Goal: Task Accomplishment & Management: Use online tool/utility

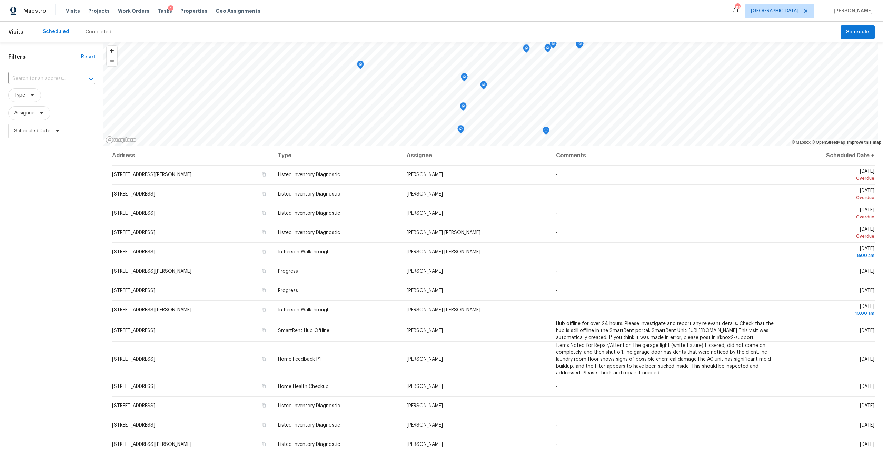
click at [159, 14] on div "Tasks 1" at bounding box center [165, 11] width 14 height 7
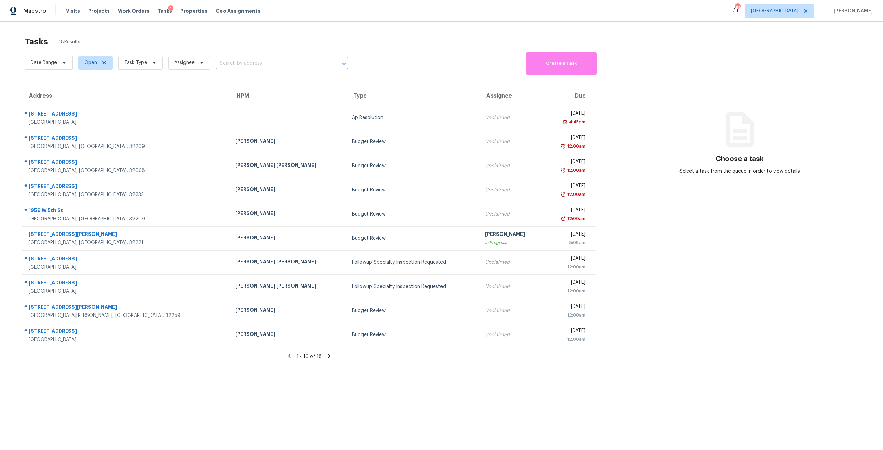
click at [145, 70] on span "Task Type" at bounding box center [138, 63] width 50 height 18
click at [146, 64] on span "Task Type" at bounding box center [135, 62] width 23 height 7
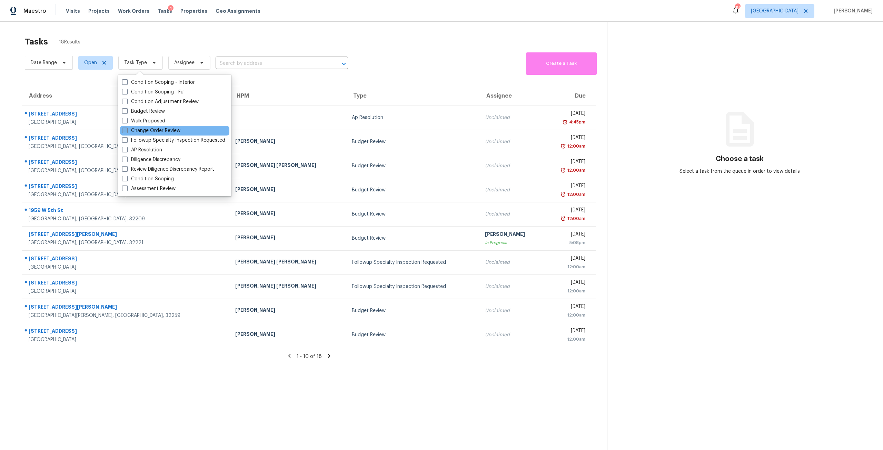
click at [159, 130] on label "Change Order Review" at bounding box center [151, 130] width 58 height 7
click at [127, 130] on input "Change Order Review" at bounding box center [124, 129] width 4 height 4
checkbox input "true"
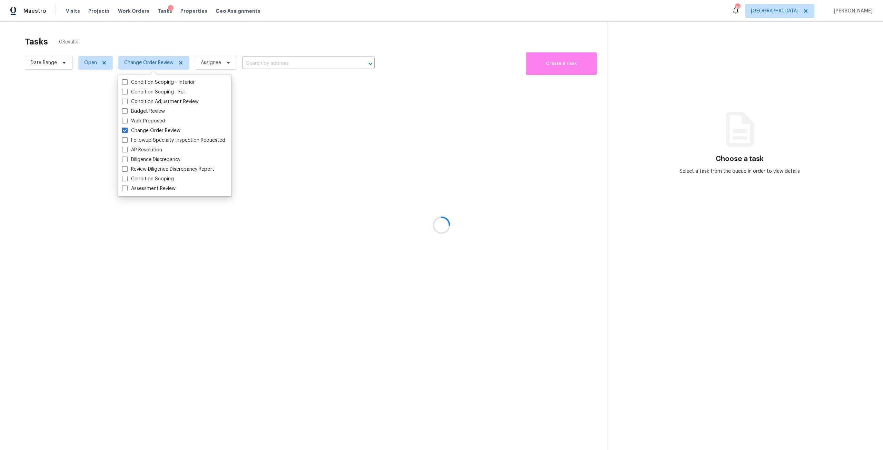
click at [251, 38] on div at bounding box center [441, 225] width 883 height 450
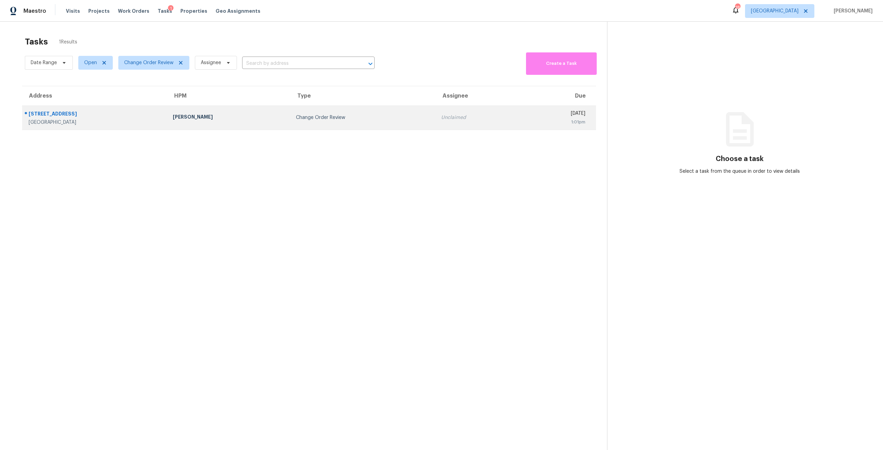
click at [291, 108] on td "Change Order Review" at bounding box center [363, 118] width 145 height 24
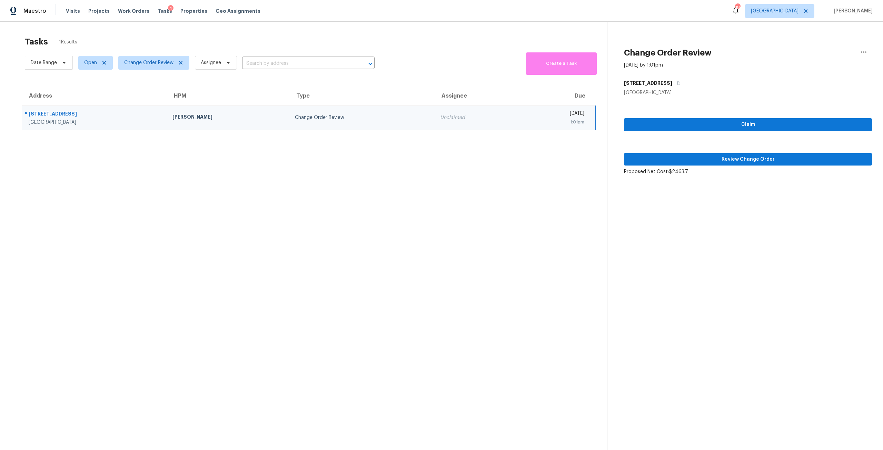
click at [690, 151] on div "Claim Review Change Order Proposed Net Cost: $2463.7" at bounding box center [748, 135] width 248 height 79
click at [693, 156] on span "Review Change Order" at bounding box center [748, 159] width 237 height 9
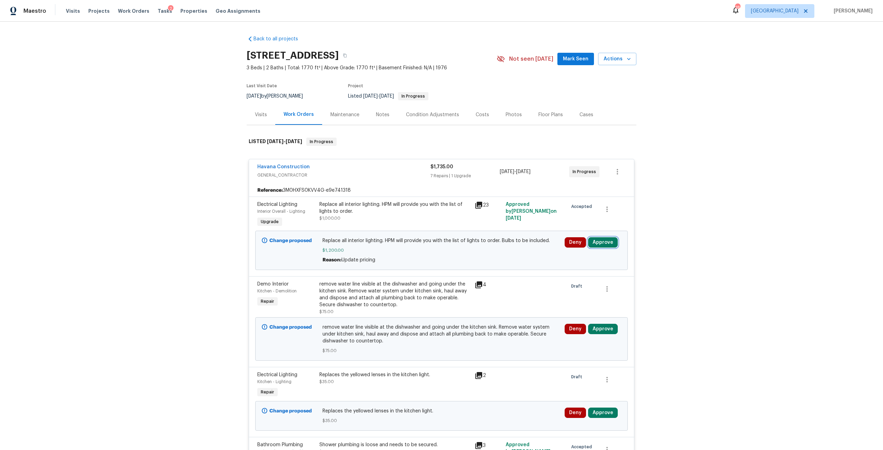
click at [607, 238] on button "Approve" at bounding box center [603, 242] width 30 height 10
click at [514, 246] on button "Approve" at bounding box center [501, 249] width 41 height 14
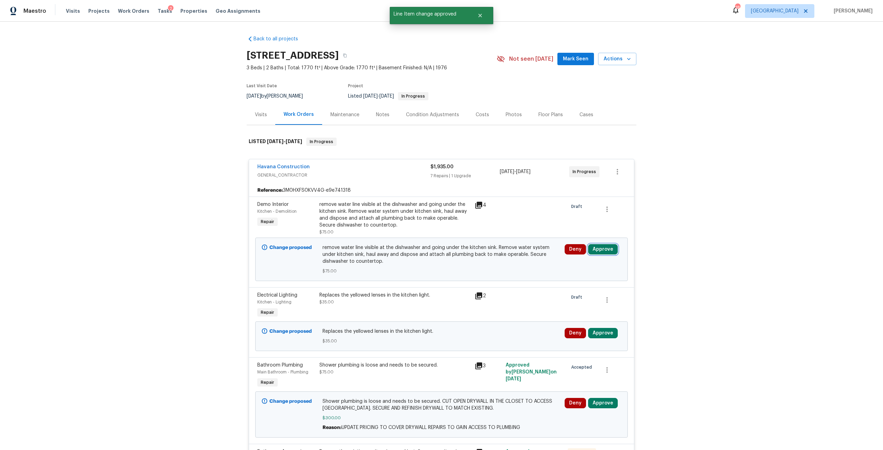
click at [602, 245] on button "Approve" at bounding box center [603, 249] width 30 height 10
click at [522, 258] on div "Approve Cancel" at bounding box center [521, 256] width 110 height 14
click at [516, 256] on button "Approve" at bounding box center [501, 256] width 41 height 14
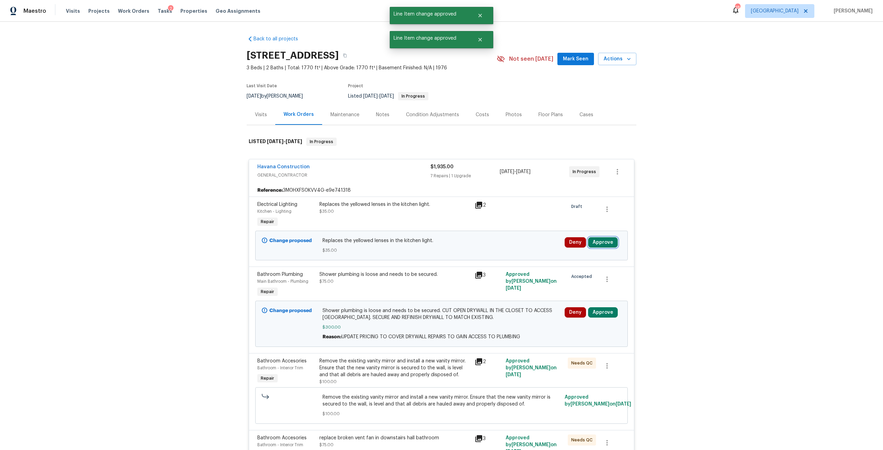
click at [604, 244] on button "Approve" at bounding box center [603, 242] width 30 height 10
click at [495, 253] on button "Approve" at bounding box center [501, 249] width 41 height 14
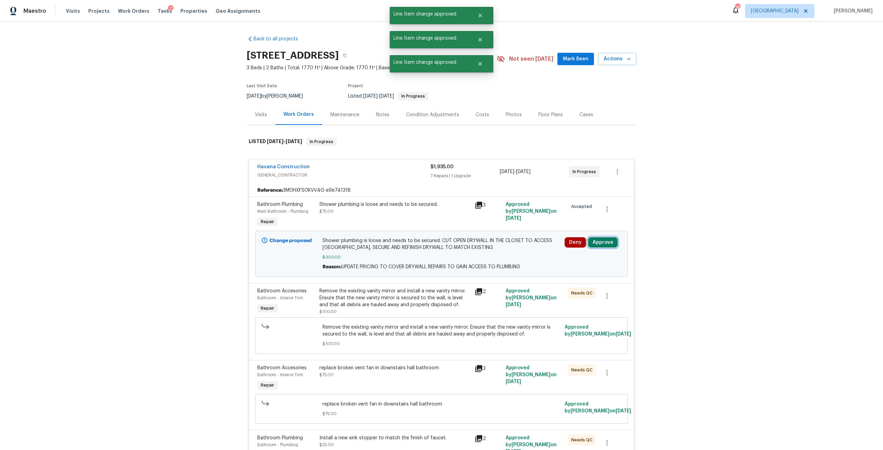
click at [608, 244] on button "Approve" at bounding box center [603, 242] width 30 height 10
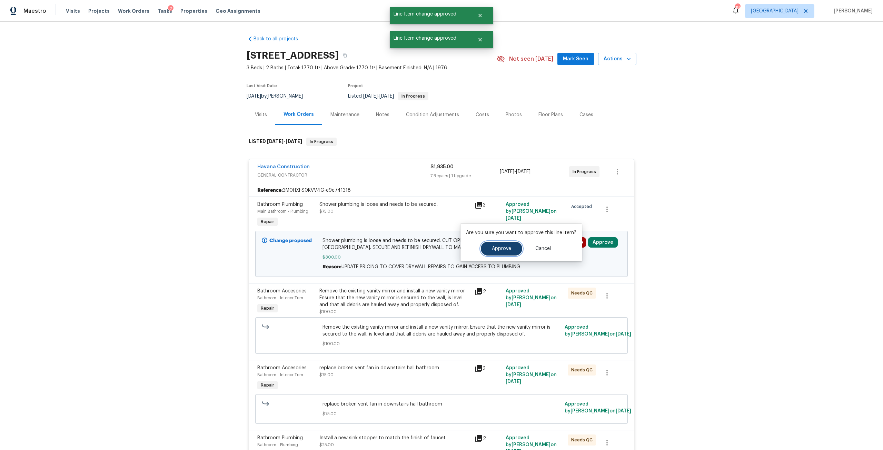
click at [493, 253] on button "Approve" at bounding box center [501, 249] width 41 height 14
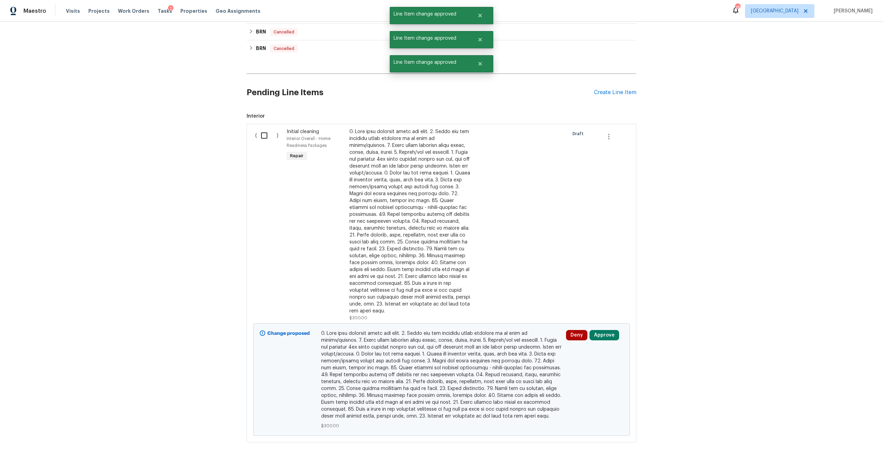
scroll to position [1194, 0]
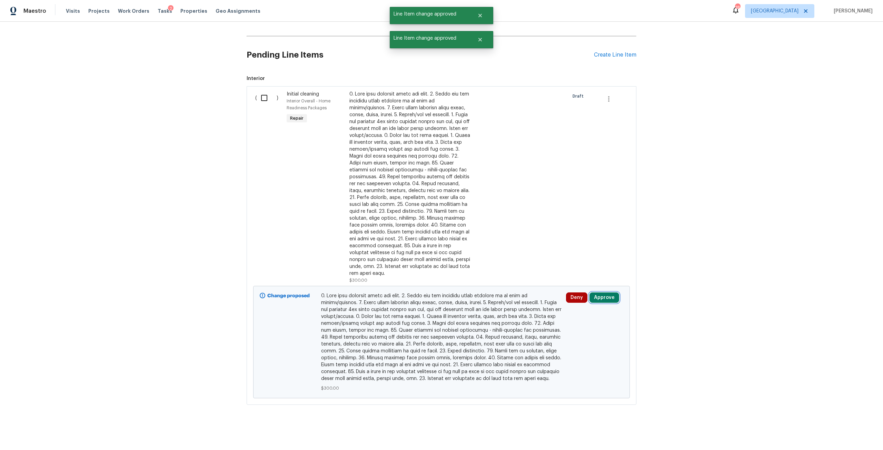
click at [599, 293] on button "Approve" at bounding box center [605, 298] width 30 height 10
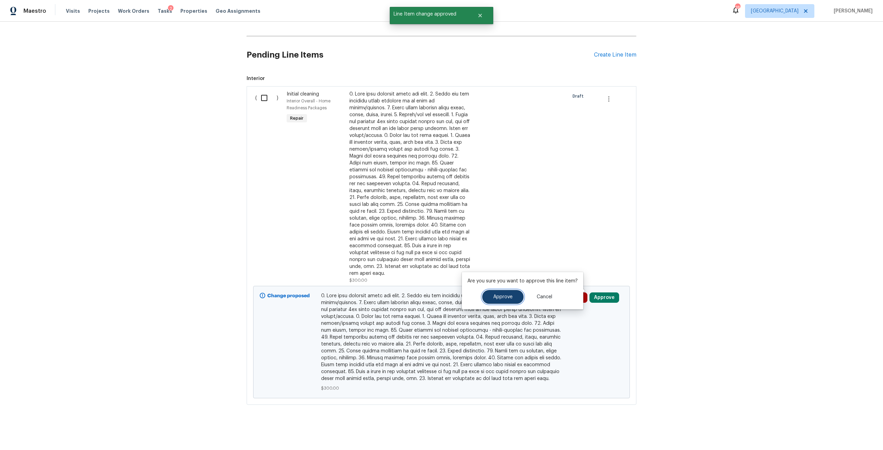
click at [498, 292] on button "Approve" at bounding box center [502, 297] width 41 height 14
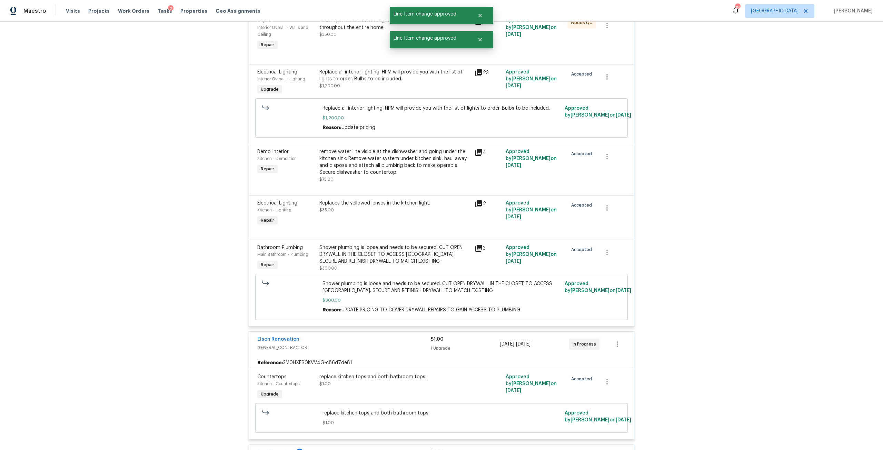
scroll to position [0, 0]
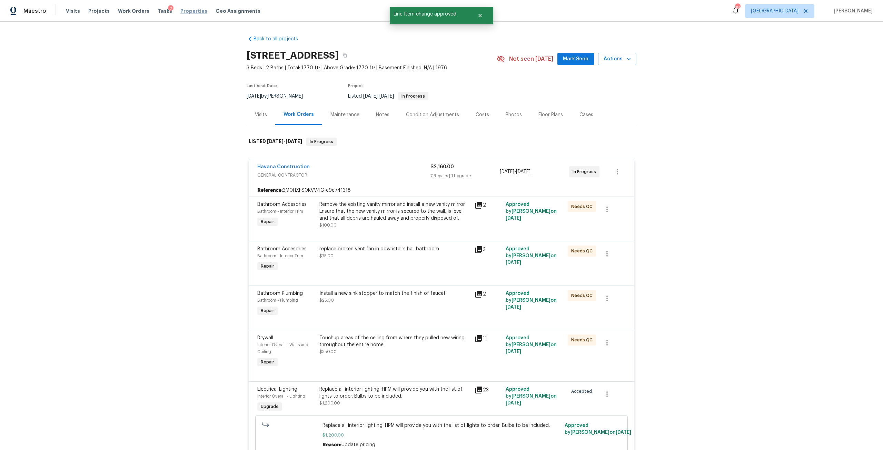
click at [180, 12] on span "Properties" at bounding box center [193, 11] width 27 height 7
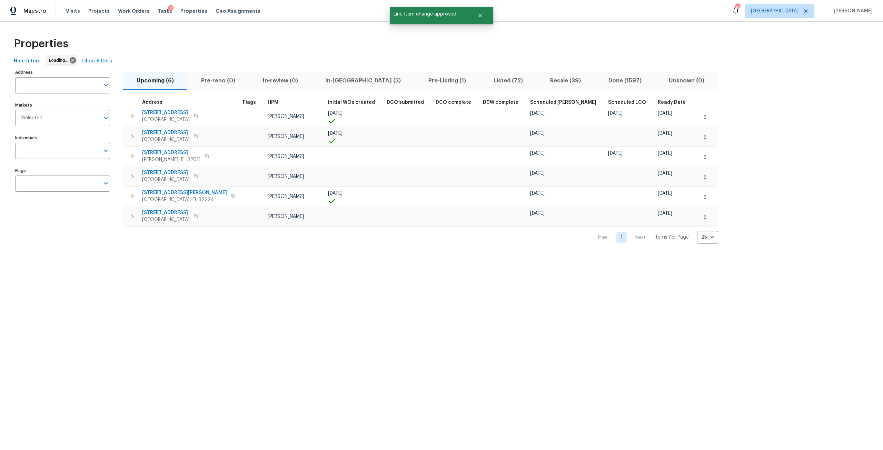
click at [54, 89] on input "Address" at bounding box center [57, 85] width 85 height 16
click at [59, 86] on input "Address" at bounding box center [57, 85] width 85 height 16
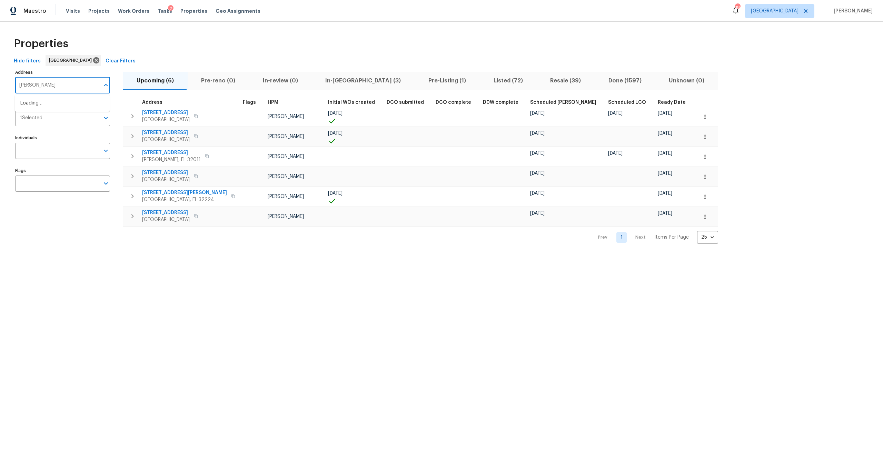
type input "little john"
click at [76, 132] on li "9408 Little John Rd Jacksonville FL 32208" at bounding box center [62, 133] width 95 height 11
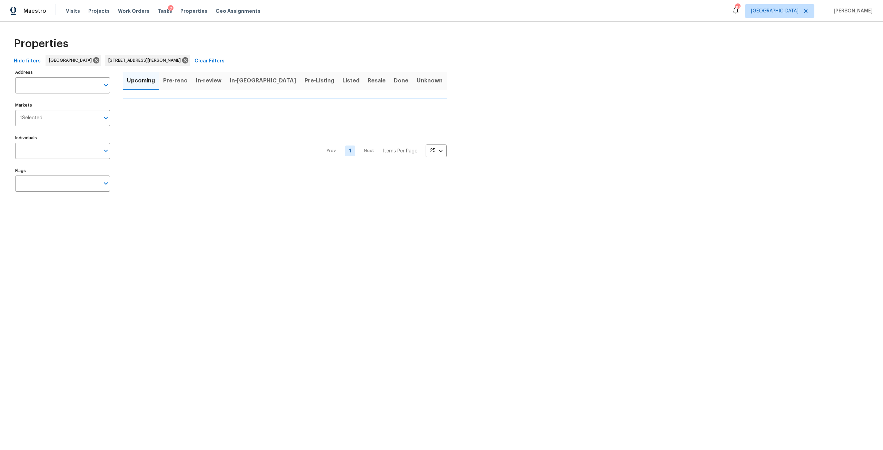
type input "9408 Little John Rd Jacksonville FL 32208"
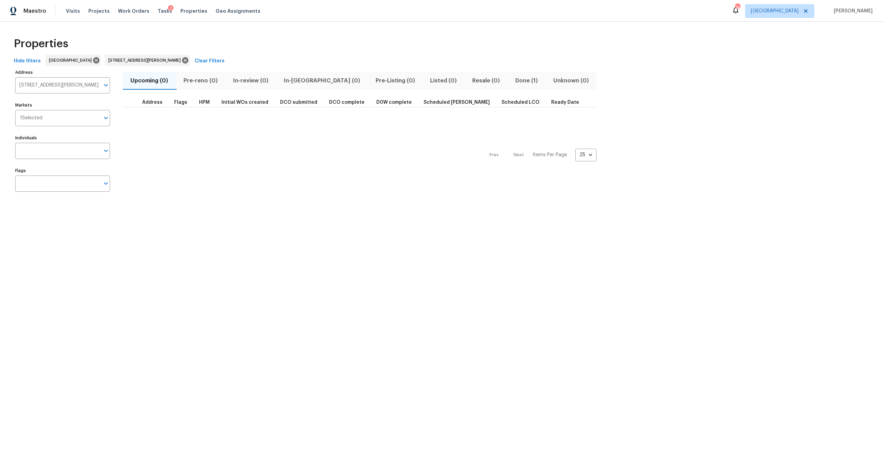
click at [512, 82] on span "Done (1)" at bounding box center [527, 81] width 30 height 10
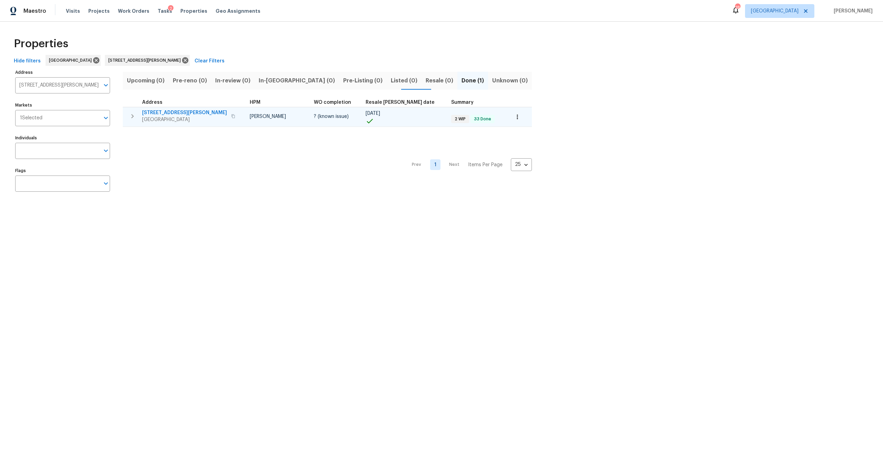
click at [174, 116] on span "9408 Little John Rd" at bounding box center [184, 112] width 85 height 7
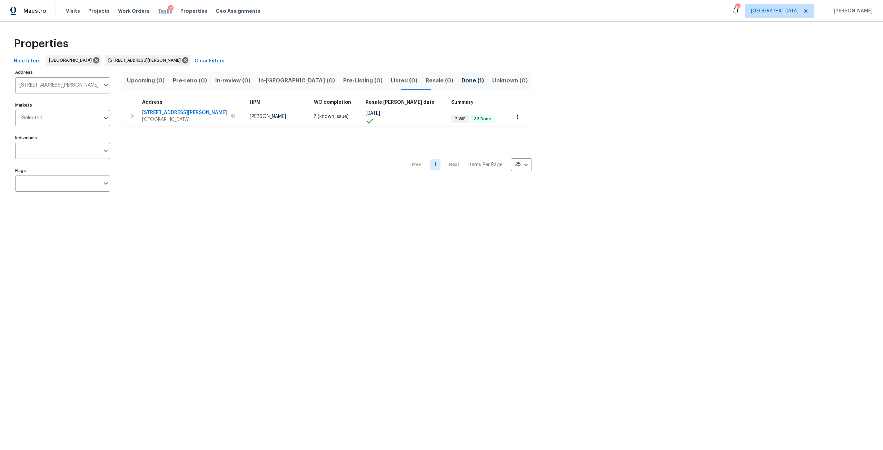
click at [158, 9] on span "Tasks" at bounding box center [165, 11] width 14 height 5
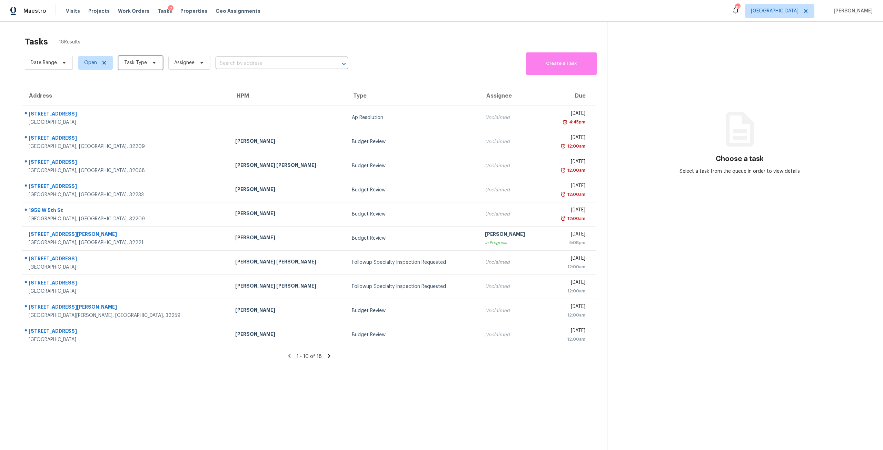
click at [145, 61] on span "Task Type" at bounding box center [135, 62] width 23 height 7
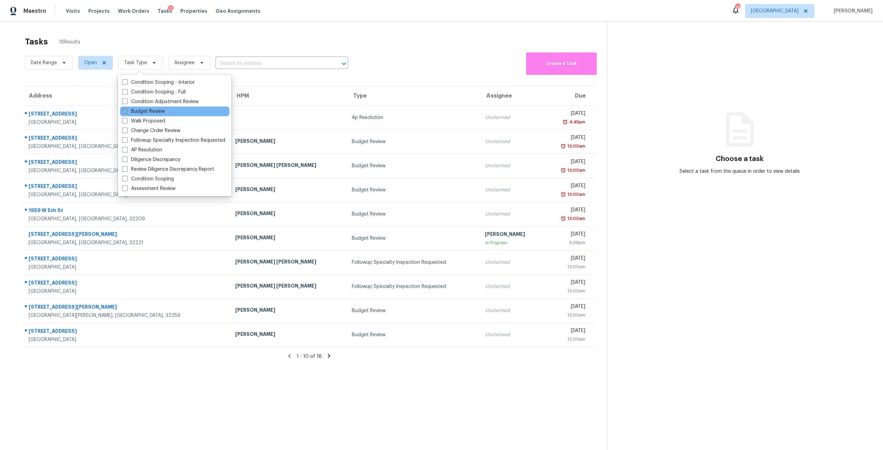
click at [153, 109] on label "Budget Review" at bounding box center [143, 111] width 43 height 7
click at [127, 109] on input "Budget Review" at bounding box center [124, 110] width 4 height 4
checkbox input "true"
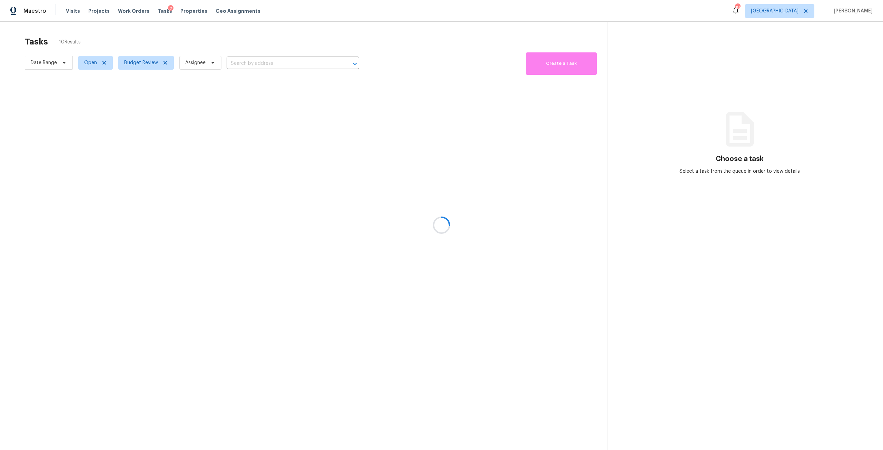
click at [187, 35] on div at bounding box center [441, 225] width 883 height 450
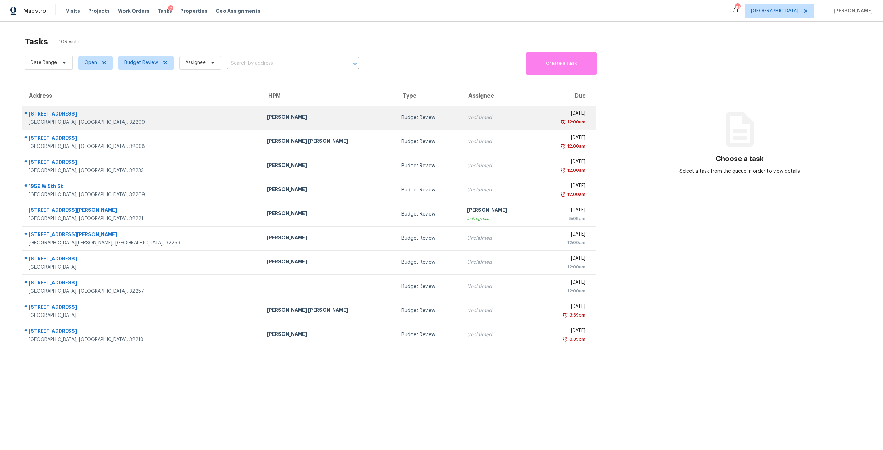
click at [462, 109] on td "Unclaimed" at bounding box center [499, 118] width 75 height 24
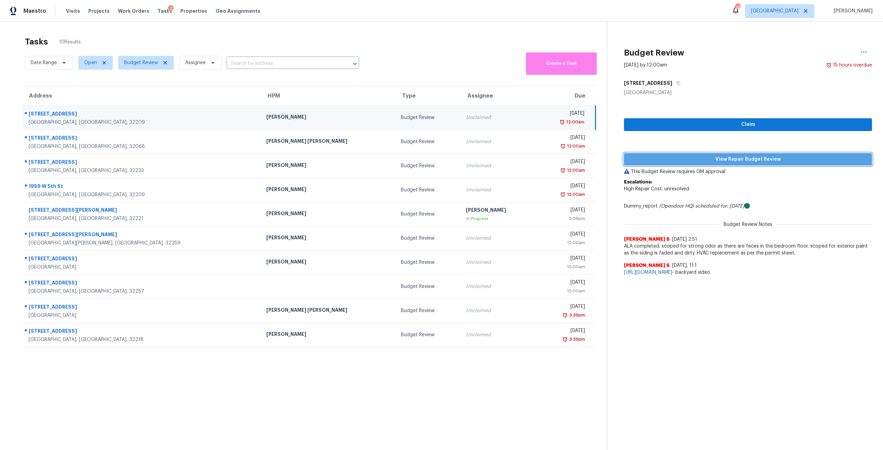
click at [754, 164] on button "View Repair Budget Review" at bounding box center [748, 159] width 248 height 13
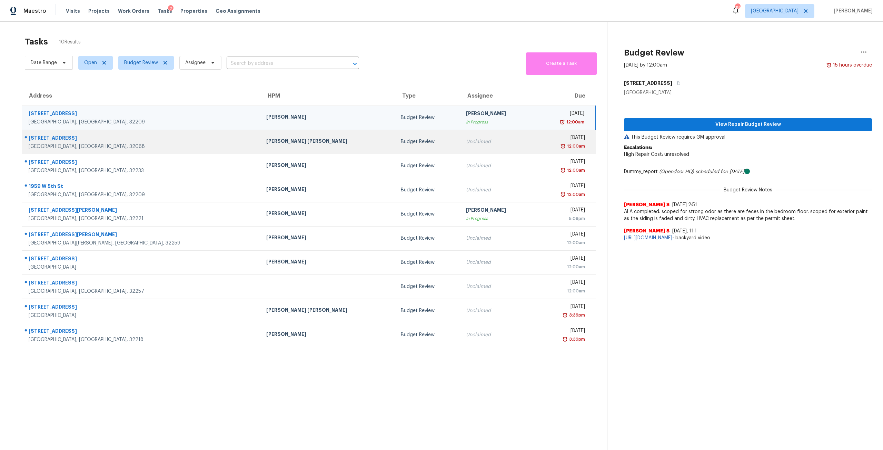
click at [466, 139] on div "Unclaimed" at bounding box center [497, 141] width 63 height 7
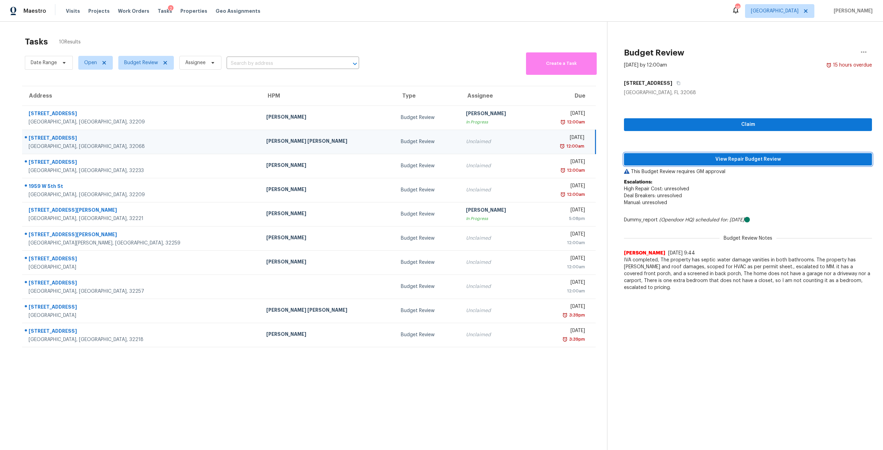
click at [765, 163] on span "View Repair Budget Review" at bounding box center [748, 159] width 237 height 9
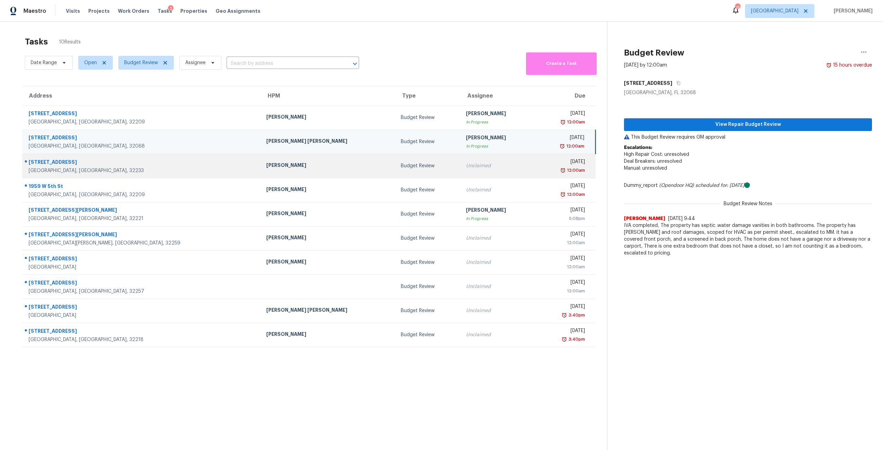
click at [466, 163] on div "Unclaimed" at bounding box center [497, 166] width 63 height 7
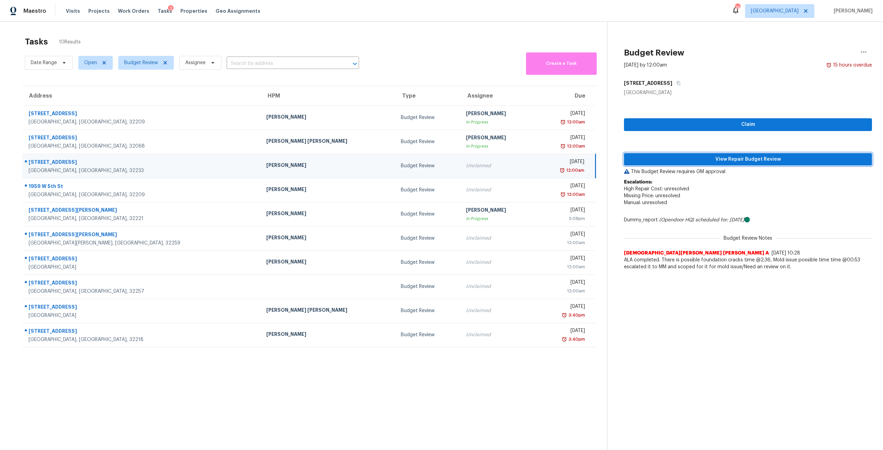
click at [744, 160] on span "View Repair Budget Review" at bounding box center [748, 159] width 237 height 9
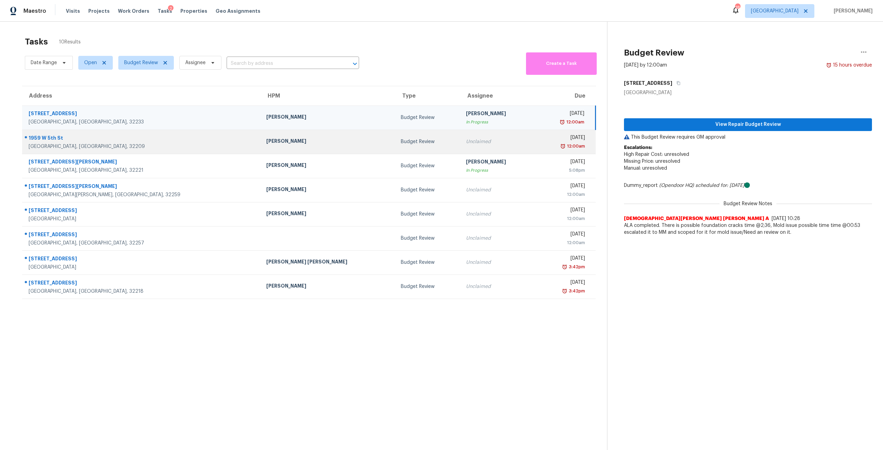
click at [541, 147] on div "12:00am" at bounding box center [563, 146] width 45 height 7
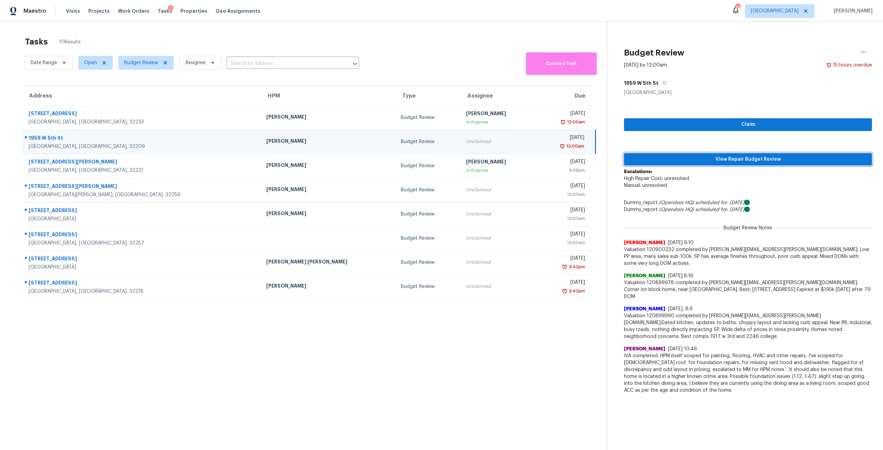
click at [670, 158] on span "View Repair Budget Review" at bounding box center [748, 159] width 237 height 9
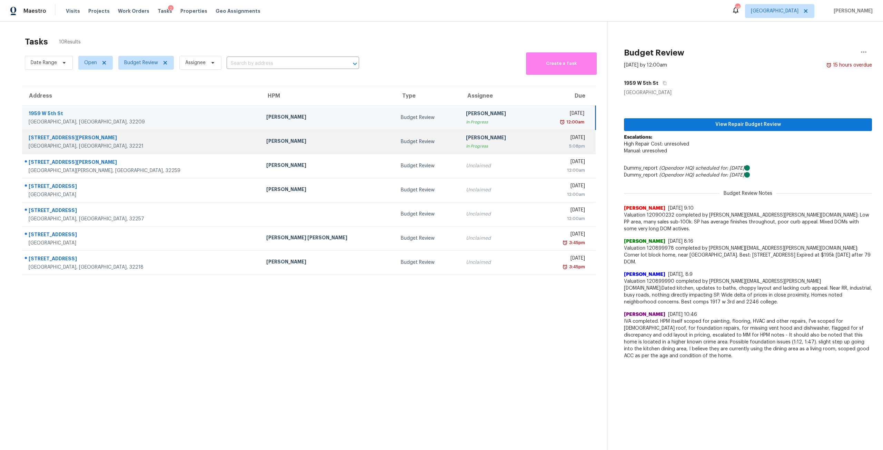
click at [541, 148] on div "5:08pm" at bounding box center [563, 146] width 45 height 7
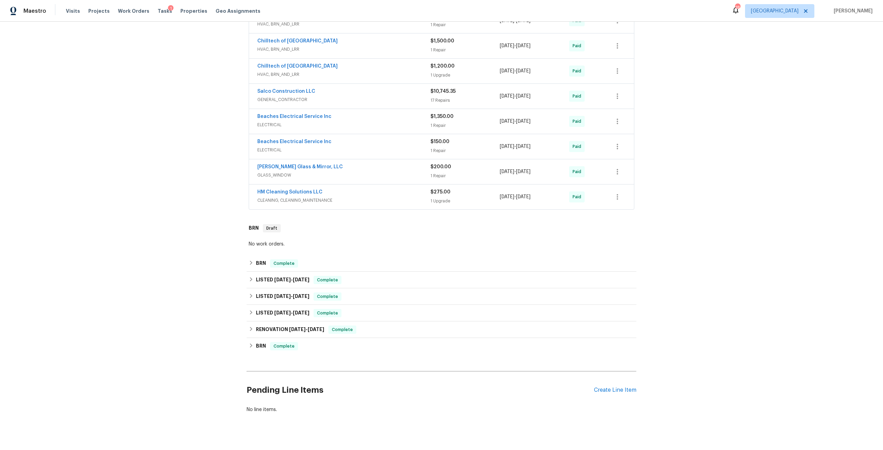
scroll to position [337, 0]
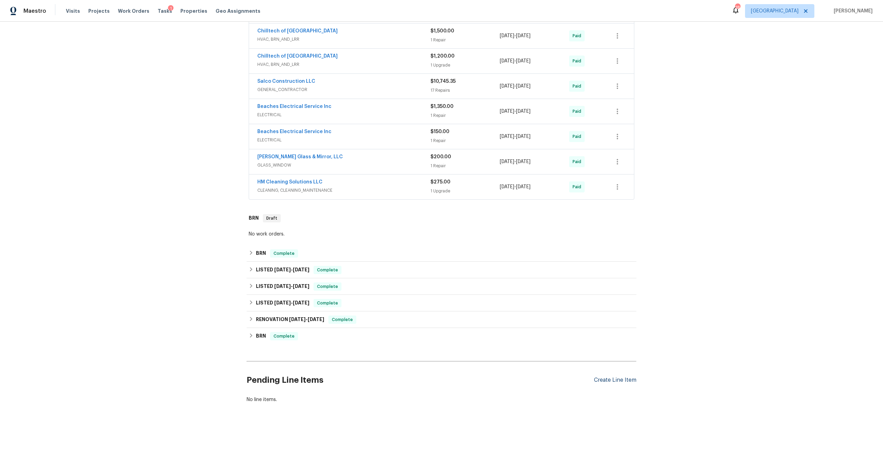
click at [618, 377] on div "Create Line Item" at bounding box center [615, 380] width 42 height 7
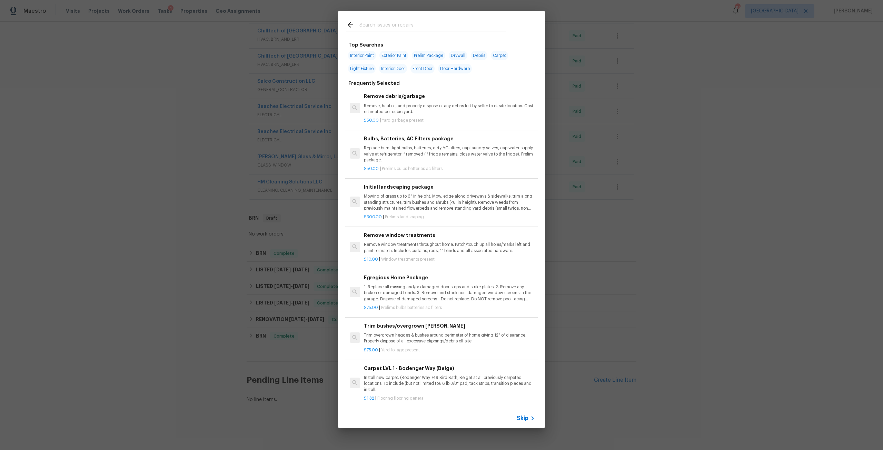
click at [409, 23] on input "text" at bounding box center [433, 26] width 146 height 10
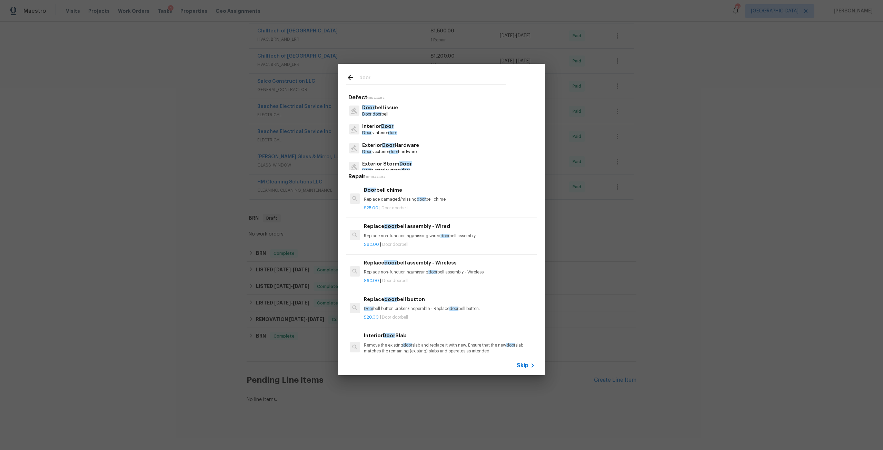
type input "door"
click at [387, 126] on span "Door" at bounding box center [387, 126] width 12 height 5
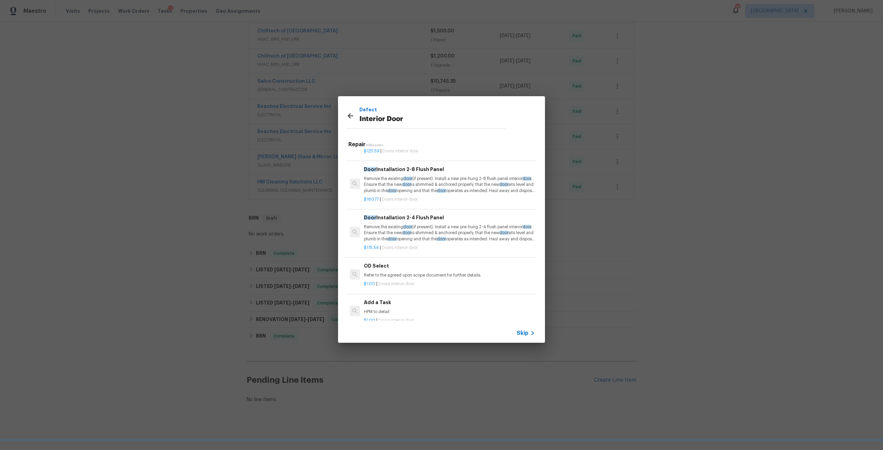
scroll to position [287, 0]
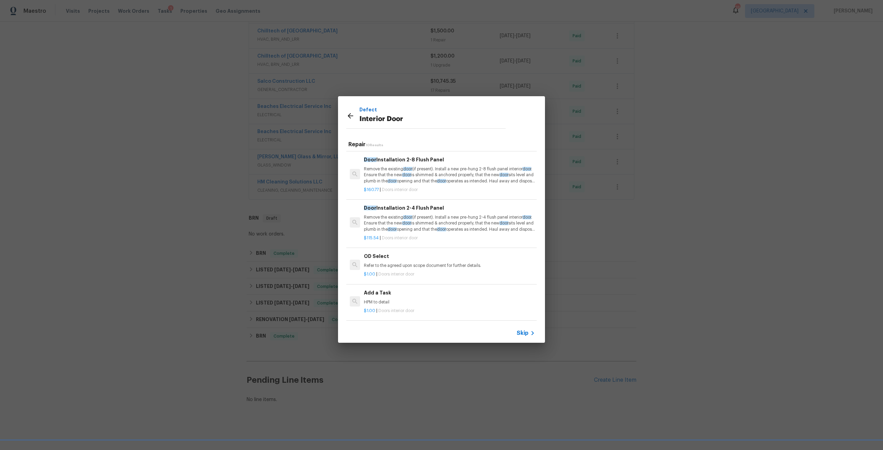
click at [394, 289] on h6 "Add a Task" at bounding box center [449, 293] width 171 height 8
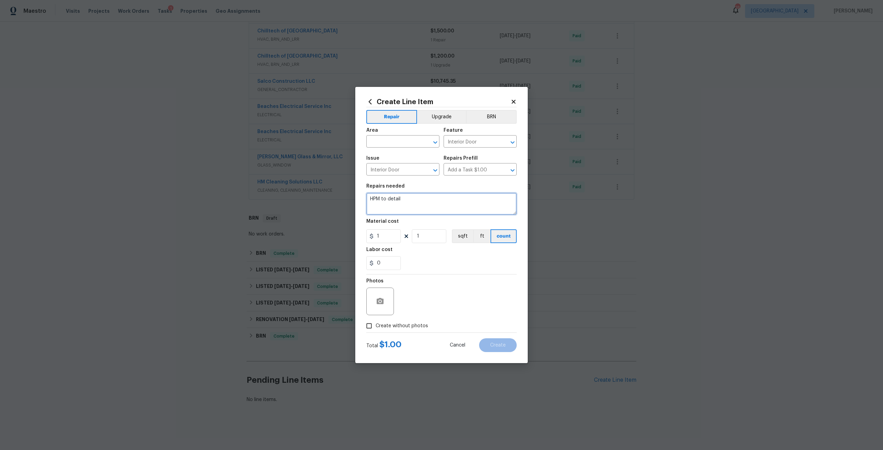
drag, startPoint x: 408, startPoint y: 199, endPoint x: 364, endPoint y: 198, distance: 43.9
click at [364, 198] on div "Create Line Item Repair Upgrade BRN Area ​ Feature Interior Door ​ Issue Interi…" at bounding box center [441, 225] width 173 height 276
click at [404, 148] on span "Area ​" at bounding box center [402, 138] width 73 height 28
click at [406, 143] on input "text" at bounding box center [393, 142] width 54 height 11
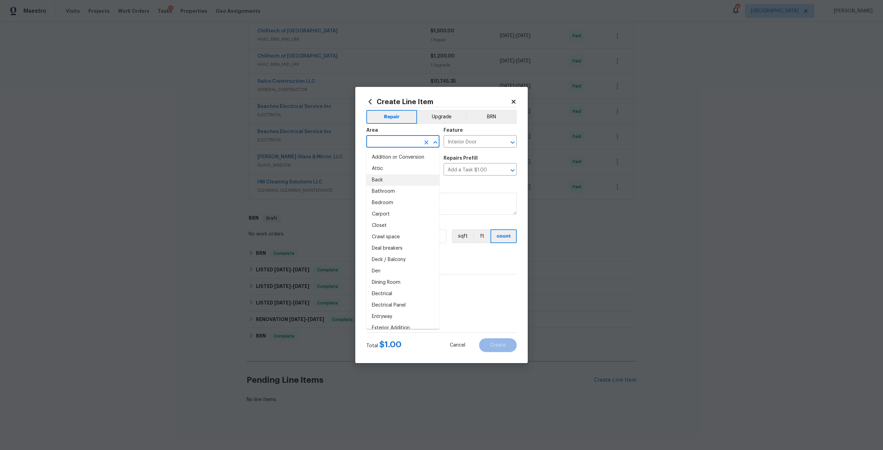
click at [411, 179] on li "Back" at bounding box center [402, 180] width 73 height 11
type input "Back"
drag, startPoint x: 406, startPoint y: 207, endPoint x: 409, endPoint y: 203, distance: 4.4
click at [408, 205] on textarea "HPM to detail" at bounding box center [441, 204] width 150 height 22
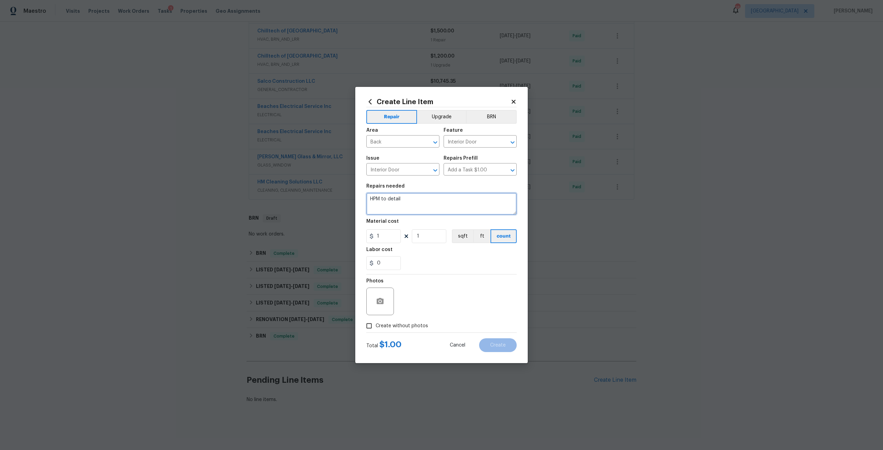
click at [409, 203] on textarea "HPM to detail" at bounding box center [441, 204] width 150 height 22
drag, startPoint x: 410, startPoint y: 197, endPoint x: 361, endPoint y: 194, distance: 49.1
click at [361, 194] on div "Create Line Item Repair Upgrade BRN Area Back ​ Feature Interior Door ​ Issue I…" at bounding box center [441, 225] width 173 height 276
type textarea "Repair damaged door trim and casing at back door. This is post close."
drag, startPoint x: 383, startPoint y: 240, endPoint x: 369, endPoint y: 235, distance: 14.7
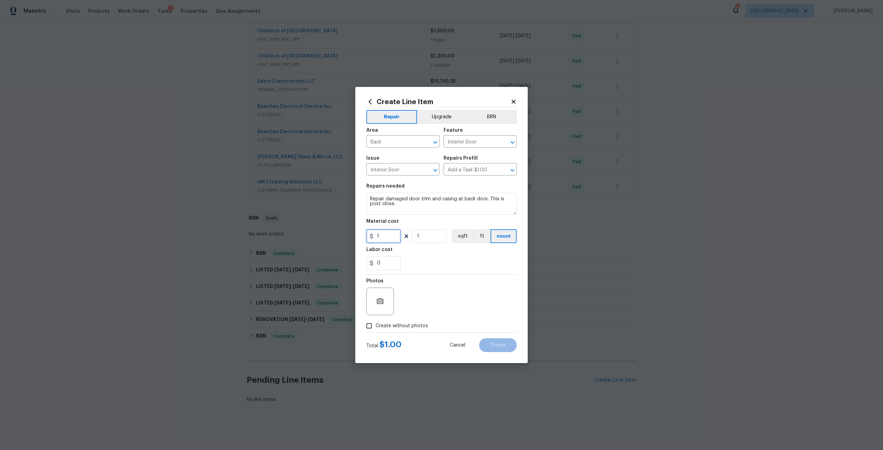
click at [369, 235] on div "1" at bounding box center [383, 236] width 35 height 14
type input "250"
click at [413, 325] on span "Create without photos" at bounding box center [402, 326] width 52 height 7
click at [376, 325] on input "Create without photos" at bounding box center [369, 326] width 13 height 13
checkbox input "true"
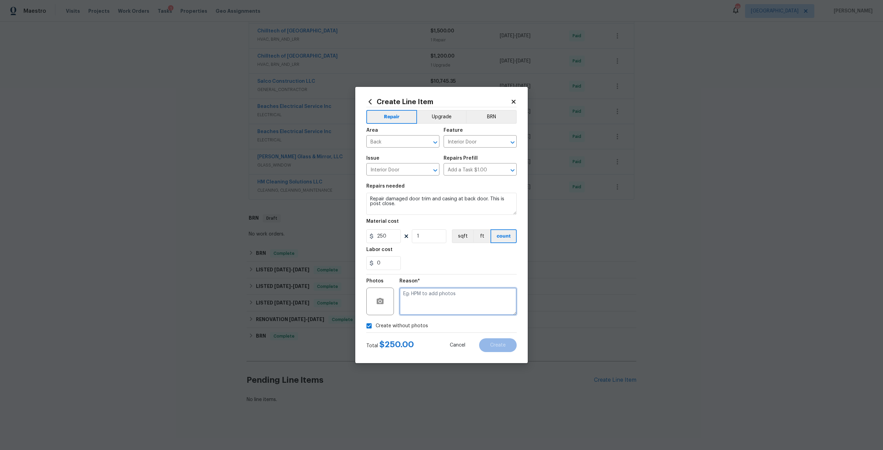
click at [434, 304] on textarea at bounding box center [458, 302] width 117 height 28
click at [492, 348] on span "Create" at bounding box center [498, 345] width 16 height 5
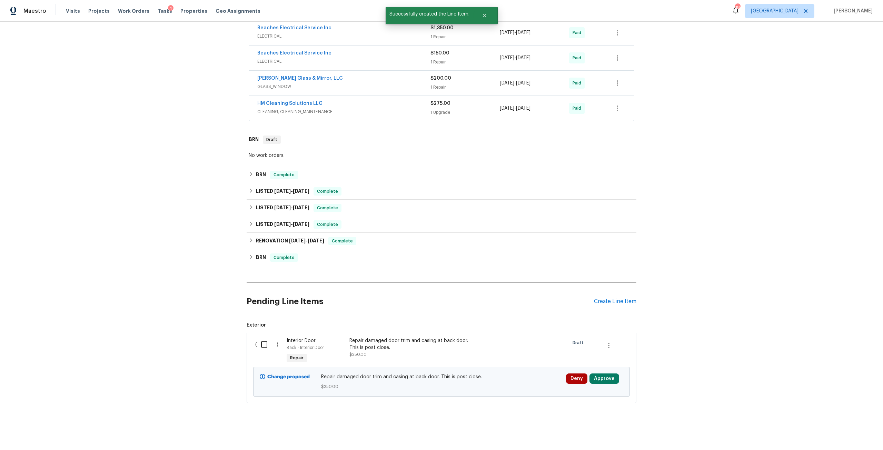
scroll to position [416, 0]
click at [599, 374] on button "Approve" at bounding box center [605, 379] width 30 height 10
click at [573, 355] on button "Approve" at bounding box center [581, 351] width 41 height 14
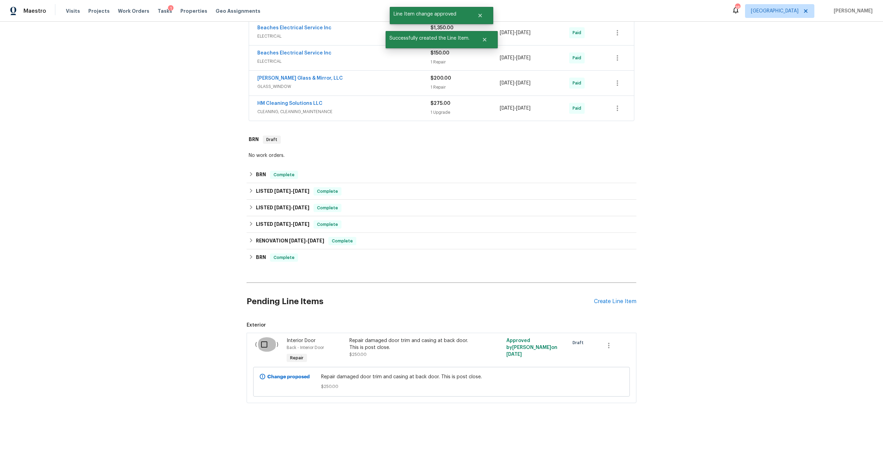
click at [261, 338] on input "checkbox" at bounding box center [267, 344] width 20 height 14
checkbox input "true"
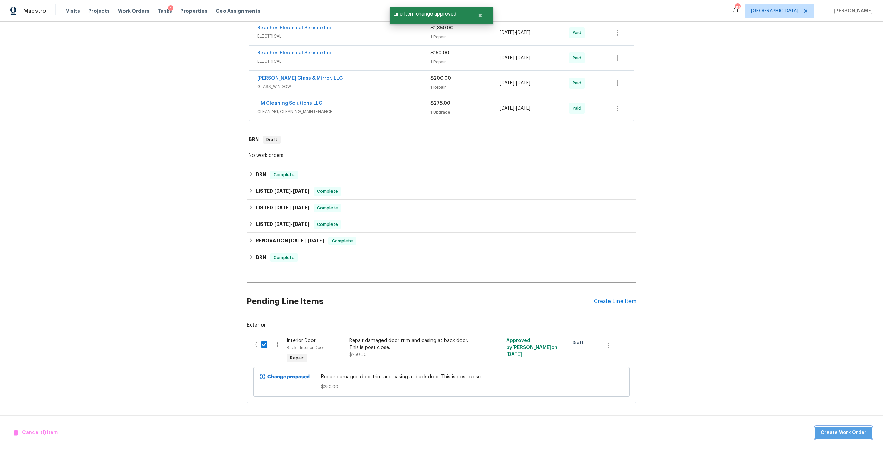
click at [857, 436] on span "Create Work Order" at bounding box center [844, 433] width 46 height 9
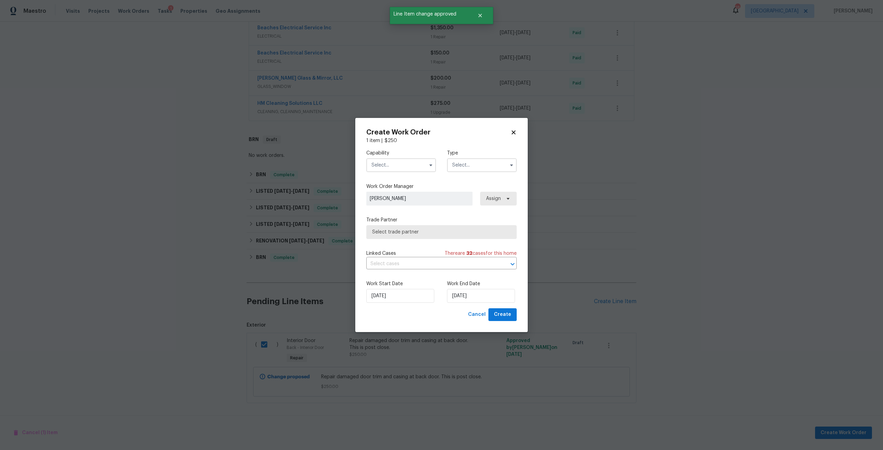
click at [413, 167] on input "text" at bounding box center [401, 165] width 70 height 14
click at [416, 236] on span "General Contractor" at bounding box center [396, 234] width 45 height 5
type input "General Contractor"
click at [476, 164] on input "text" at bounding box center [482, 165] width 70 height 14
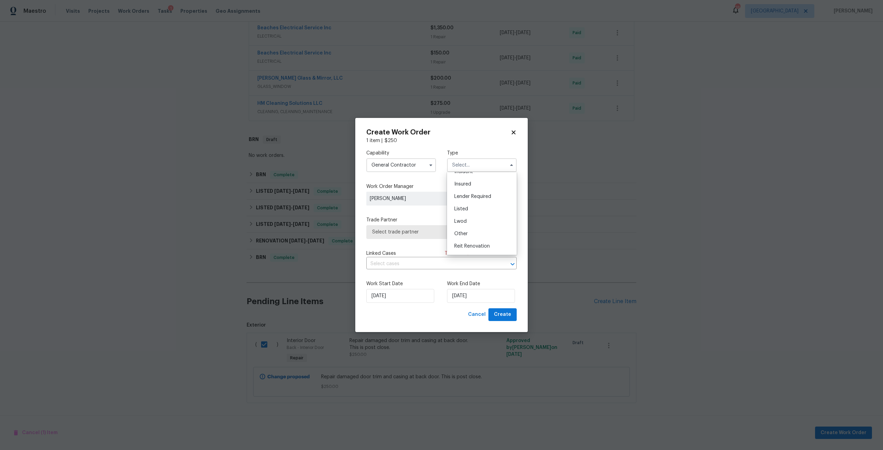
scroll to position [35, 0]
click at [471, 209] on div "Listed" at bounding box center [482, 208] width 66 height 12
type input "Listed"
click at [512, 204] on span "Assign" at bounding box center [498, 199] width 38 height 14
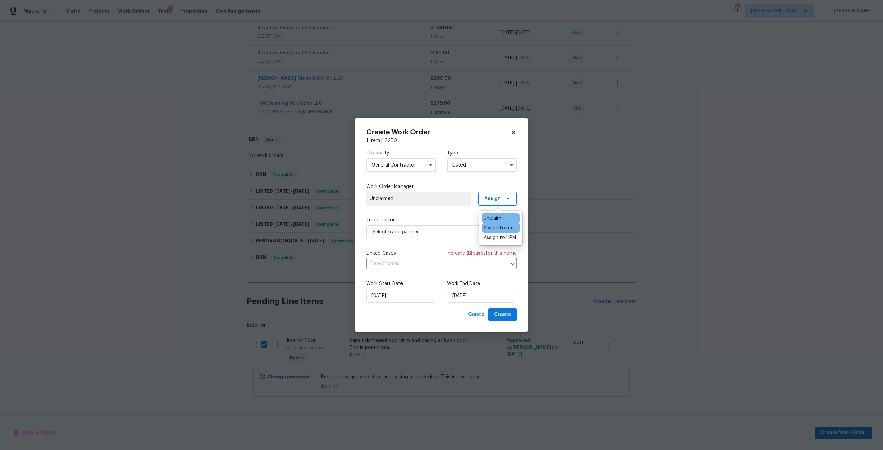
click at [490, 226] on div "Assign to me" at bounding box center [499, 228] width 30 height 7
click at [489, 227] on div "Assign to me" at bounding box center [499, 228] width 30 height 7
click at [428, 227] on span "Select trade partner" at bounding box center [441, 232] width 150 height 14
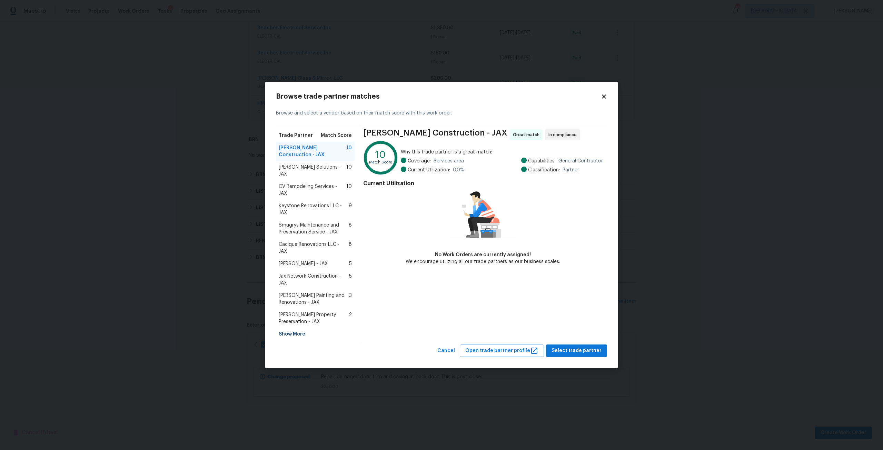
click at [313, 292] on span "Hildebrandt Painting and Renovations - JAX" at bounding box center [314, 299] width 70 height 14
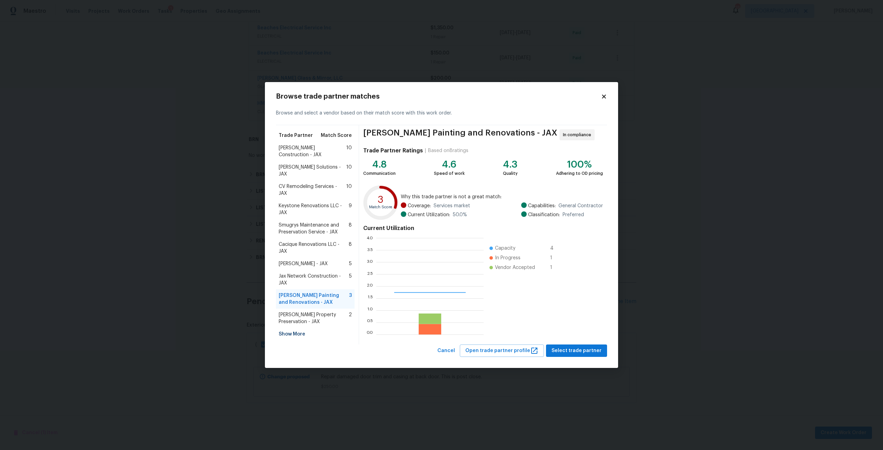
scroll to position [91, 102]
click at [588, 348] on span "Select trade partner" at bounding box center [577, 351] width 50 height 9
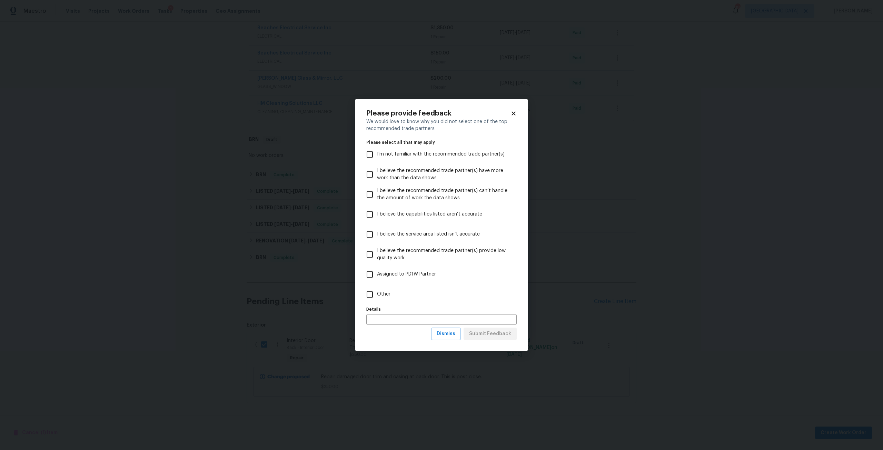
click at [445, 207] on label "I believe the capabilities listed aren’t accurate" at bounding box center [437, 215] width 149 height 20
click at [377, 207] on input "I believe the capabilities listed aren’t accurate" at bounding box center [370, 214] width 14 height 14
checkbox input "true"
click at [449, 336] on span "Dismiss" at bounding box center [446, 334] width 19 height 9
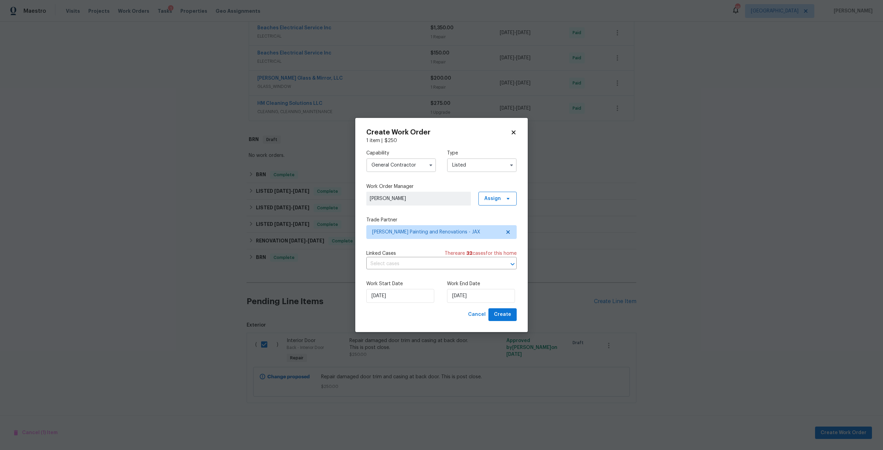
click at [484, 286] on label "Work End Date" at bounding box center [482, 284] width 70 height 7
click at [485, 292] on input "9/25/2025" at bounding box center [481, 296] width 68 height 14
click at [503, 266] on div "26" at bounding box center [503, 267] width 11 height 10
type input "9/26/2025"
click at [505, 316] on span "Create" at bounding box center [502, 315] width 17 height 9
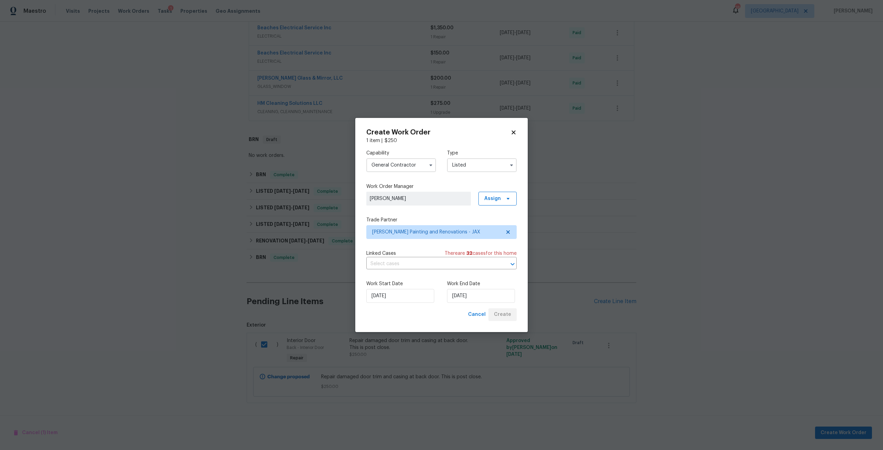
checkbox input "false"
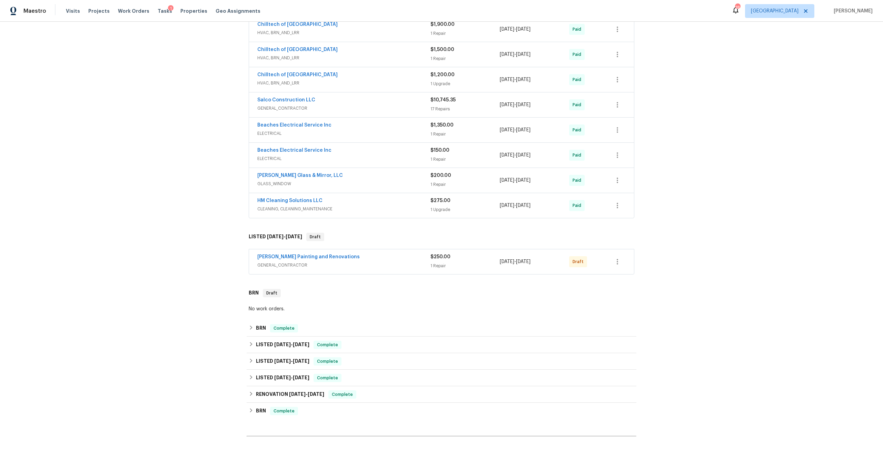
scroll to position [394, 0]
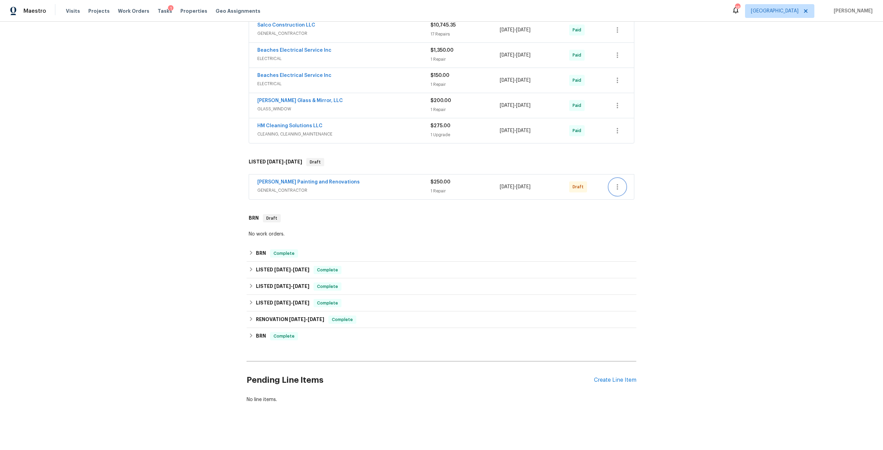
click at [613, 183] on icon "button" at bounding box center [617, 187] width 8 height 8
click at [634, 194] on li "Confirm and Send to Vendor" at bounding box center [645, 193] width 77 height 11
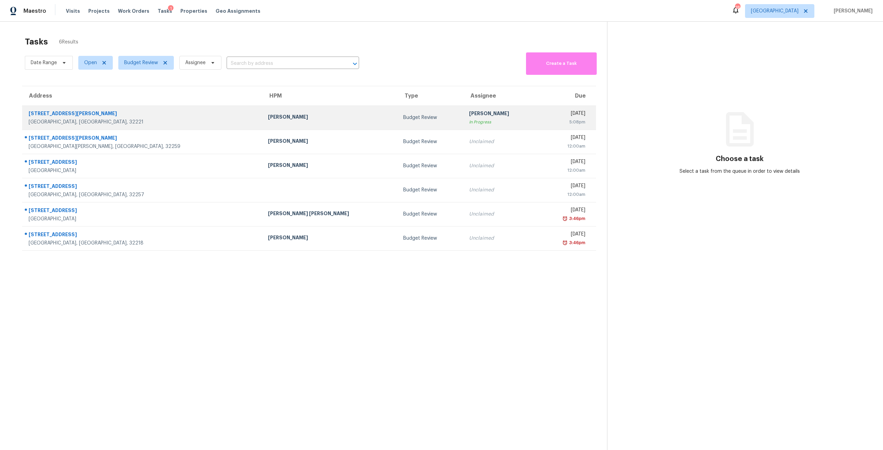
click at [566, 117] on div "[DATE]" at bounding box center [564, 114] width 41 height 9
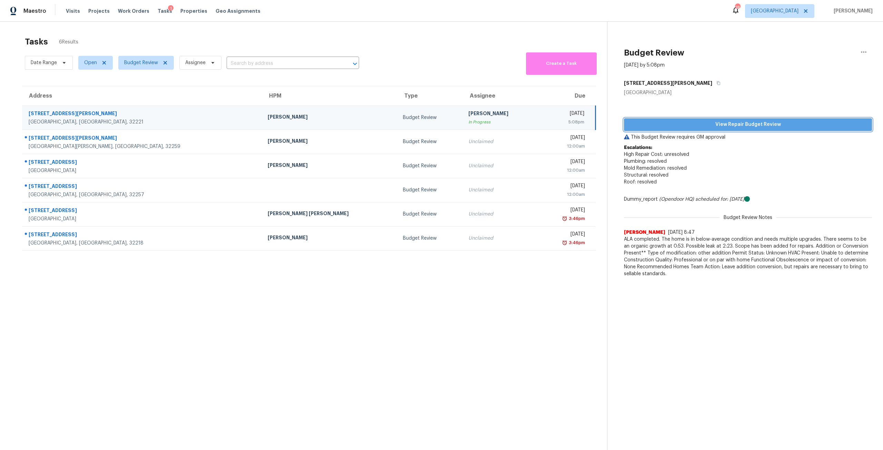
click at [723, 122] on span "View Repair Budget Review" at bounding box center [748, 124] width 237 height 9
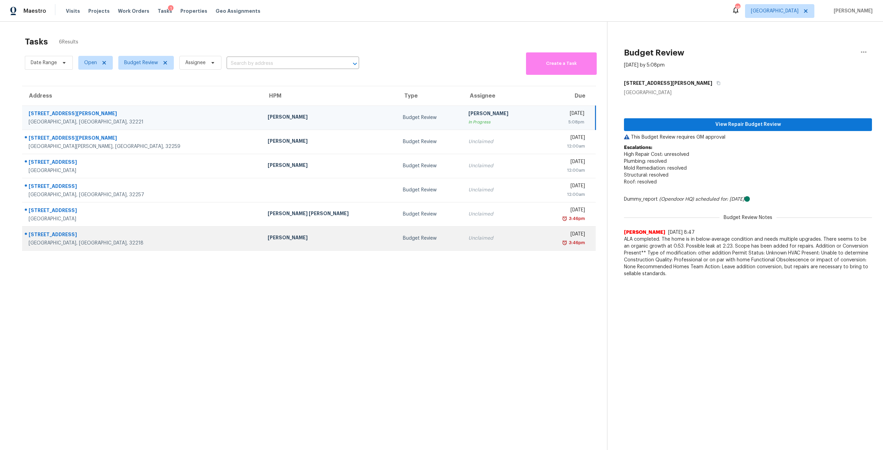
click at [543, 240] on div "3:46pm" at bounding box center [563, 242] width 41 height 7
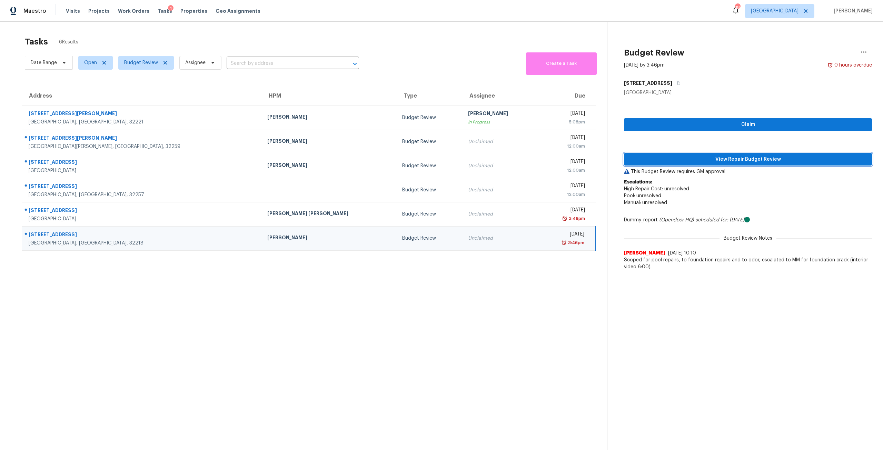
click at [752, 157] on span "View Repair Budget Review" at bounding box center [748, 159] width 237 height 9
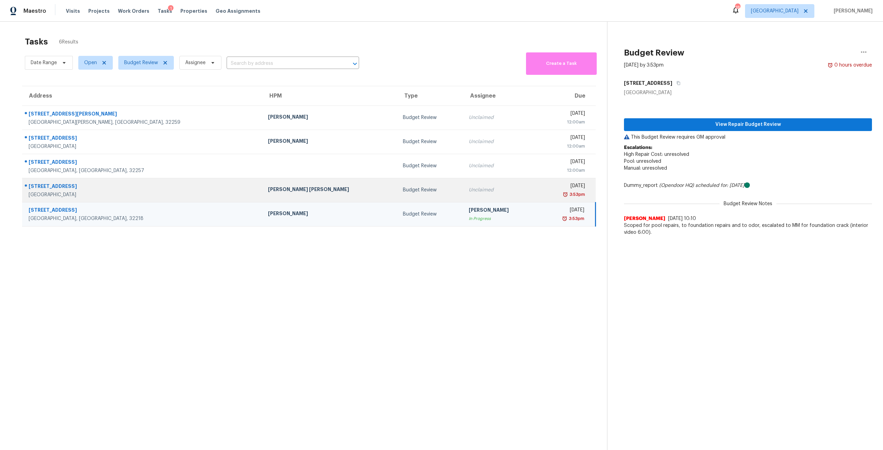
click at [463, 184] on td "Unclaimed" at bounding box center [500, 190] width 75 height 24
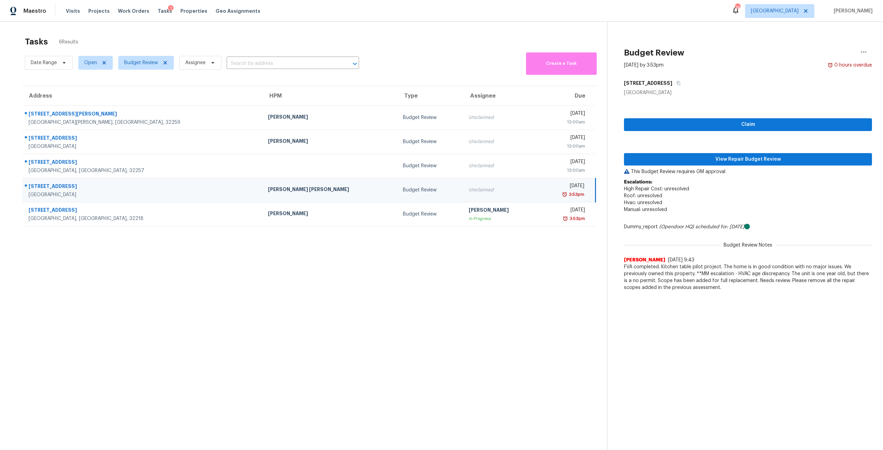
click at [808, 150] on div "Claim View Repair Budget Review This Budget Review requires GM approval Escalat…" at bounding box center [748, 195] width 248 height 198
click at [807, 161] on span "View Repair Budget Review" at bounding box center [748, 159] width 237 height 9
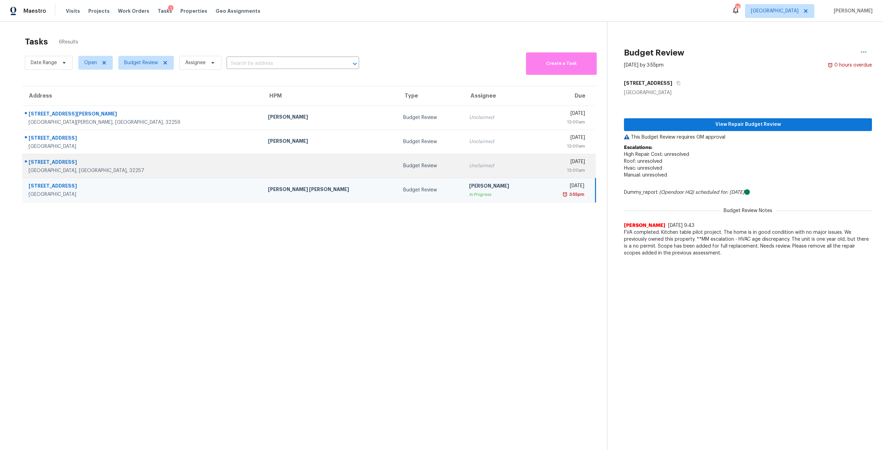
click at [469, 169] on div "Unclaimed" at bounding box center [501, 166] width 64 height 7
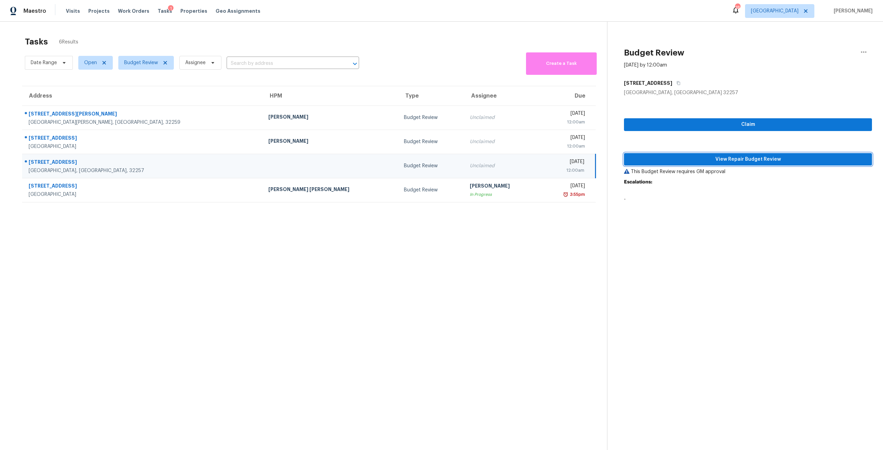
click at [691, 163] on span "View Repair Budget Review" at bounding box center [748, 159] width 237 height 9
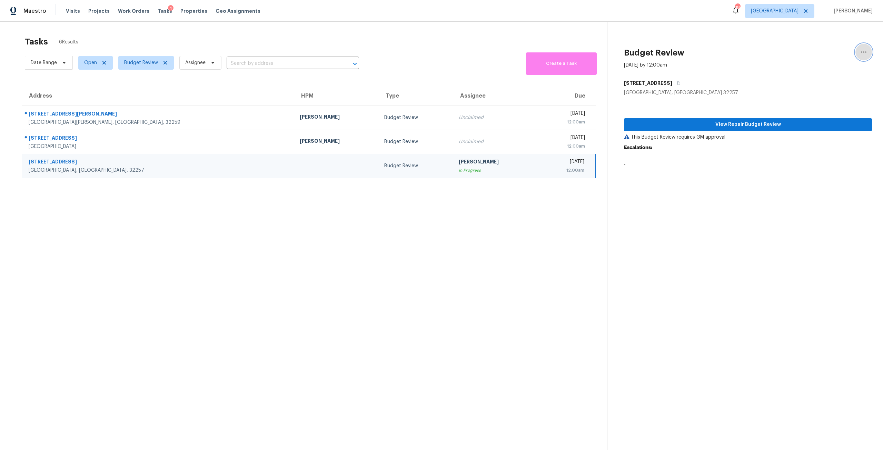
click at [860, 51] on icon "button" at bounding box center [864, 52] width 8 height 8
click at [821, 41] on div "Cancel this task" at bounding box center [820, 43] width 54 height 7
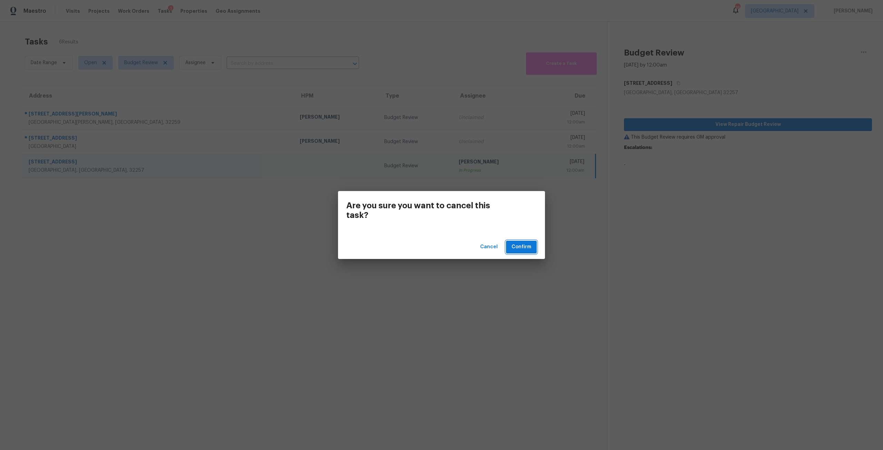
click at [529, 245] on span "Confirm" at bounding box center [522, 247] width 20 height 9
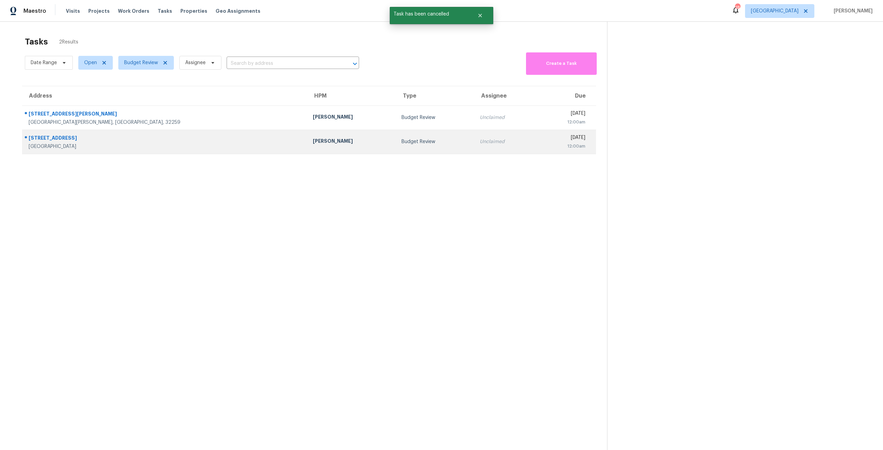
click at [542, 143] on div "12:00am" at bounding box center [563, 146] width 43 height 7
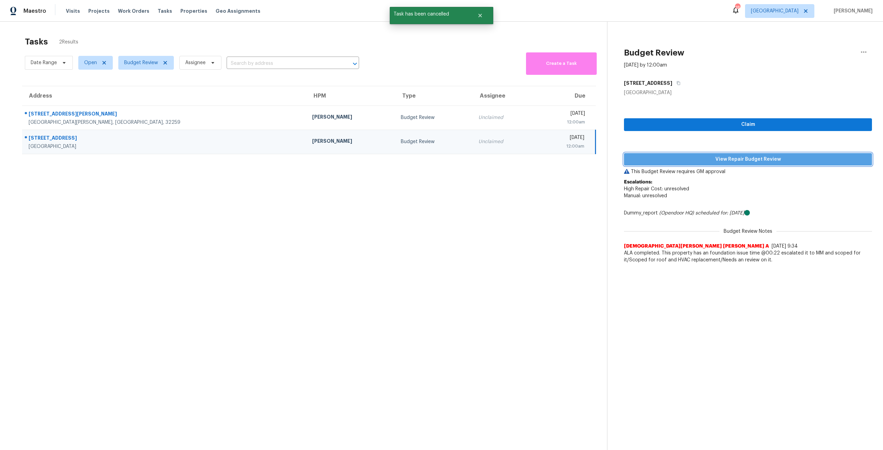
click at [748, 158] on span "View Repair Budget Review" at bounding box center [748, 159] width 237 height 9
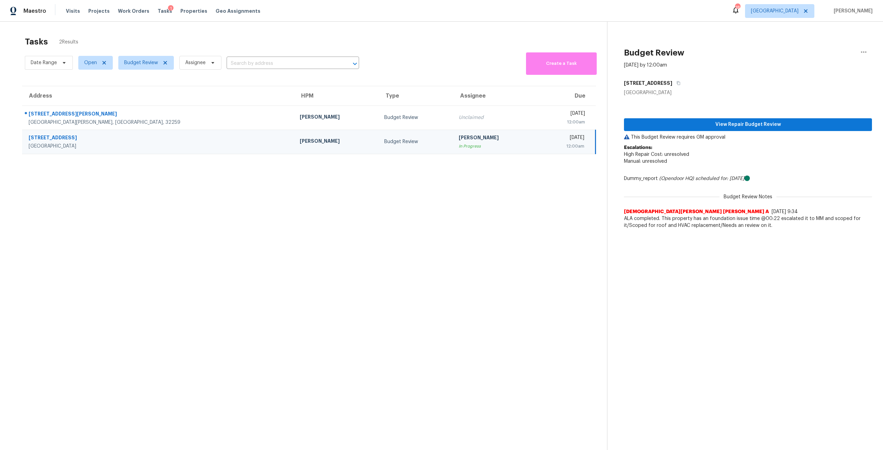
click at [180, 15] on div "Visits Projects Work Orders Tasks 1 Properties Geo Assignments" at bounding box center [167, 11] width 203 height 14
click at [182, 14] on span "Properties" at bounding box center [193, 11] width 27 height 7
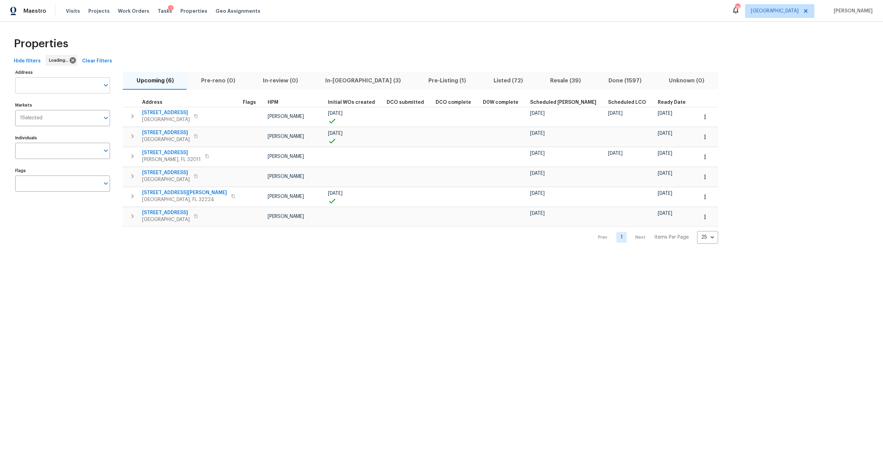
click at [78, 87] on input "Address" at bounding box center [57, 85] width 85 height 16
click at [77, 85] on input "Address" at bounding box center [57, 85] width 85 height 16
type input "fern parke"
click at [57, 107] on li "32436 Fern Parke Way Fernandina Beach FL 32034" at bounding box center [62, 103] width 95 height 11
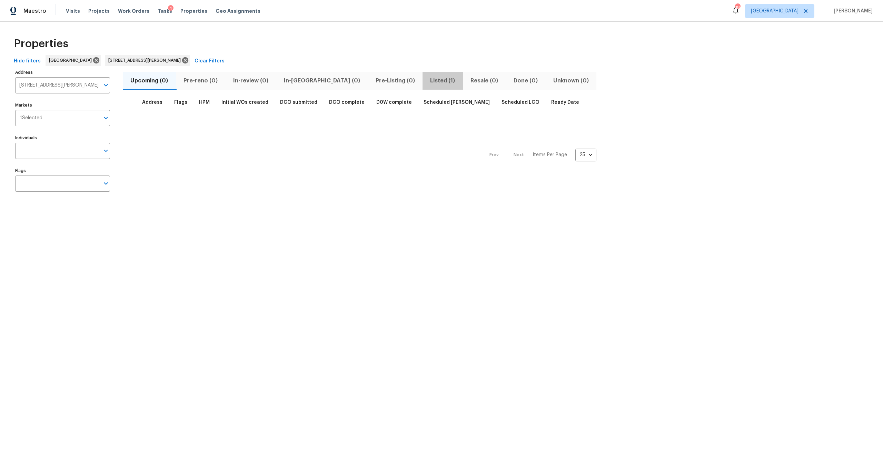
click at [427, 84] on span "Listed (1)" at bounding box center [443, 81] width 32 height 10
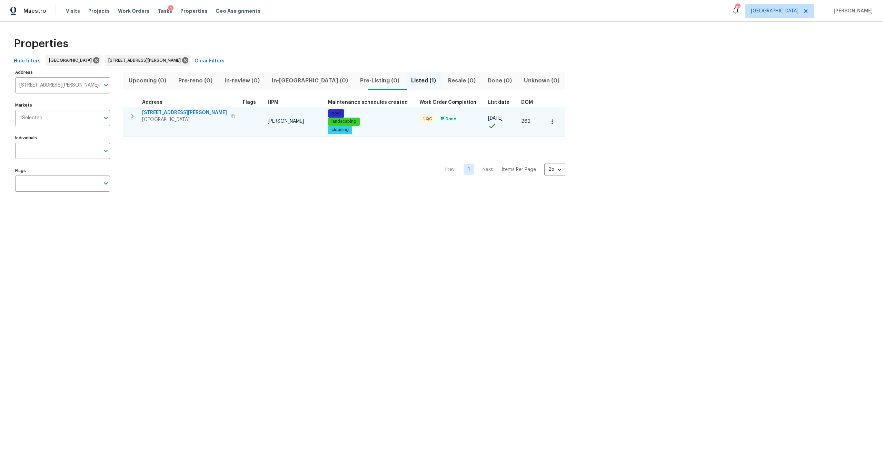
click at [173, 114] on span "[STREET_ADDRESS][PERSON_NAME]" at bounding box center [184, 112] width 85 height 7
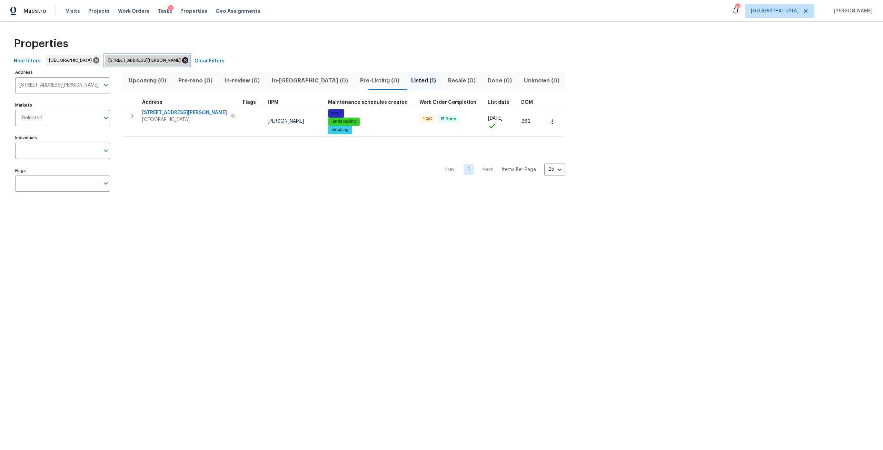
click at [189, 59] on icon at bounding box center [185, 61] width 8 height 8
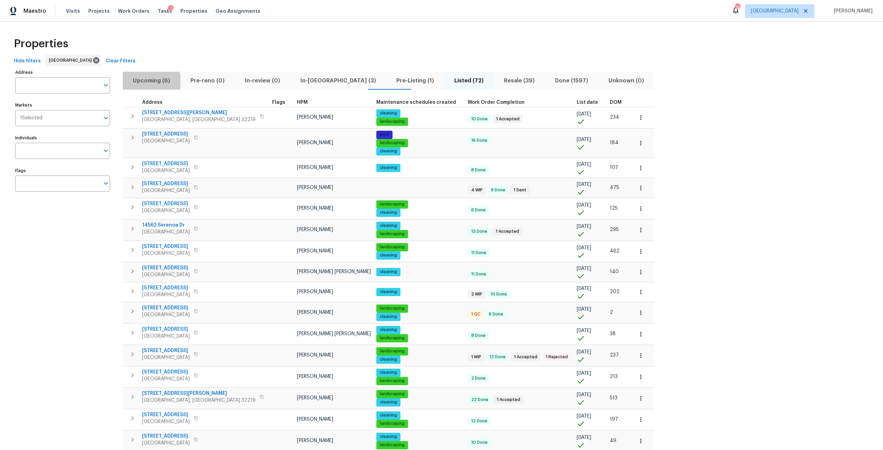
click at [144, 84] on span "Upcoming (6)" at bounding box center [151, 81] width 49 height 10
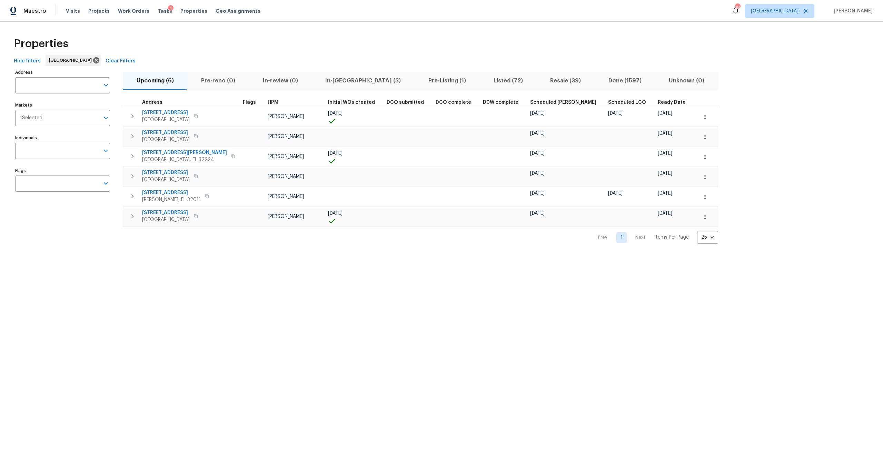
click at [658, 102] on span "Ready Date" at bounding box center [672, 102] width 28 height 5
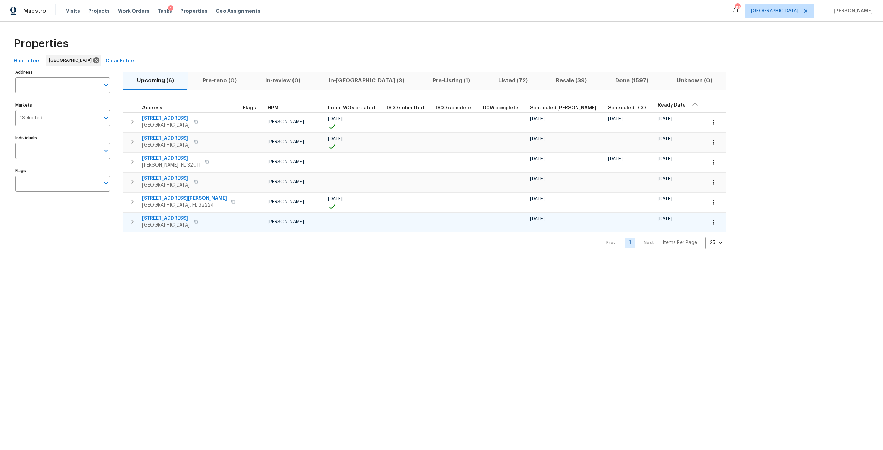
click at [198, 222] on icon "button" at bounding box center [196, 222] width 4 height 4
click at [196, 182] on icon "button" at bounding box center [195, 182] width 3 height 4
click at [177, 216] on span "2440 Gaillardia Rd" at bounding box center [166, 218] width 48 height 7
click at [175, 178] on span "1509 Samontee Rd" at bounding box center [166, 178] width 48 height 7
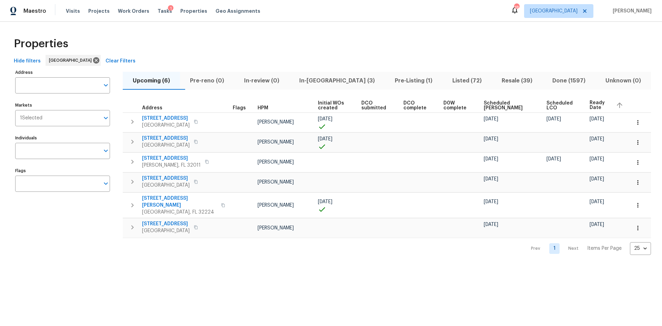
click at [447, 80] on span "Listed (72)" at bounding box center [467, 81] width 41 height 10
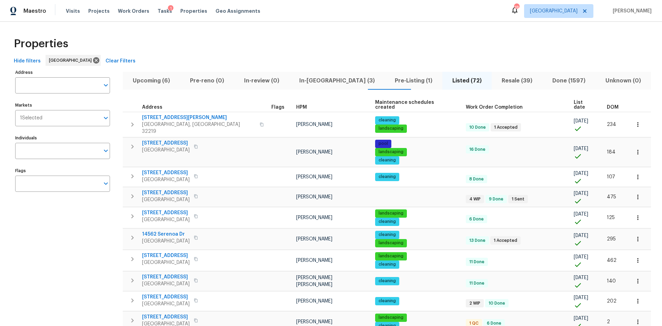
click at [607, 105] on span "DOM" at bounding box center [613, 107] width 12 height 5
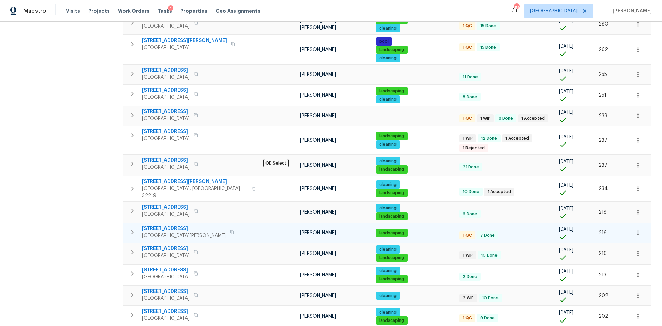
scroll to position [353, 0]
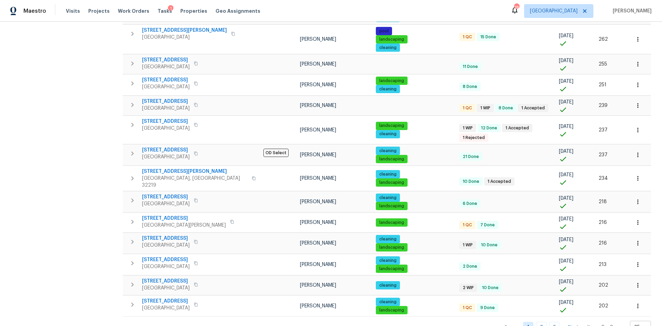
click at [600, 306] on body "Maestro Visits Projects Work Orders Tasks 1 Properties Geo Assignments 18 Jacks…" at bounding box center [331, 163] width 662 height 326
click at [590, 302] on li "100" at bounding box center [594, 307] width 32 height 21
type input "100"
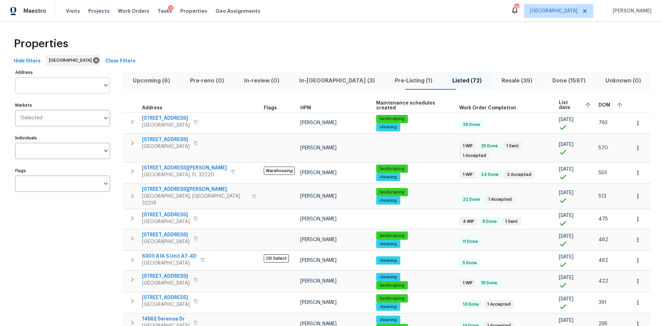
click at [63, 87] on input "Address" at bounding box center [57, 85] width 85 height 16
type input "2936"
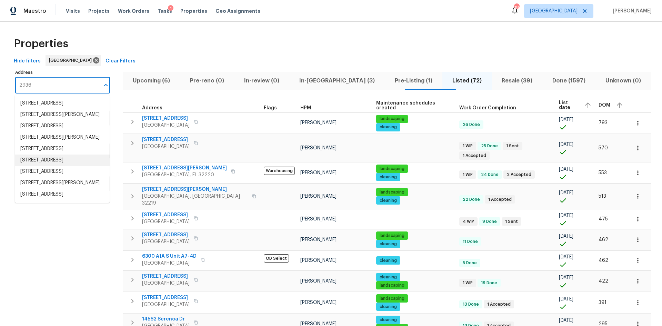
scroll to position [36, 0]
click at [74, 189] on li "2936 Van Gundy Rd Jacksonville FL 32208" at bounding box center [62, 182] width 95 height 11
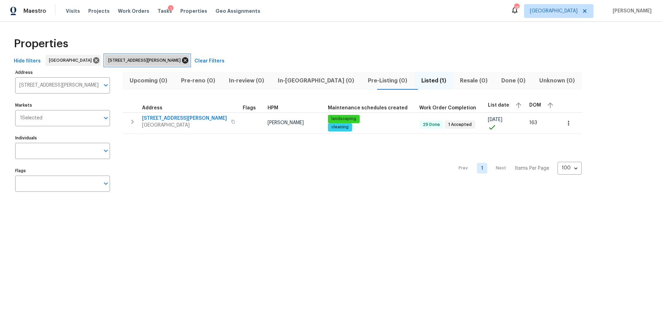
click at [182, 63] on icon at bounding box center [185, 60] width 6 height 6
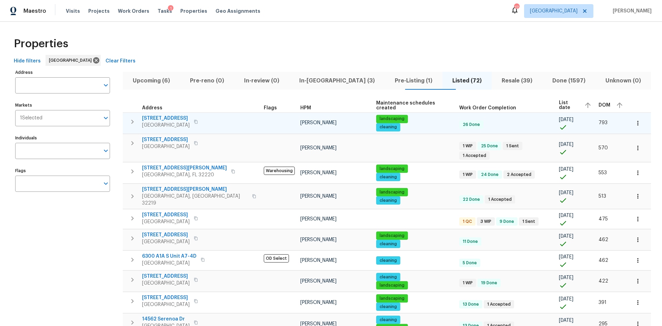
click at [126, 121] on button "button" at bounding box center [133, 122] width 14 height 14
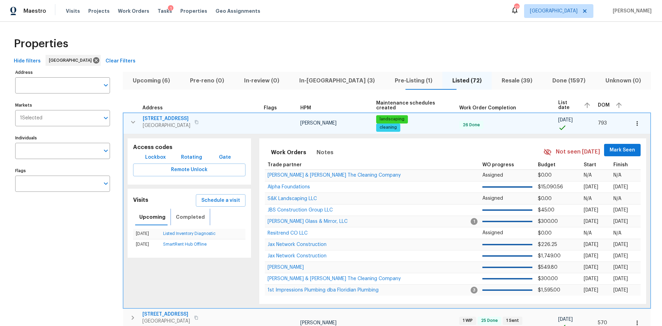
click at [192, 220] on span "Completed" at bounding box center [190, 217] width 29 height 9
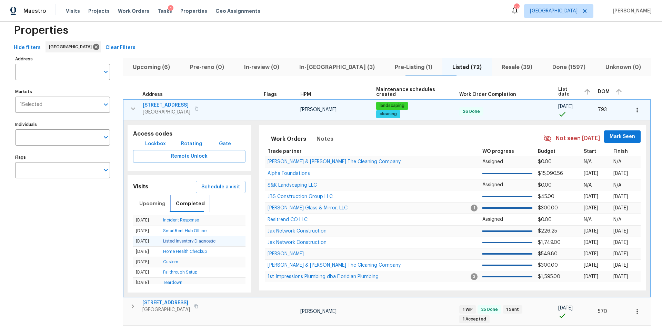
scroll to position [35, 0]
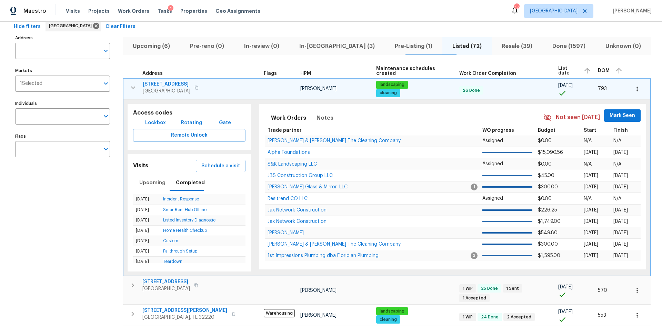
click at [630, 89] on button "button" at bounding box center [637, 88] width 15 height 15
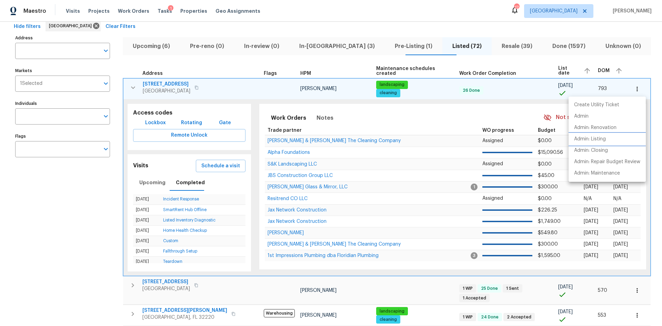
click at [610, 140] on li "Admin: Listing" at bounding box center [607, 139] width 77 height 11
click at [134, 88] on div at bounding box center [331, 163] width 662 height 326
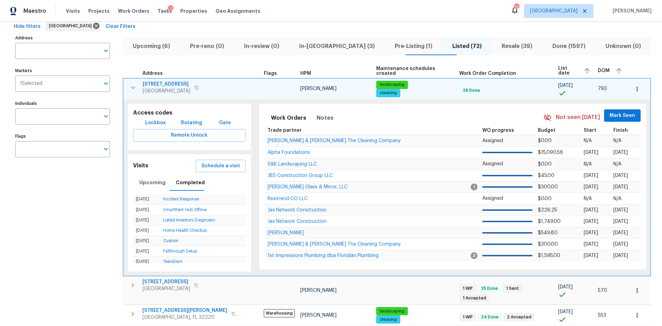
click at [136, 88] on icon "button" at bounding box center [133, 88] width 8 height 8
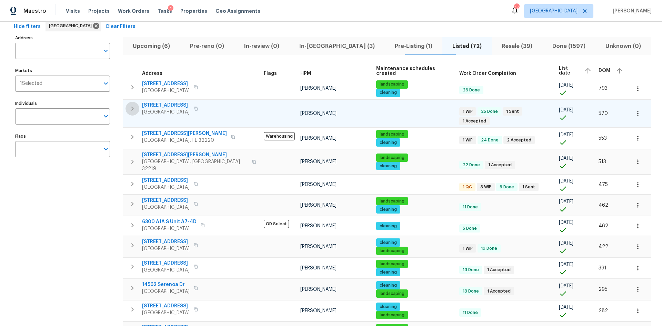
click at [136, 111] on icon "button" at bounding box center [132, 109] width 8 height 8
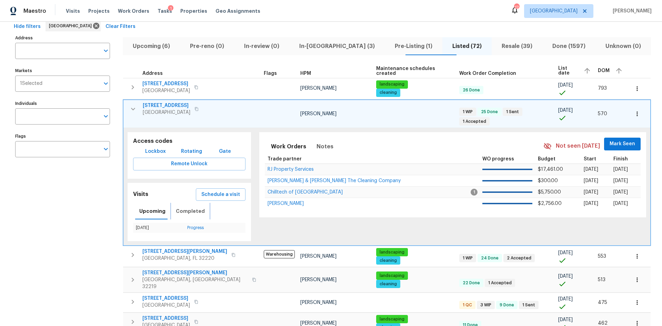
click at [184, 207] on span "Completed" at bounding box center [190, 211] width 29 height 9
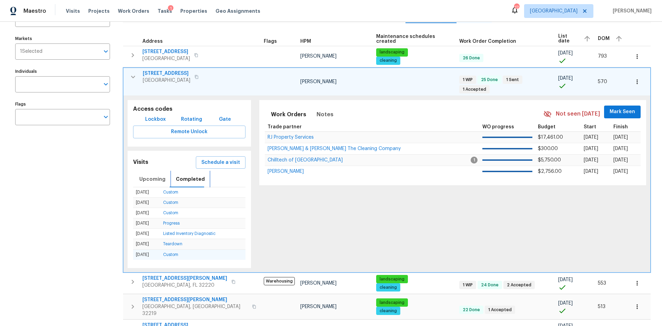
scroll to position [69, 0]
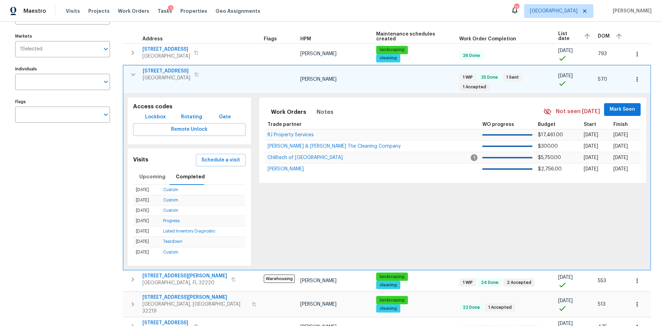
click at [634, 76] on icon "button" at bounding box center [637, 79] width 7 height 7
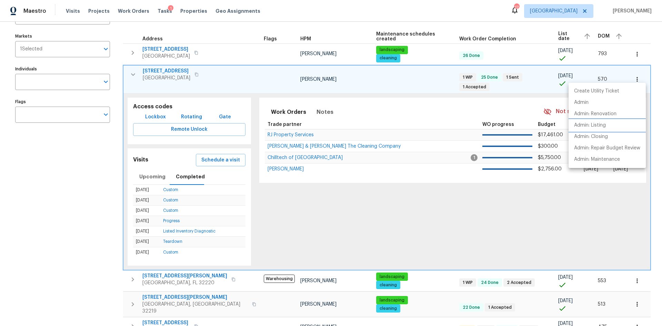
click at [610, 128] on li "Admin: Listing" at bounding box center [607, 125] width 77 height 11
click at [136, 73] on div at bounding box center [331, 163] width 662 height 326
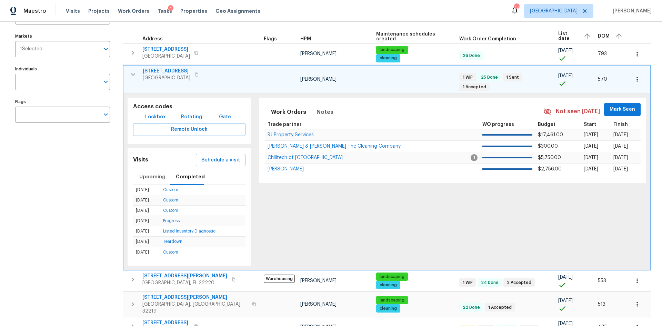
click at [136, 73] on icon "button" at bounding box center [133, 74] width 8 height 8
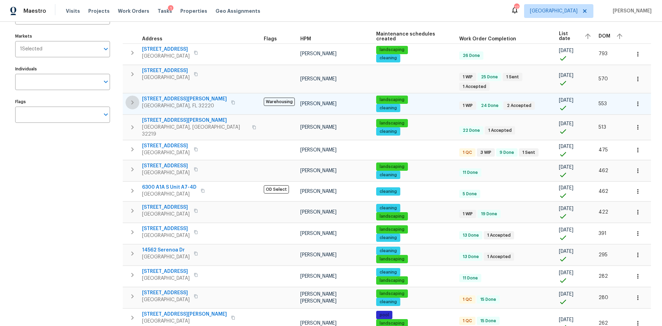
click at [131, 98] on icon "button" at bounding box center [132, 102] width 8 height 8
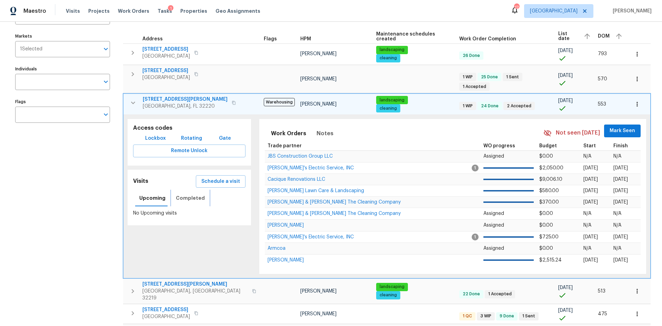
click at [190, 194] on span "Completed" at bounding box center [190, 198] width 29 height 9
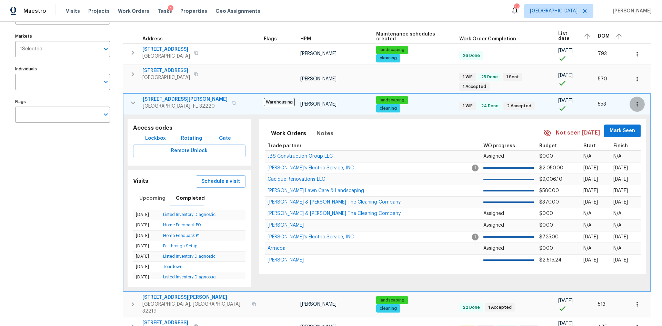
click at [634, 101] on icon "button" at bounding box center [637, 104] width 7 height 7
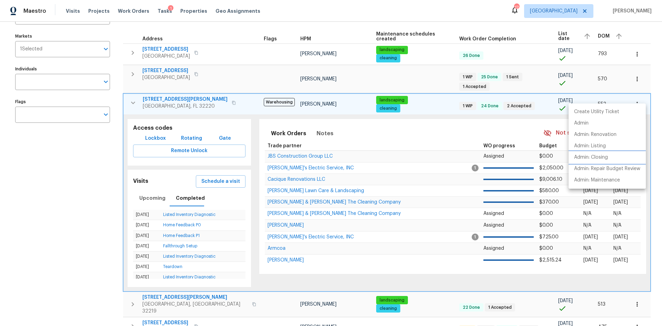
click at [610, 155] on li "Admin: Closing" at bounding box center [607, 157] width 77 height 11
click at [133, 94] on div at bounding box center [331, 163] width 662 height 326
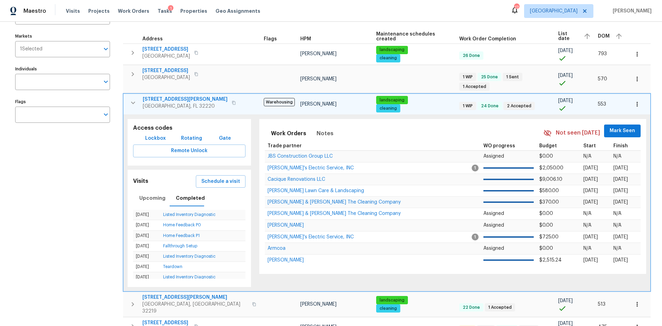
click at [133, 99] on icon "button" at bounding box center [133, 103] width 8 height 8
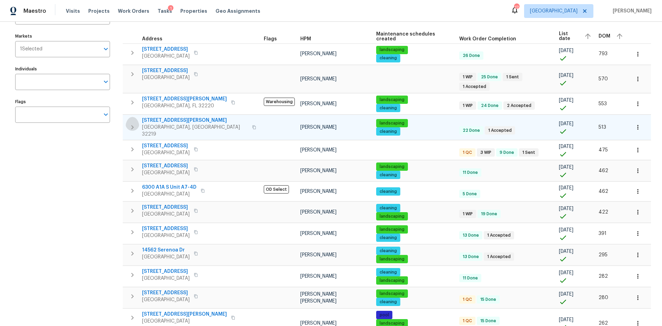
click at [135, 123] on icon "button" at bounding box center [132, 127] width 8 height 8
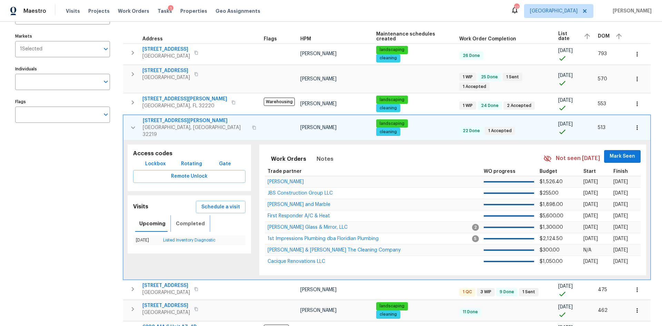
click at [188, 219] on span "Completed" at bounding box center [190, 223] width 29 height 9
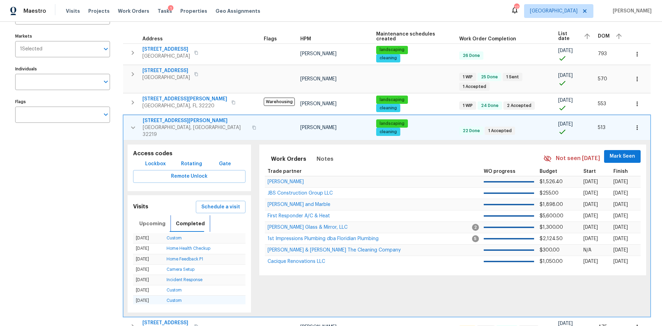
scroll to position [0, 0]
click at [153, 219] on span "Upcoming" at bounding box center [152, 223] width 26 height 9
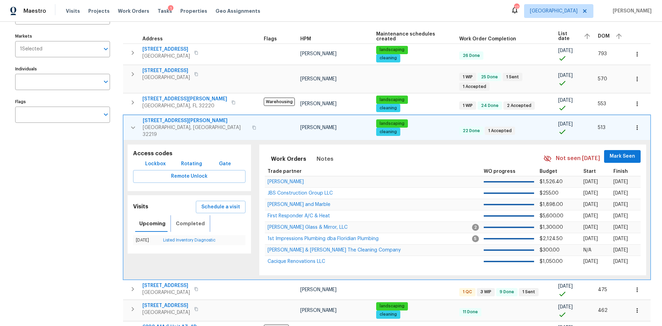
click at [191, 219] on span "Completed" at bounding box center [190, 223] width 29 height 9
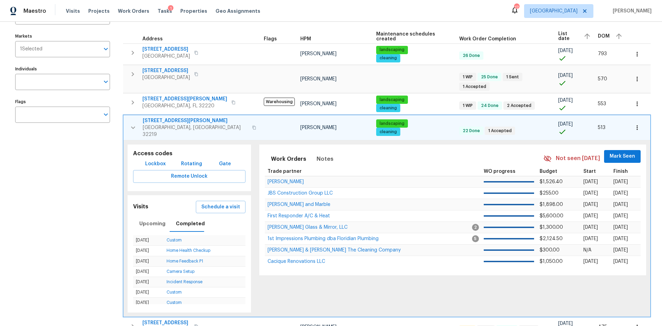
click at [634, 124] on icon "button" at bounding box center [637, 127] width 7 height 7
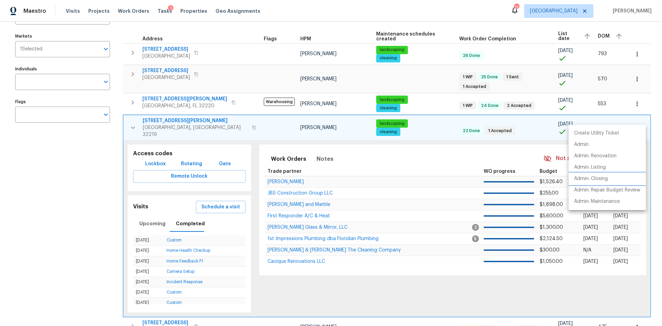
click at [596, 181] on p "Admin: Closing" at bounding box center [592, 178] width 34 height 7
click at [133, 114] on div at bounding box center [331, 163] width 662 height 326
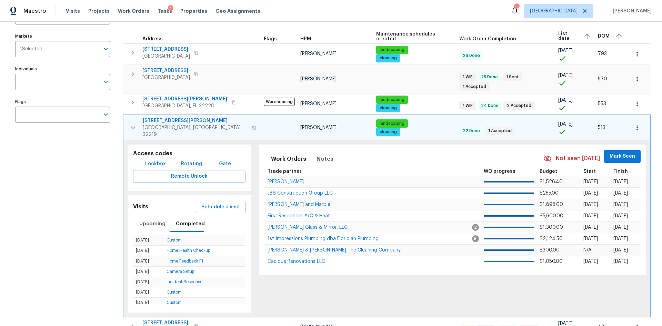
click at [127, 118] on button "button" at bounding box center [133, 127] width 14 height 21
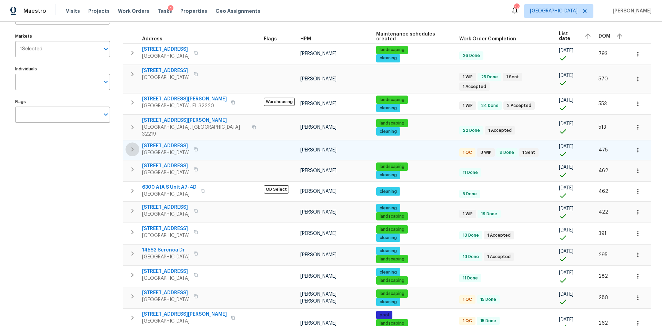
click at [129, 145] on icon "button" at bounding box center [132, 149] width 8 height 8
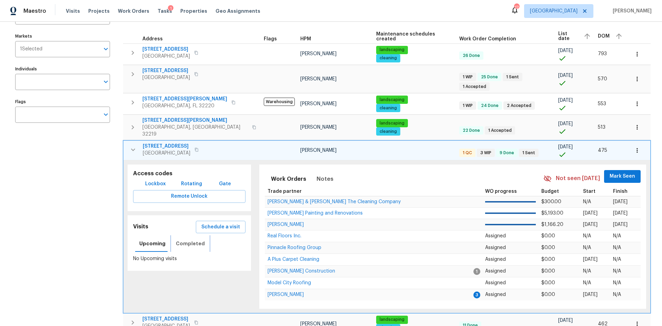
click at [196, 239] on span "Completed" at bounding box center [190, 243] width 29 height 9
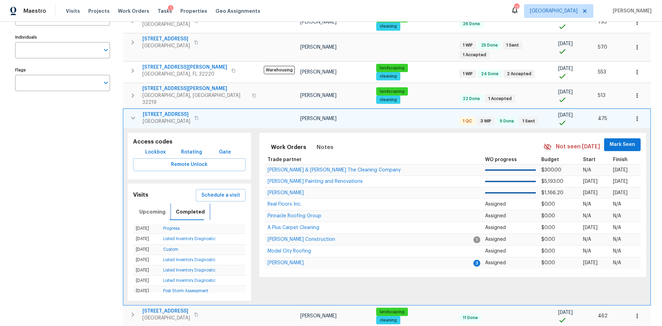
scroll to position [104, 0]
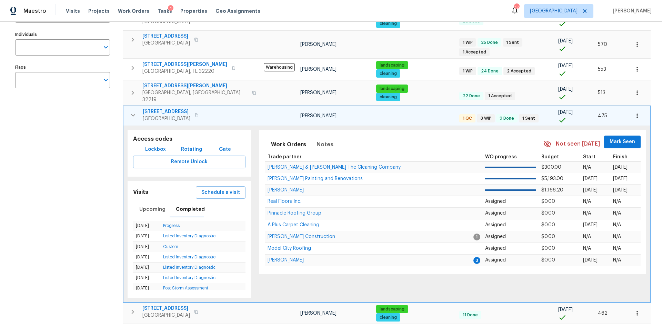
click at [634, 112] on icon "button" at bounding box center [637, 115] width 7 height 7
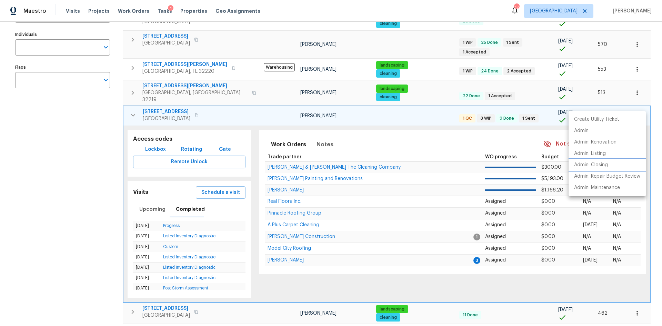
click at [606, 161] on li "Admin: Closing" at bounding box center [607, 164] width 77 height 11
click at [133, 106] on div at bounding box center [331, 163] width 662 height 326
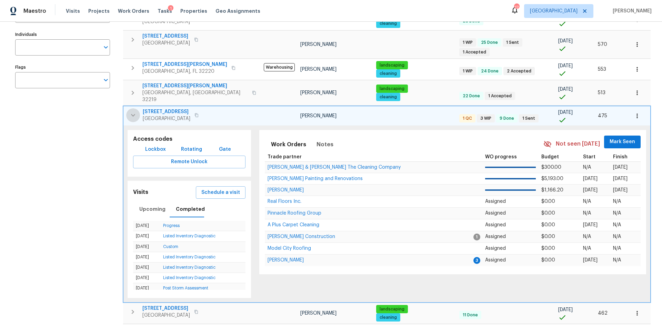
click at [132, 111] on icon "button" at bounding box center [133, 115] width 8 height 8
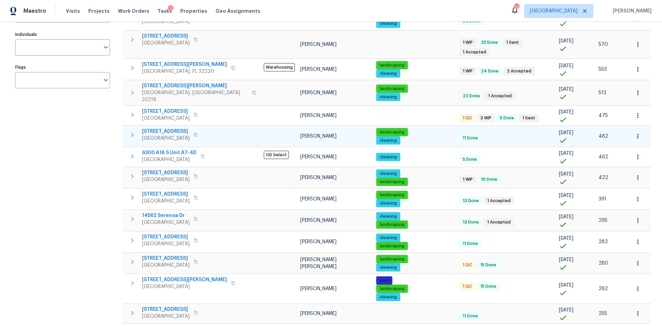
click at [136, 131] on icon "button" at bounding box center [132, 135] width 8 height 8
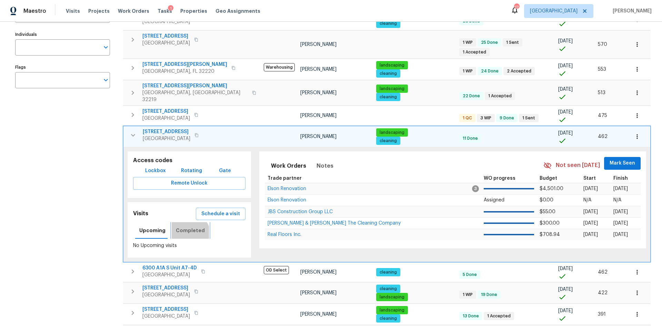
click at [185, 222] on button "Completed" at bounding box center [190, 230] width 37 height 17
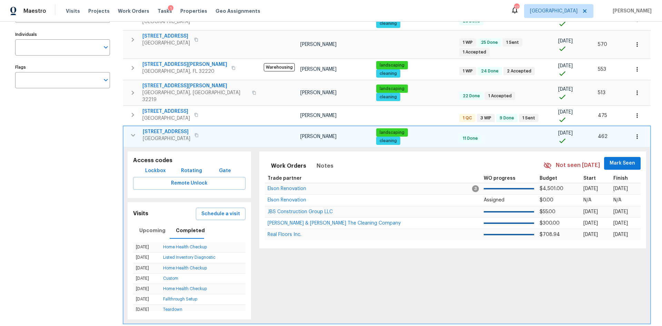
click at [630, 129] on button "button" at bounding box center [637, 136] width 15 height 15
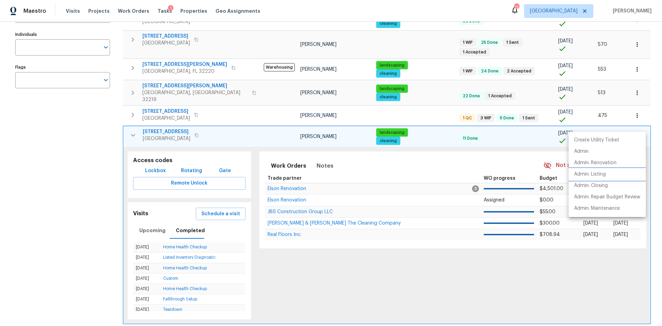
click at [606, 174] on p "Admin: Listing" at bounding box center [591, 174] width 32 height 7
click at [173, 118] on div at bounding box center [331, 163] width 662 height 326
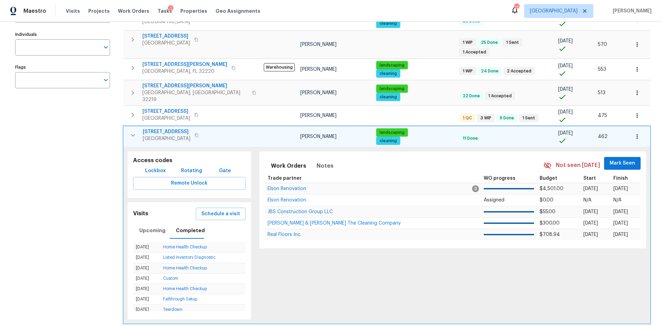
click at [173, 128] on span "7320 Old Kings Rd S" at bounding box center [167, 131] width 48 height 7
click at [135, 131] on icon "button" at bounding box center [133, 135] width 8 height 8
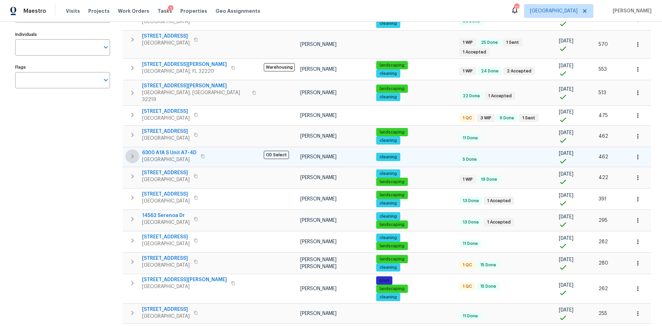
click at [132, 152] on icon "button" at bounding box center [132, 156] width 8 height 8
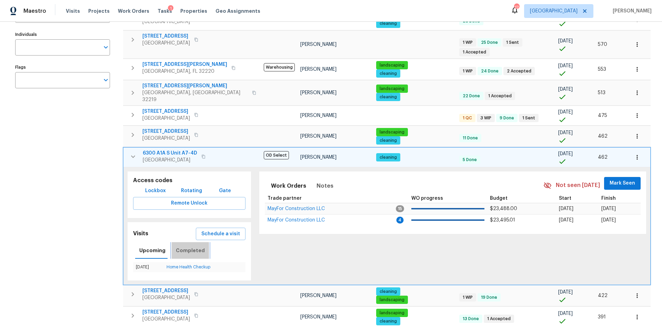
click at [197, 246] on span "Completed" at bounding box center [190, 250] width 29 height 9
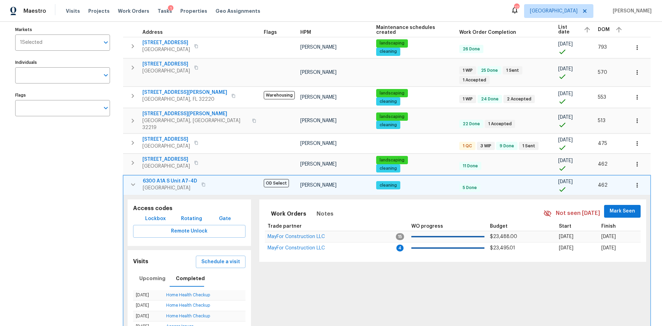
scroll to position [69, 0]
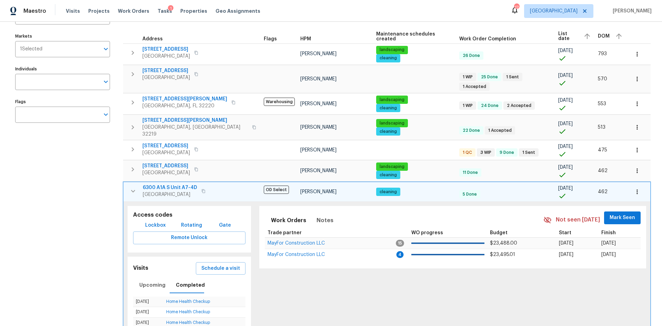
click at [637, 190] on icon "button" at bounding box center [637, 192] width 1 height 4
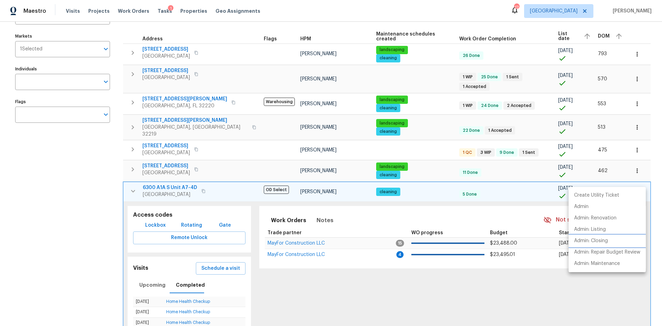
click at [602, 242] on p "Admin: Closing" at bounding box center [592, 240] width 34 height 7
click at [132, 177] on div at bounding box center [331, 163] width 662 height 326
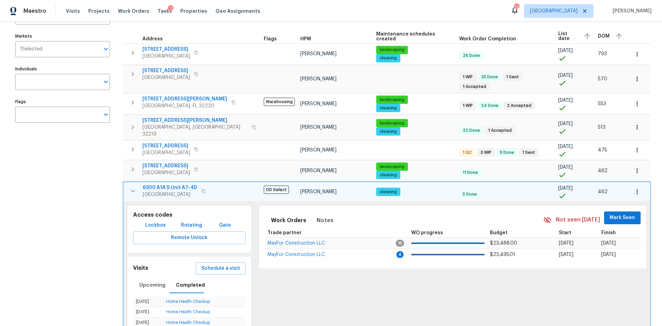
click at [133, 190] on icon "button" at bounding box center [133, 191] width 4 height 2
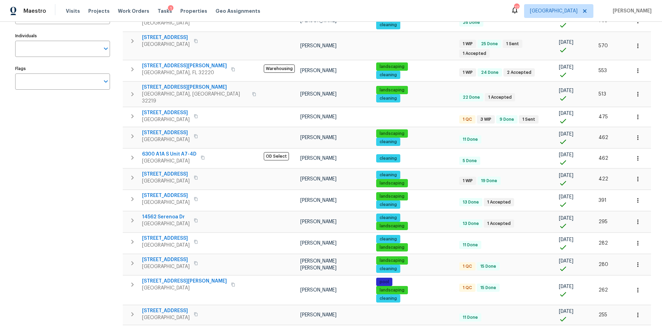
scroll to position [104, 0]
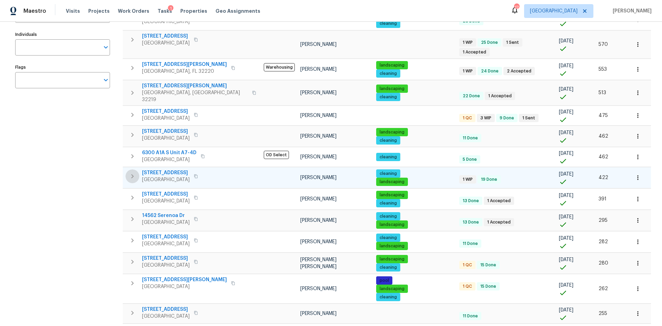
click at [132, 172] on icon "button" at bounding box center [132, 176] width 8 height 8
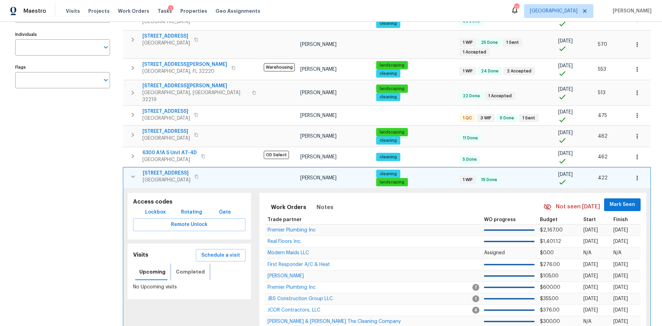
click at [186, 268] on span "Completed" at bounding box center [190, 272] width 29 height 9
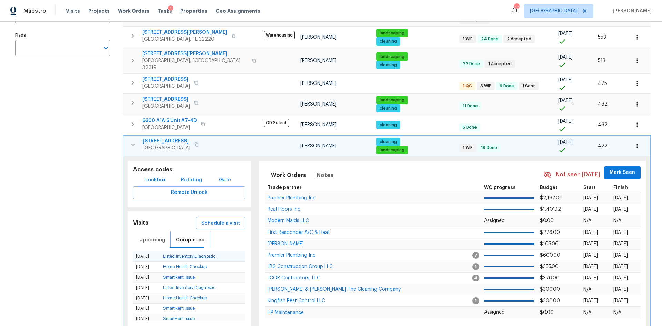
scroll to position [138, 0]
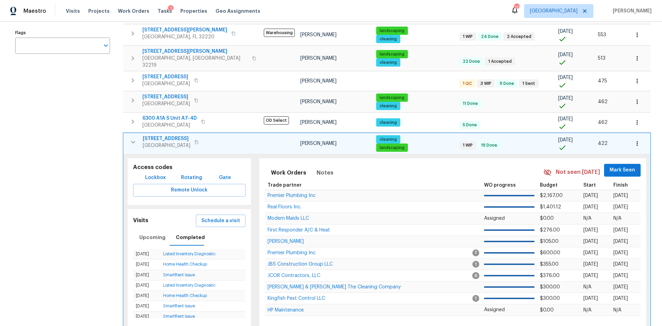
click at [634, 140] on icon "button" at bounding box center [637, 143] width 7 height 7
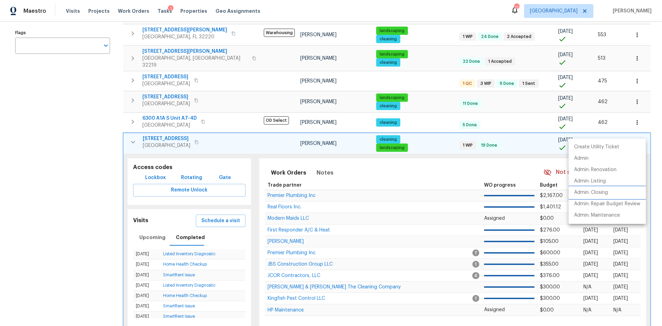
click at [604, 187] on li "Admin: Closing" at bounding box center [607, 192] width 77 height 11
click at [131, 131] on div at bounding box center [331, 163] width 662 height 326
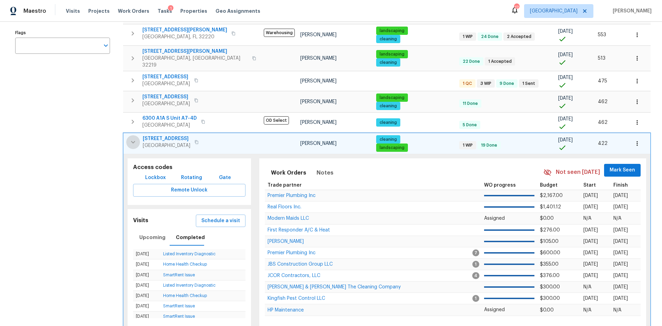
click at [132, 138] on icon "button" at bounding box center [133, 142] width 8 height 8
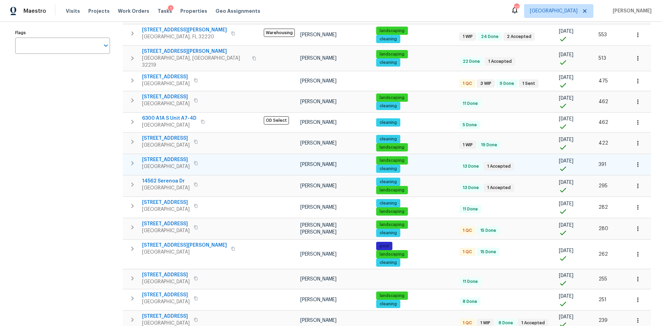
click at [138, 156] on button "button" at bounding box center [133, 163] width 14 height 14
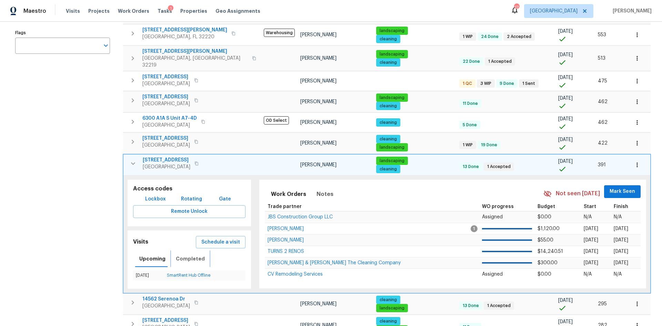
click at [195, 255] on span "Completed" at bounding box center [190, 259] width 29 height 9
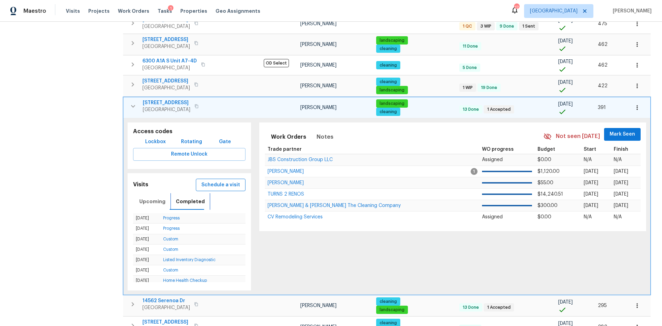
scroll to position [207, 0]
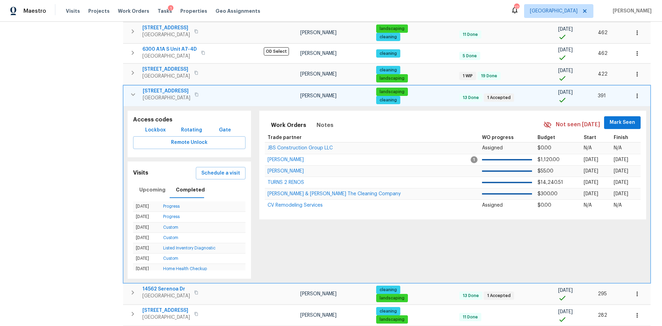
click at [630, 88] on button "button" at bounding box center [637, 95] width 15 height 15
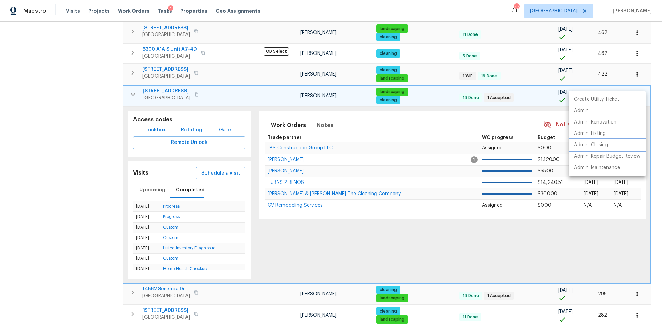
click at [615, 146] on li "Admin: Closing" at bounding box center [607, 144] width 77 height 11
click at [133, 78] on div at bounding box center [331, 163] width 662 height 326
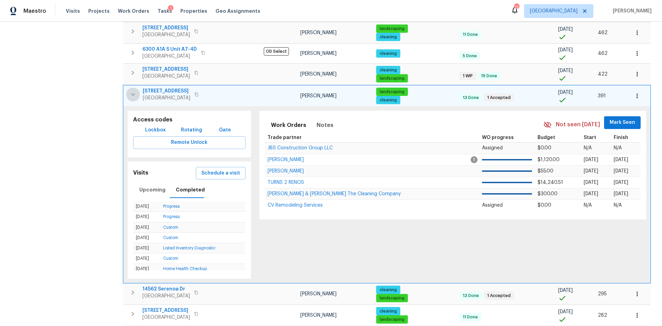
click at [134, 90] on icon "button" at bounding box center [133, 94] width 8 height 8
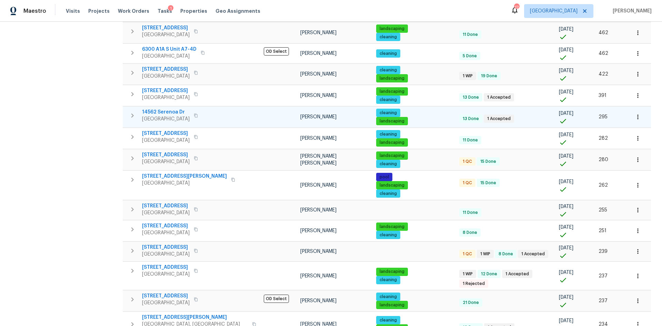
click at [133, 111] on icon "button" at bounding box center [132, 115] width 8 height 8
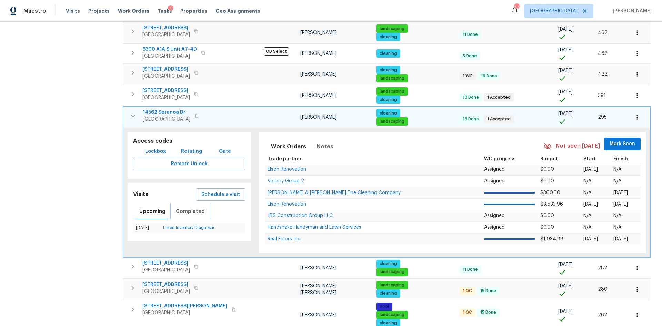
click at [183, 207] on span "Completed" at bounding box center [190, 211] width 29 height 9
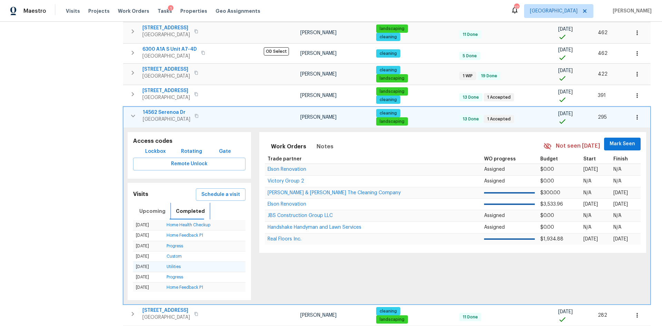
scroll to position [0, 0]
click at [634, 114] on icon "button" at bounding box center [637, 117] width 7 height 7
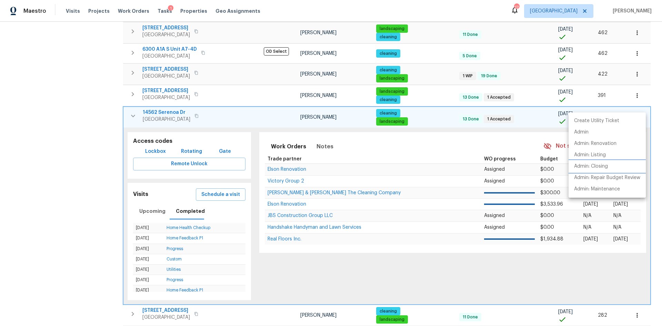
click at [608, 168] on p "Admin: Closing" at bounding box center [592, 166] width 34 height 7
click at [133, 102] on div at bounding box center [331, 163] width 662 height 326
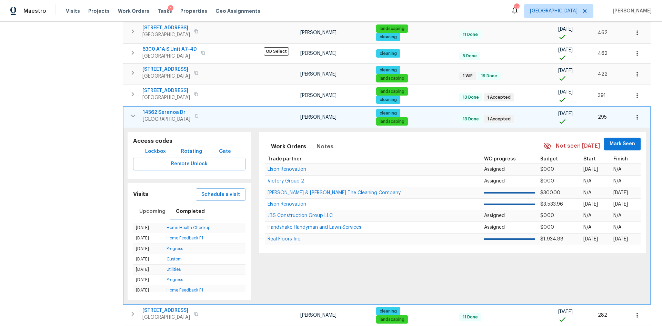
click at [133, 112] on icon "button" at bounding box center [133, 116] width 8 height 8
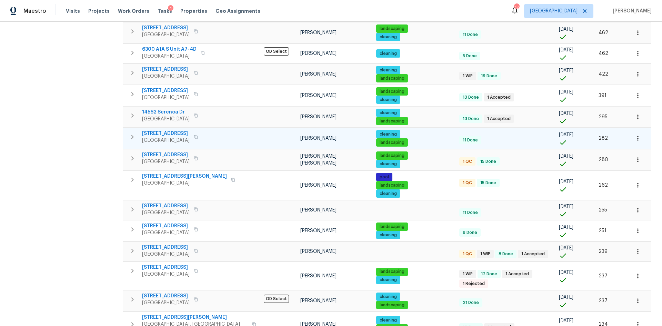
click at [134, 133] on icon "button" at bounding box center [132, 137] width 8 height 8
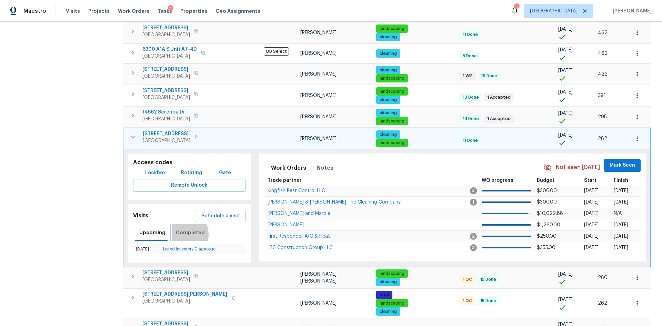
click at [177, 228] on span "Completed" at bounding box center [190, 232] width 29 height 9
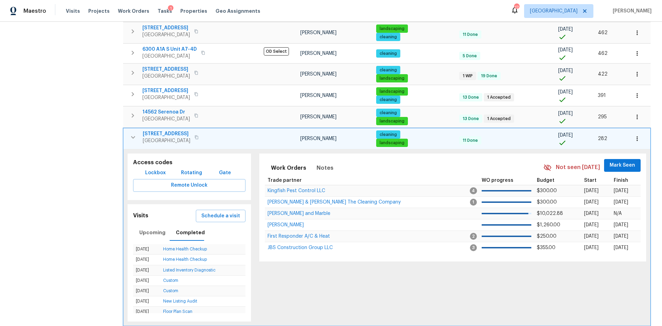
click at [634, 135] on icon "button" at bounding box center [637, 138] width 7 height 7
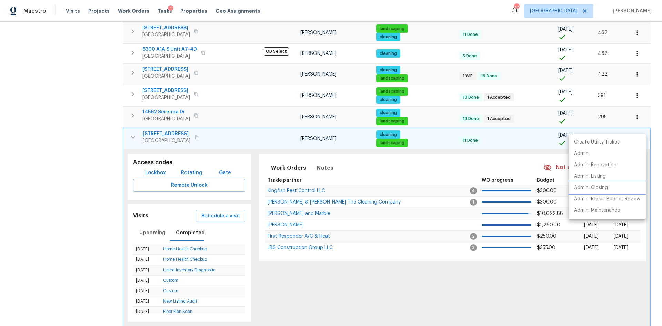
click at [601, 186] on p "Admin: Closing" at bounding box center [592, 187] width 34 height 7
click at [131, 124] on div at bounding box center [331, 163] width 662 height 326
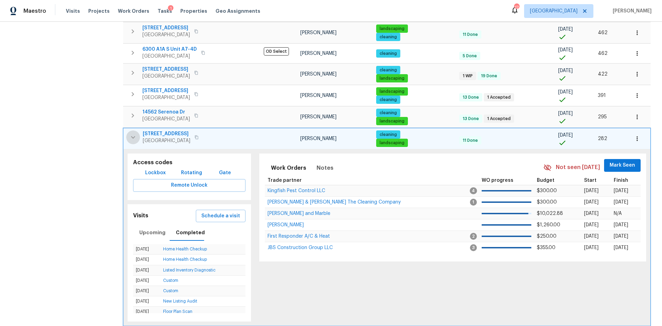
click at [134, 133] on icon "button" at bounding box center [133, 137] width 8 height 8
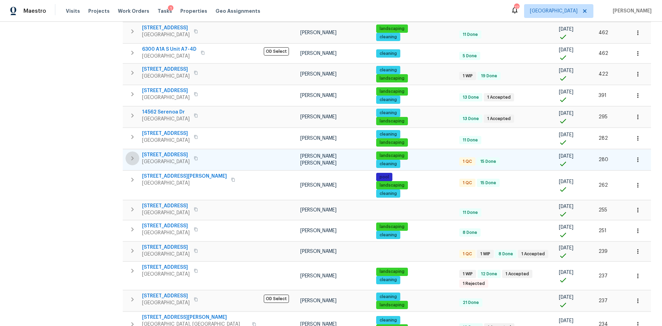
click at [133, 156] on icon "button" at bounding box center [132, 158] width 2 height 4
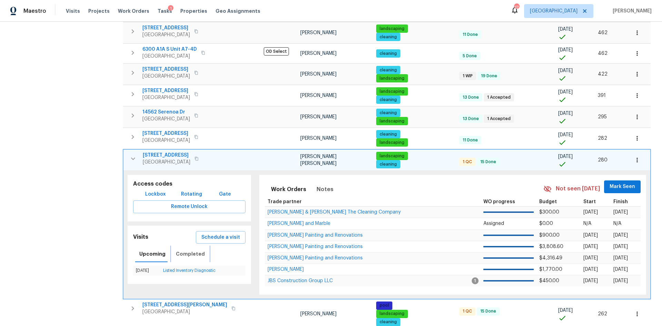
click at [192, 250] on span "Completed" at bounding box center [190, 254] width 29 height 9
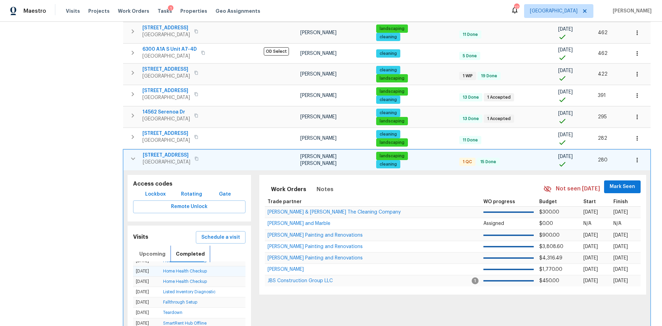
scroll to position [35, 0]
click at [630, 153] on button "button" at bounding box center [637, 160] width 15 height 15
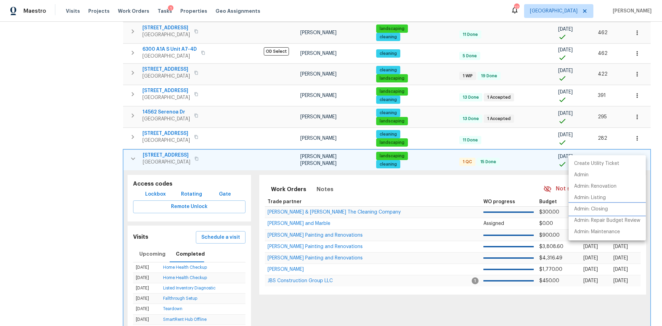
click at [609, 206] on li "Admin: Closing" at bounding box center [607, 209] width 77 height 11
click at [134, 147] on div at bounding box center [331, 163] width 662 height 326
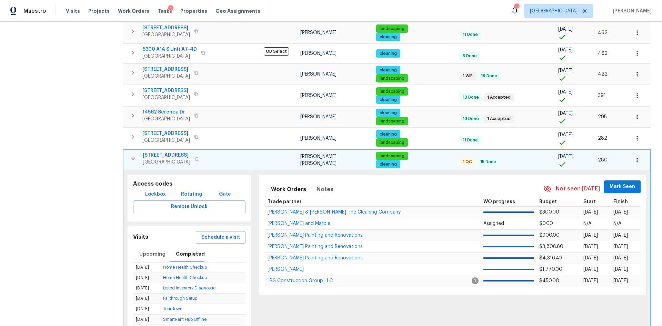
click at [136, 155] on icon "button" at bounding box center [133, 159] width 8 height 8
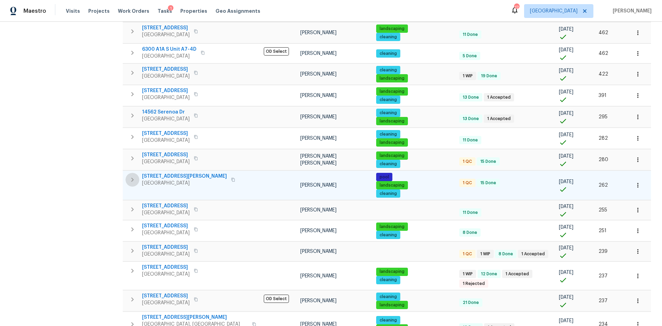
click at [134, 176] on icon "button" at bounding box center [132, 180] width 8 height 8
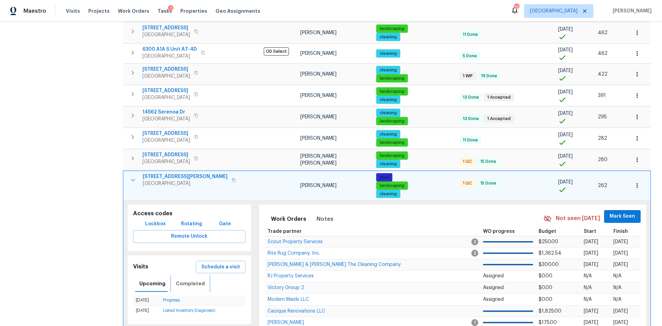
click at [190, 279] on span "Completed" at bounding box center [190, 283] width 29 height 9
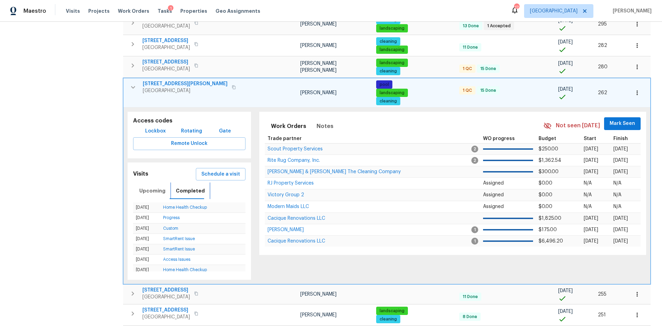
scroll to position [311, 0]
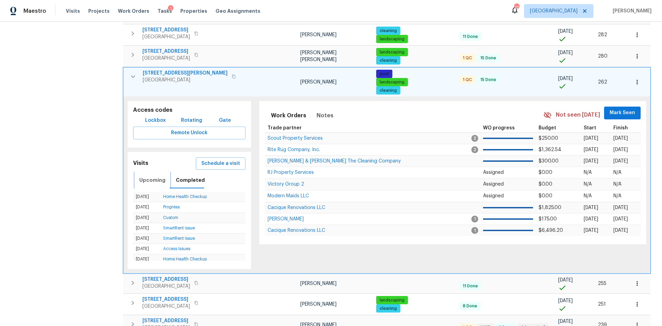
click at [163, 176] on span "Upcoming" at bounding box center [152, 180] width 26 height 9
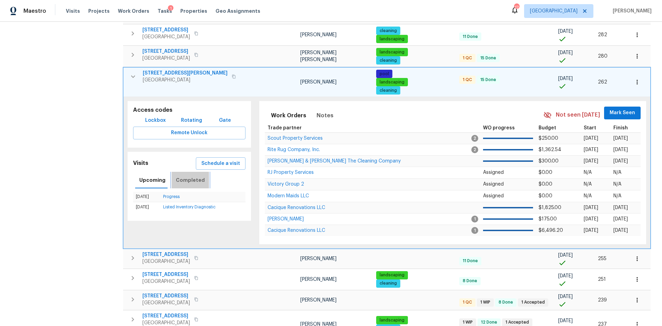
click at [189, 176] on span "Completed" at bounding box center [190, 180] width 29 height 9
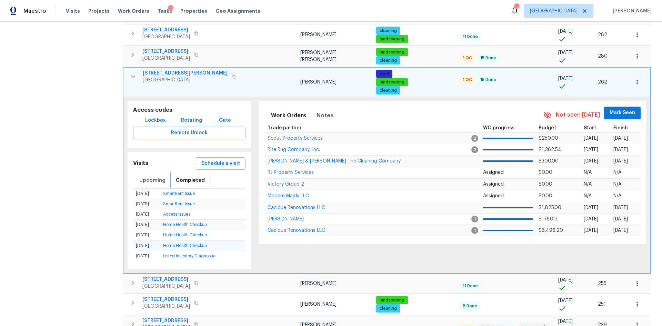
scroll to position [35, 0]
click at [634, 79] on icon "button" at bounding box center [637, 82] width 7 height 7
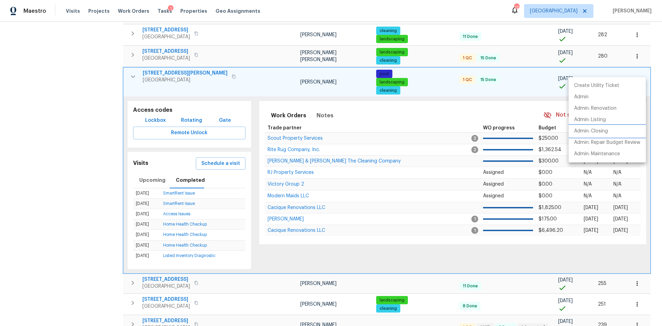
click at [601, 134] on p "Admin: Closing" at bounding box center [592, 131] width 34 height 7
click at [134, 65] on div at bounding box center [331, 163] width 662 height 326
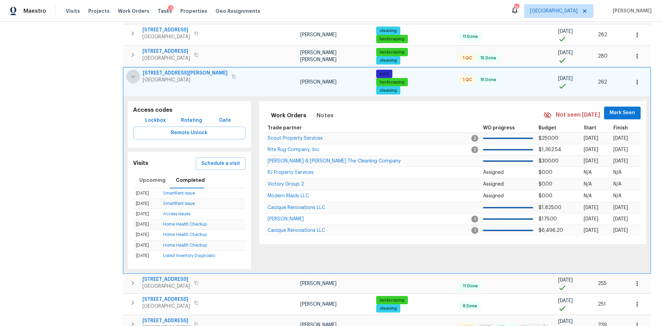
click at [134, 72] on icon "button" at bounding box center [133, 76] width 8 height 8
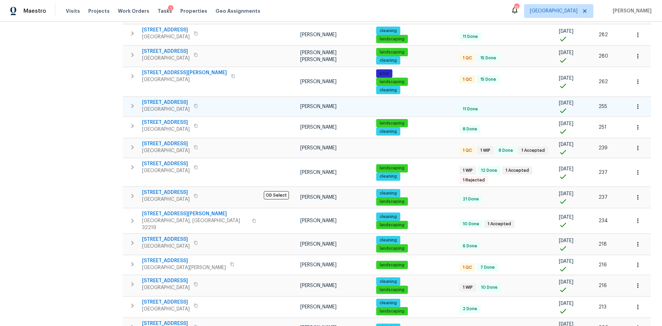
click at [132, 104] on icon "button" at bounding box center [132, 106] width 2 height 4
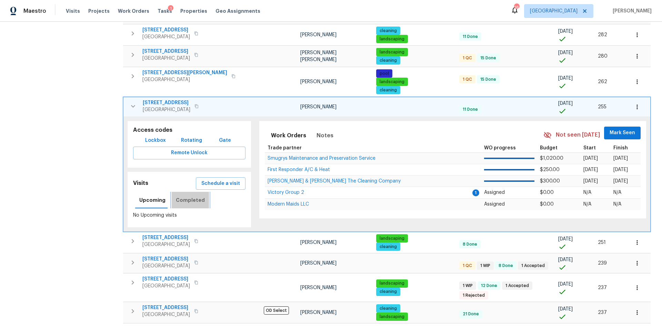
click at [197, 196] on span "Completed" at bounding box center [190, 200] width 29 height 9
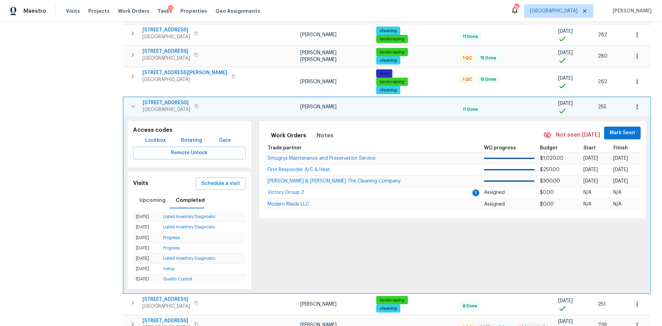
click at [634, 104] on icon "button" at bounding box center [637, 107] width 7 height 7
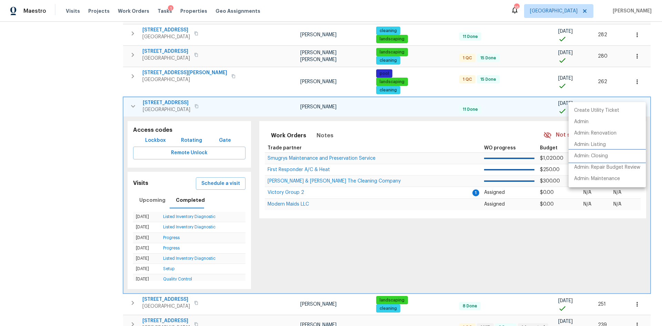
click at [608, 159] on p "Admin: Closing" at bounding box center [592, 156] width 34 height 7
click at [134, 91] on div at bounding box center [331, 163] width 662 height 326
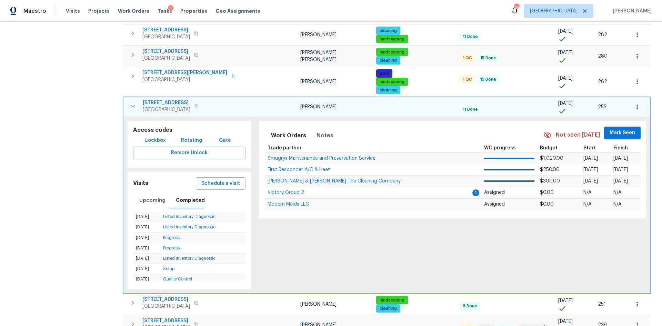
click at [134, 102] on icon "button" at bounding box center [133, 106] width 8 height 8
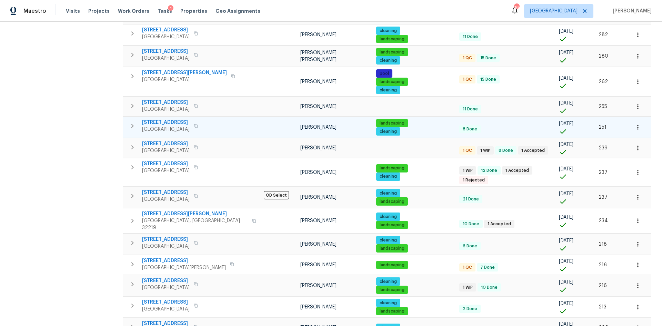
click at [134, 122] on icon "button" at bounding box center [132, 126] width 8 height 8
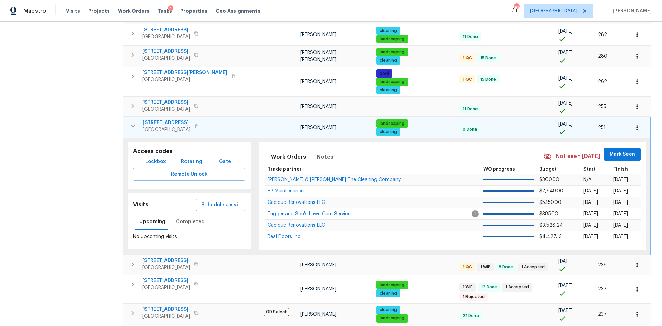
click at [634, 124] on icon "button" at bounding box center [637, 127] width 7 height 7
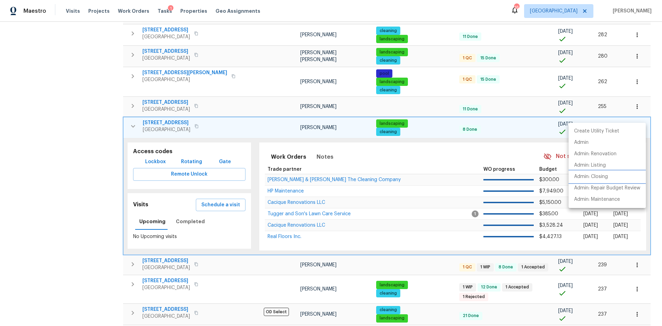
click at [597, 174] on p "Admin: Closing" at bounding box center [592, 176] width 34 height 7
click at [190, 211] on div at bounding box center [331, 163] width 662 height 326
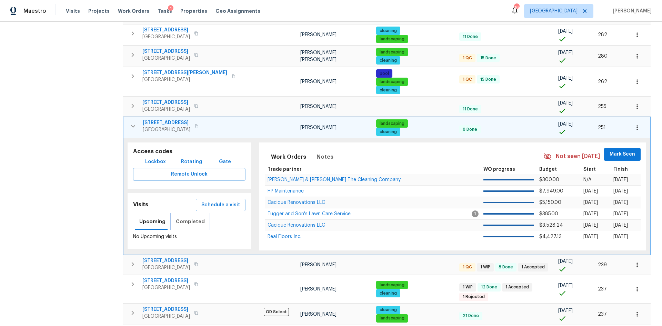
click at [190, 217] on span "Completed" at bounding box center [190, 221] width 29 height 9
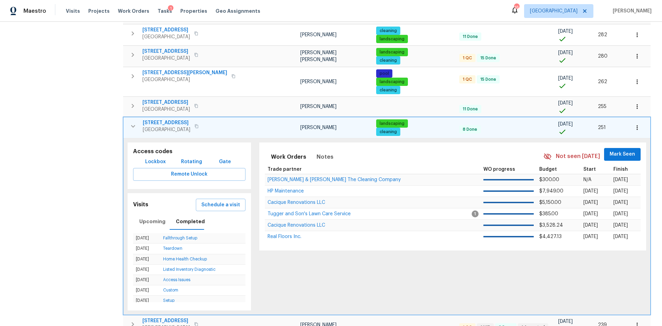
click at [134, 122] on icon "button" at bounding box center [133, 126] width 8 height 8
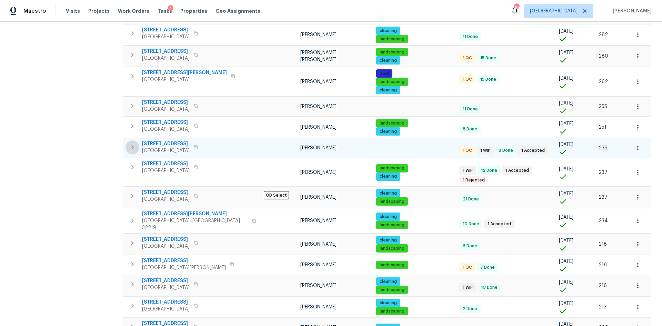
click at [132, 143] on icon "button" at bounding box center [132, 147] width 8 height 8
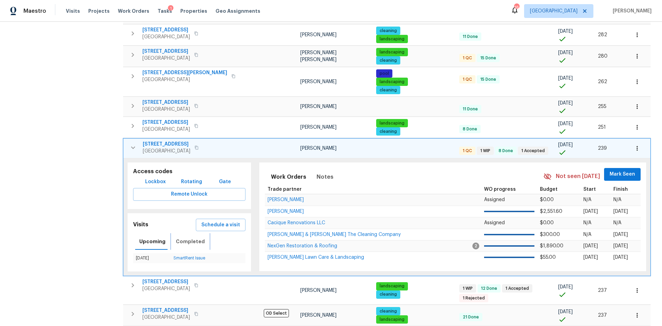
click at [193, 237] on span "Completed" at bounding box center [190, 241] width 29 height 9
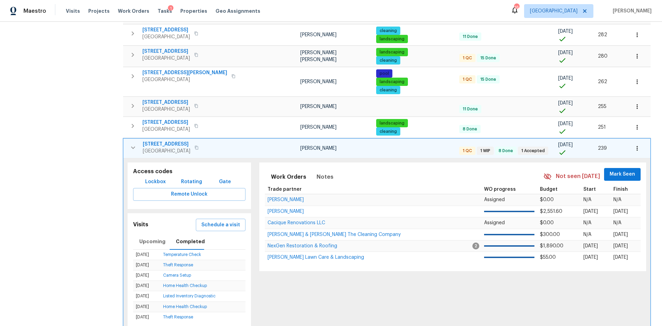
click at [634, 145] on icon "button" at bounding box center [637, 148] width 7 height 7
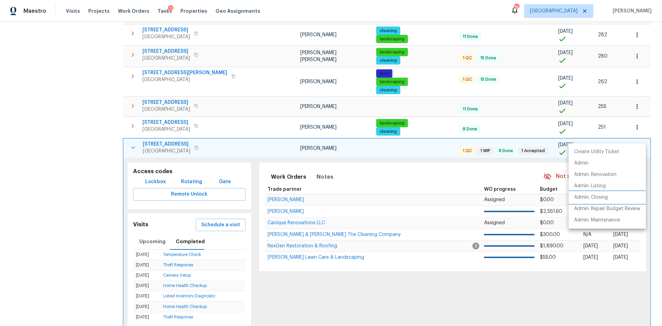
click at [609, 197] on li "Admin: Closing" at bounding box center [607, 197] width 77 height 11
click at [133, 134] on div at bounding box center [331, 163] width 662 height 326
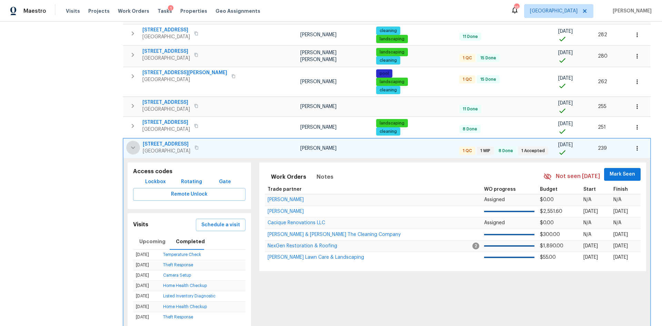
click at [133, 144] on icon "button" at bounding box center [133, 148] width 8 height 8
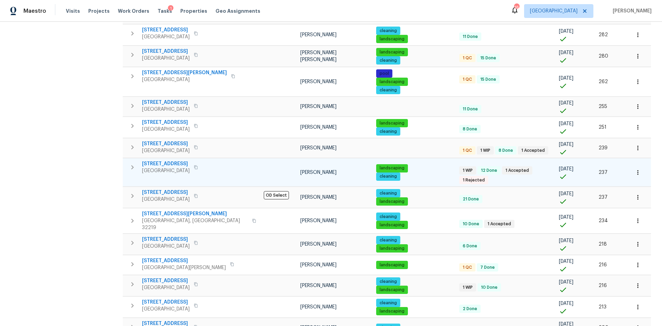
click at [132, 163] on icon "button" at bounding box center [132, 167] width 8 height 8
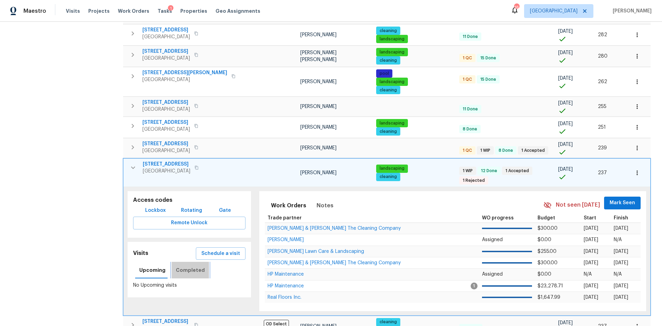
click at [192, 266] on span "Completed" at bounding box center [190, 270] width 29 height 9
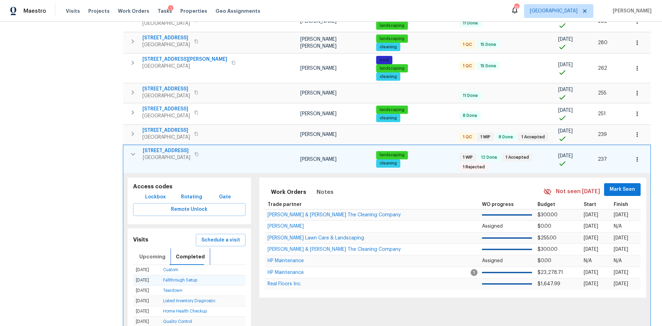
scroll to position [345, 0]
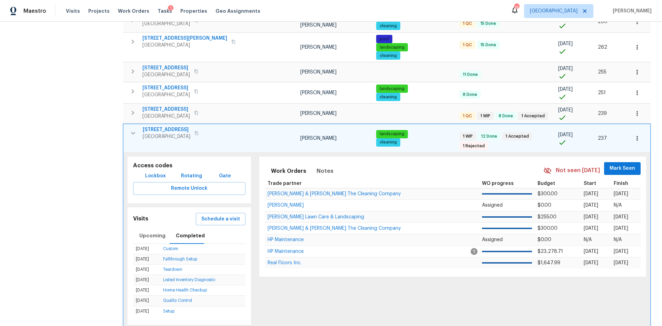
click at [630, 131] on button "button" at bounding box center [637, 138] width 15 height 15
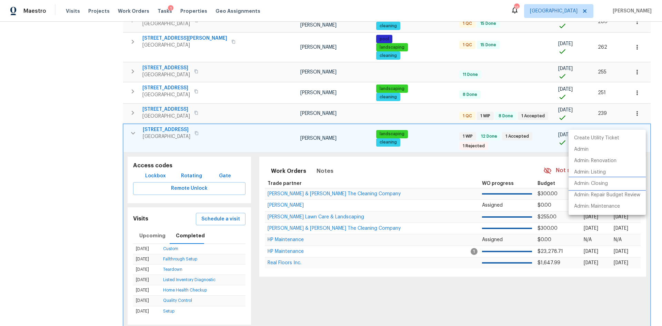
click at [610, 184] on li "Admin: Closing" at bounding box center [607, 183] width 77 height 11
click at [134, 118] on div at bounding box center [331, 163] width 662 height 326
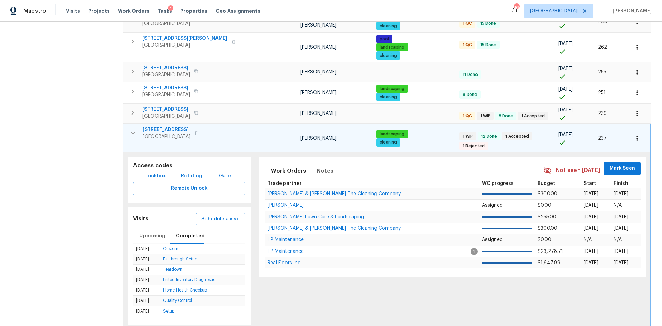
click at [134, 129] on icon "button" at bounding box center [133, 133] width 8 height 8
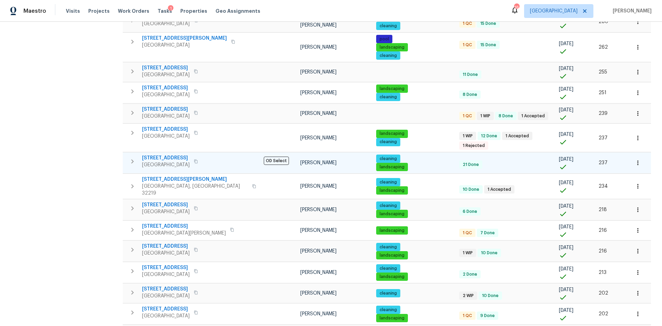
click at [134, 157] on icon "button" at bounding box center [132, 161] width 8 height 8
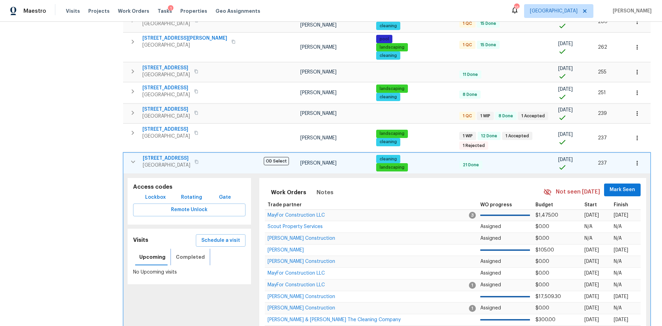
click at [196, 253] on span "Completed" at bounding box center [190, 257] width 29 height 9
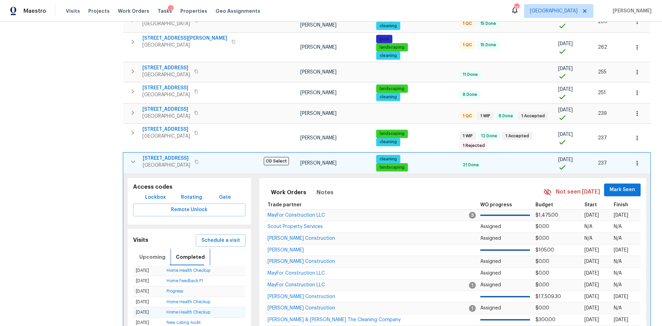
scroll to position [0, 0]
click at [634, 160] on icon "button" at bounding box center [637, 163] width 7 height 7
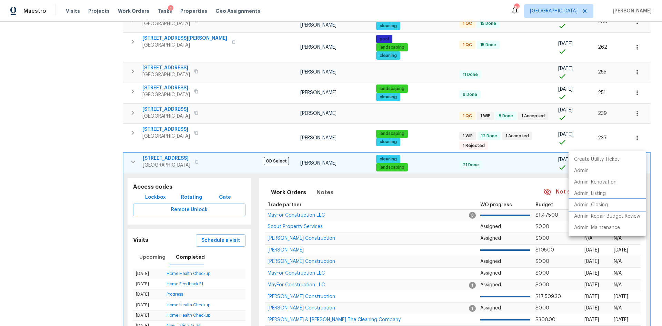
click at [601, 206] on p "Admin: Closing" at bounding box center [592, 205] width 34 height 7
click at [132, 122] on div at bounding box center [331, 163] width 662 height 326
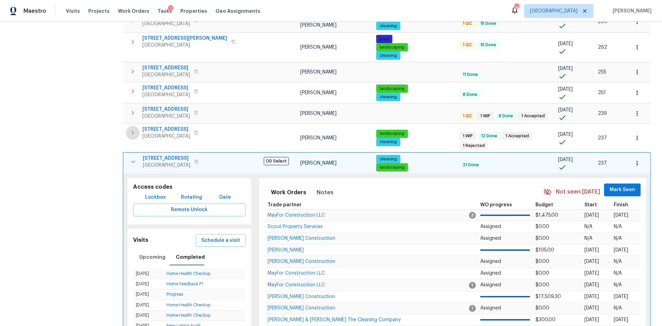
click at [132, 131] on icon "button" at bounding box center [133, 133] width 2 height 4
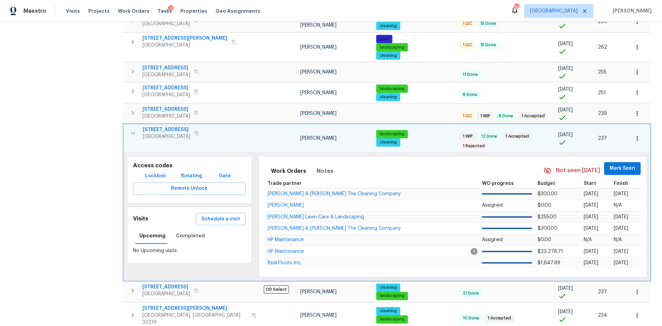
click at [630, 131] on button "button" at bounding box center [637, 138] width 15 height 15
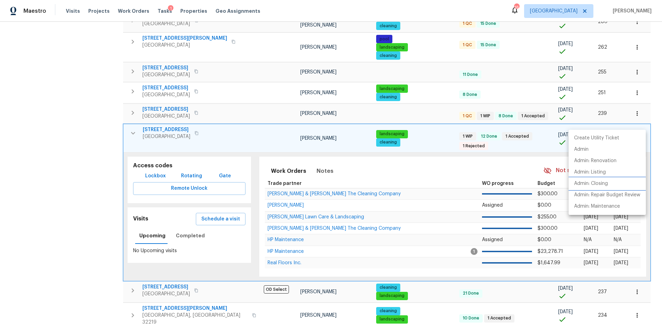
click at [603, 183] on p "Admin: Closing" at bounding box center [592, 183] width 34 height 7
click at [135, 119] on div at bounding box center [331, 163] width 662 height 326
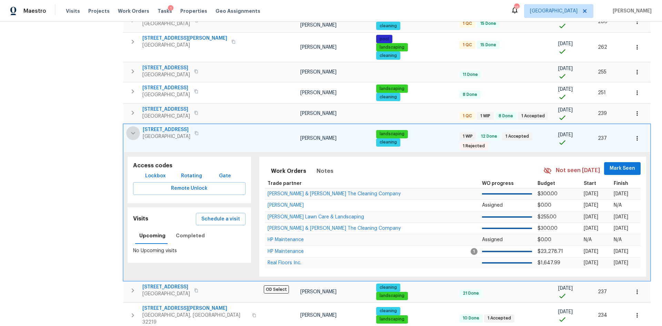
click at [129, 129] on icon "button" at bounding box center [133, 133] width 8 height 8
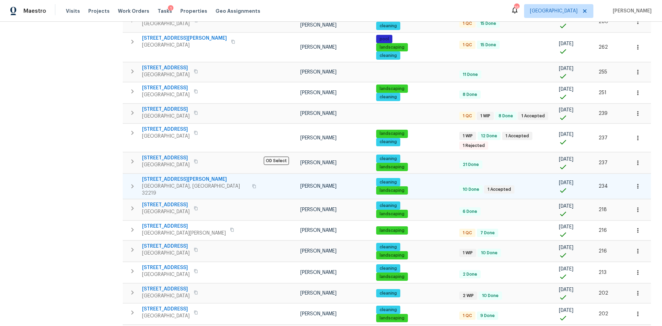
click at [132, 182] on icon "button" at bounding box center [132, 186] width 8 height 8
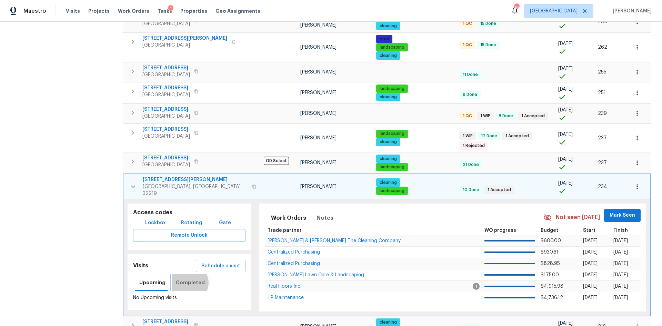
click at [187, 278] on span "Completed" at bounding box center [190, 282] width 29 height 9
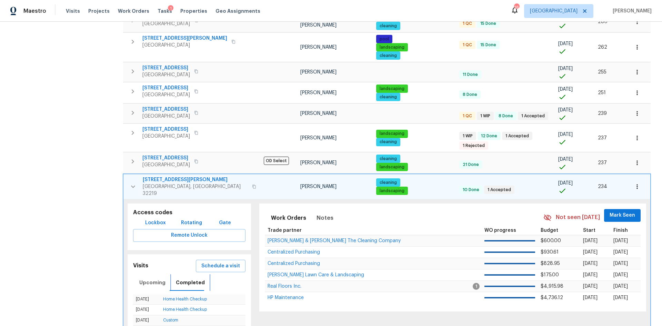
scroll to position [449, 0]
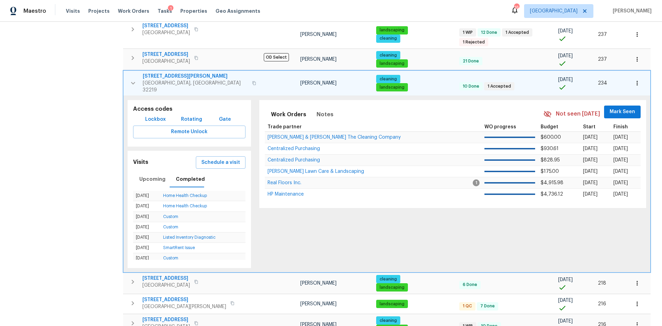
click at [634, 80] on icon "button" at bounding box center [637, 83] width 7 height 7
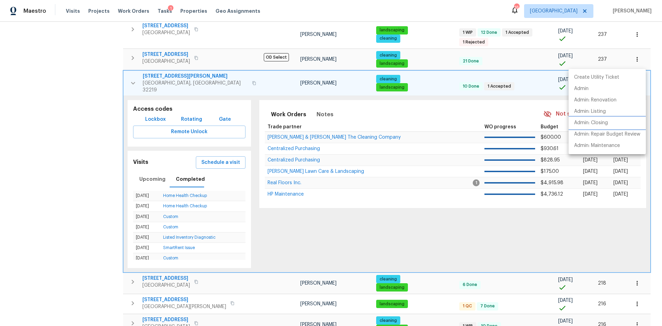
click at [608, 123] on p "Admin: Closing" at bounding box center [592, 122] width 34 height 7
click at [135, 61] on div at bounding box center [331, 163] width 662 height 326
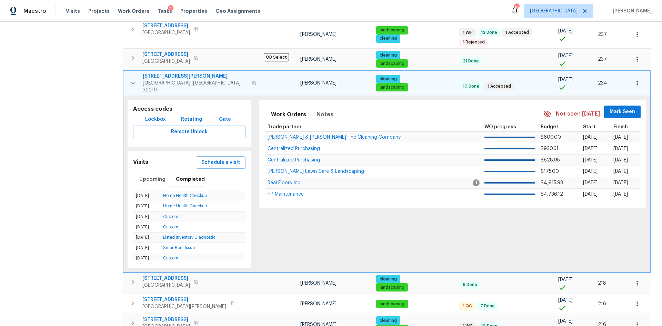
click at [133, 82] on icon "button" at bounding box center [133, 83] width 4 height 2
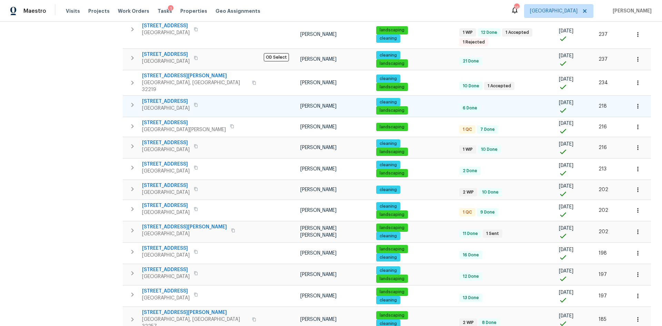
click at [134, 101] on icon "button" at bounding box center [132, 105] width 8 height 8
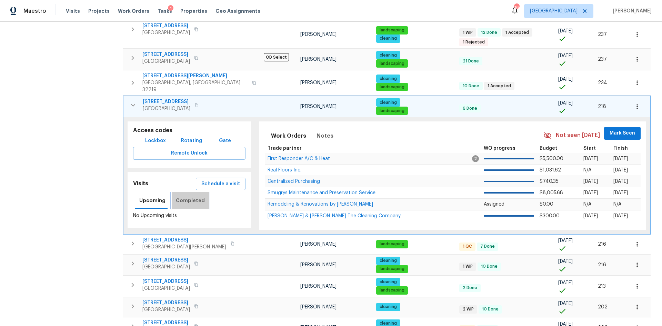
click at [190, 196] on span "Completed" at bounding box center [190, 200] width 29 height 9
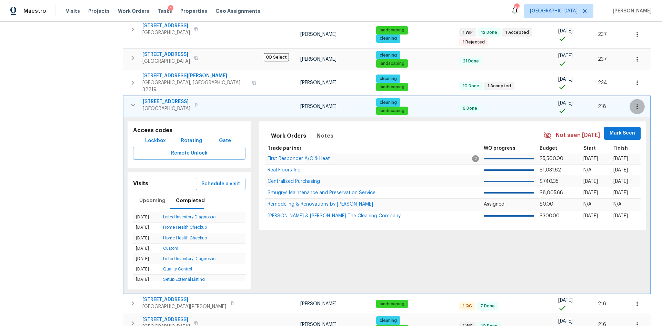
click at [634, 103] on icon "button" at bounding box center [637, 106] width 7 height 7
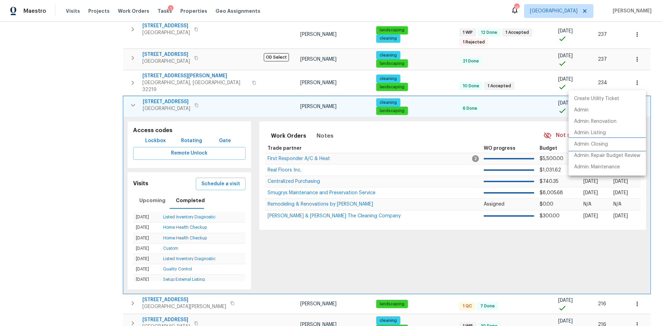
click at [593, 145] on p "Admin: Closing" at bounding box center [592, 144] width 34 height 7
click at [133, 84] on div at bounding box center [331, 163] width 662 height 326
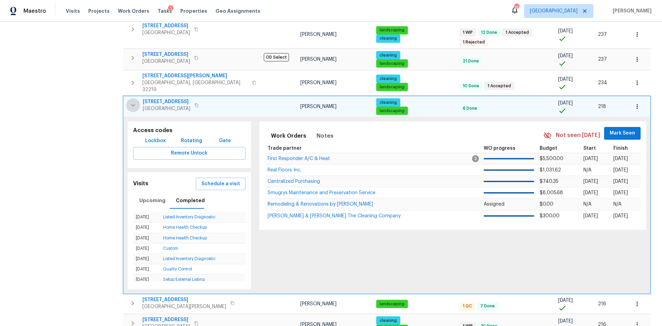
click at [133, 101] on icon "button" at bounding box center [133, 105] width 8 height 8
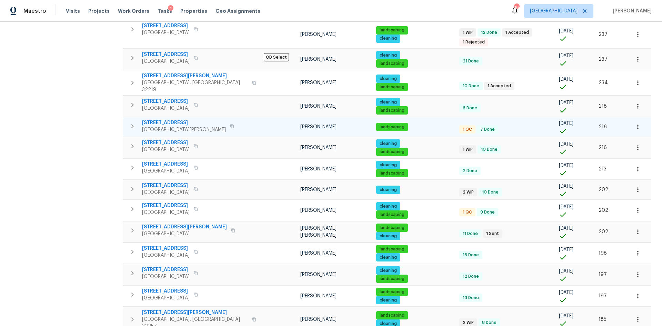
click at [132, 124] on icon "button" at bounding box center [132, 126] width 2 height 4
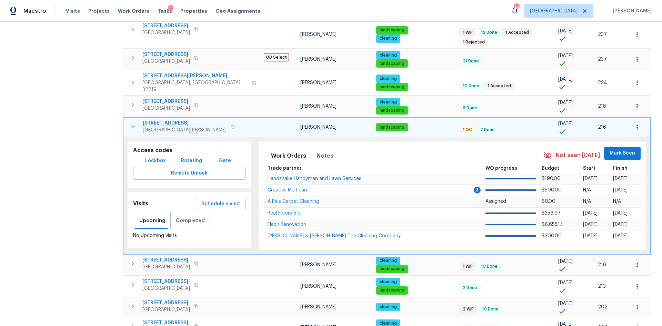
click at [187, 216] on span "Completed" at bounding box center [190, 220] width 29 height 9
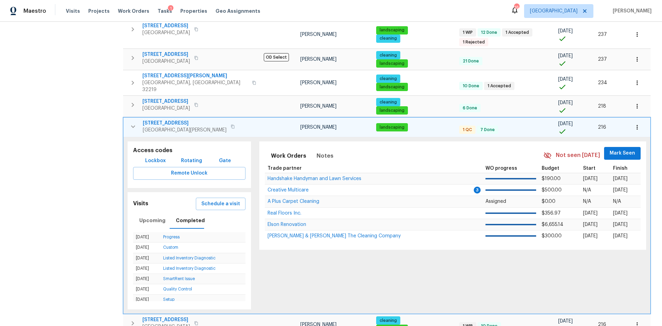
click at [637, 125] on icon "button" at bounding box center [637, 127] width 1 height 4
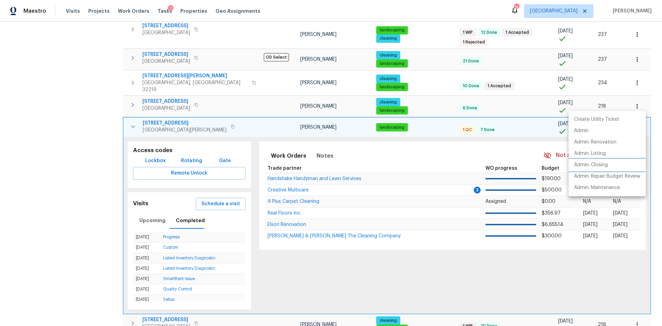
click at [605, 161] on li "Admin: Closing" at bounding box center [607, 164] width 77 height 11
click at [135, 102] on div at bounding box center [331, 163] width 662 height 326
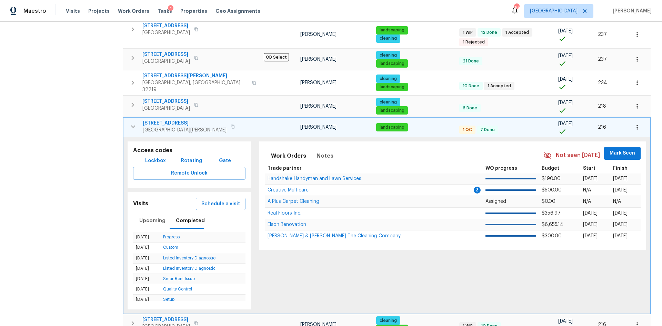
click at [181, 120] on span "440 S Aberdeenshire Dr" at bounding box center [185, 123] width 84 height 7
click at [132, 122] on icon "button" at bounding box center [133, 126] width 8 height 8
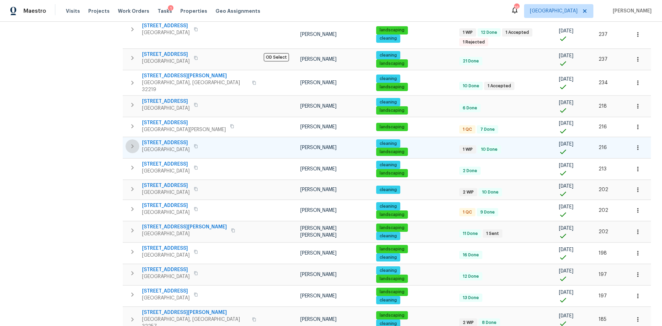
click at [128, 142] on icon "button" at bounding box center [132, 146] width 8 height 8
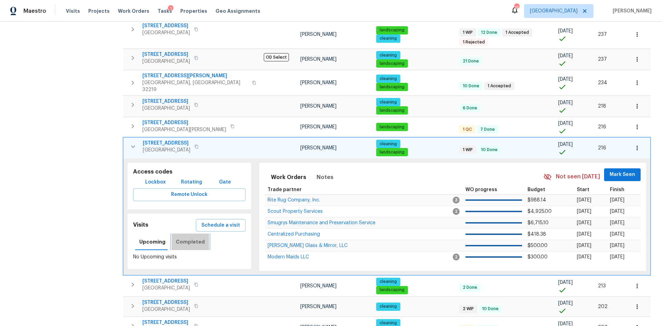
click at [189, 238] on span "Completed" at bounding box center [190, 242] width 29 height 9
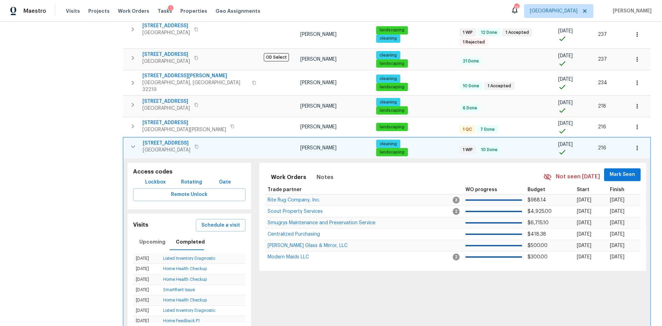
click at [630, 140] on button "button" at bounding box center [637, 147] width 15 height 15
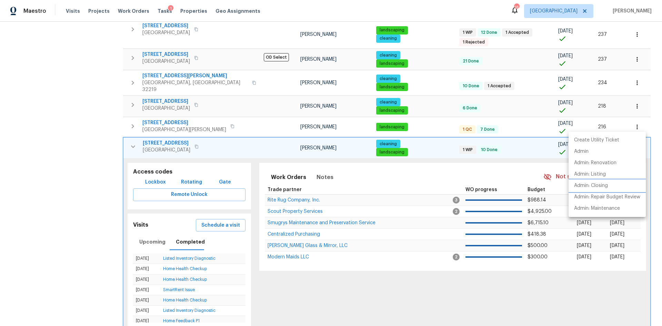
click at [599, 189] on li "Admin: Closing" at bounding box center [607, 185] width 77 height 11
click at [132, 122] on div at bounding box center [331, 163] width 662 height 326
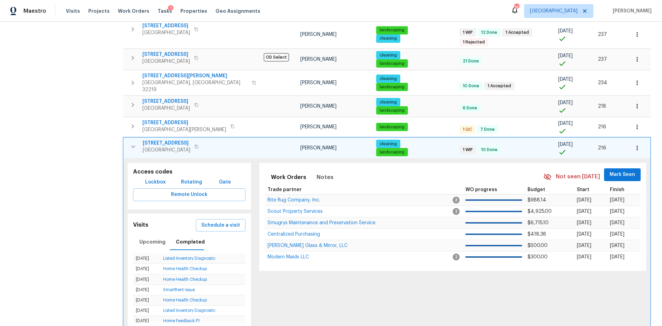
click at [132, 146] on icon "button" at bounding box center [133, 147] width 4 height 2
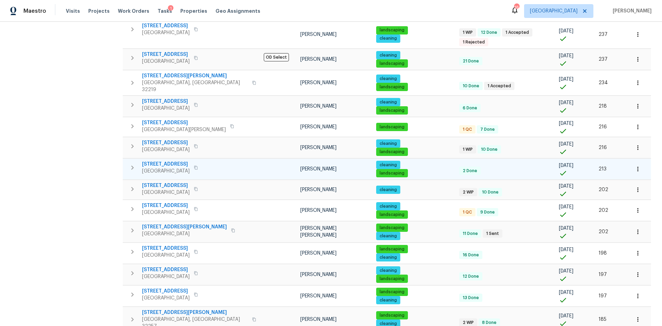
click at [130, 164] on icon "button" at bounding box center [132, 168] width 8 height 8
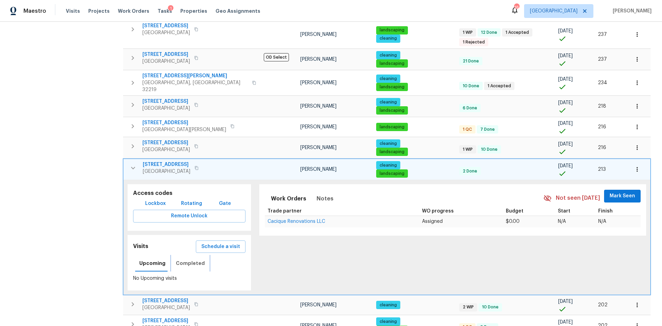
click at [187, 259] on span "Completed" at bounding box center [190, 263] width 29 height 9
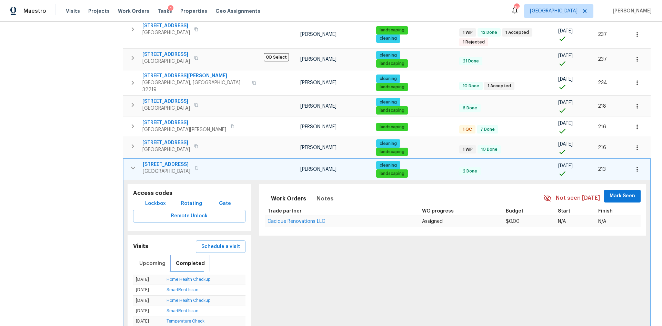
scroll to position [0, 0]
click at [637, 167] on icon "button" at bounding box center [637, 169] width 1 height 4
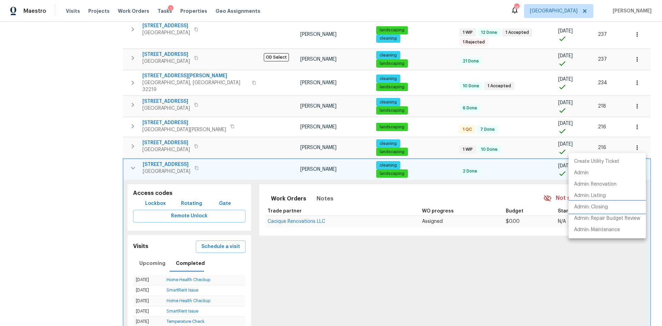
click at [607, 208] on p "Admin: Closing" at bounding box center [592, 207] width 34 height 7
click at [132, 145] on div at bounding box center [331, 163] width 662 height 326
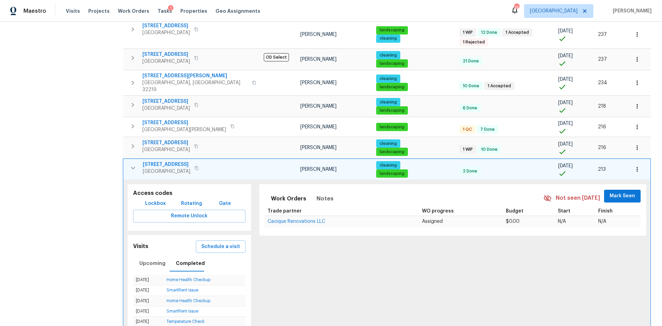
click at [131, 164] on icon "button" at bounding box center [133, 168] width 8 height 8
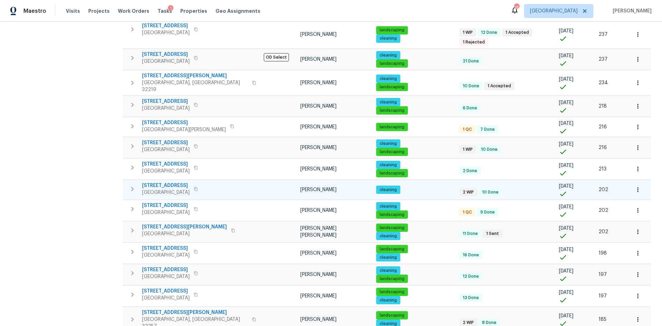
click at [131, 185] on icon "button" at bounding box center [132, 189] width 8 height 8
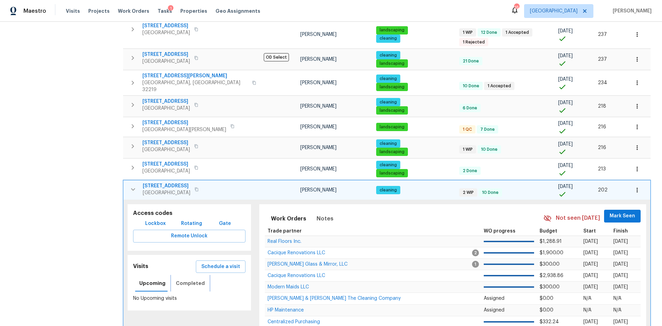
click at [181, 279] on span "Completed" at bounding box center [190, 283] width 29 height 9
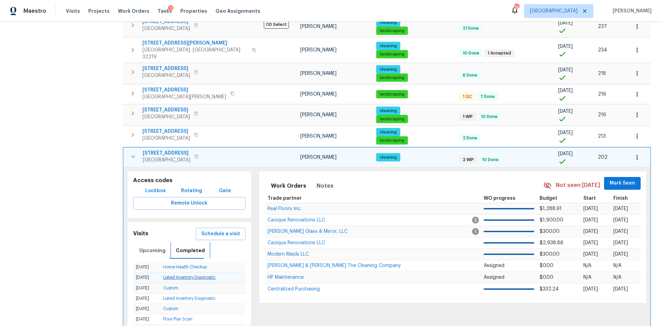
scroll to position [483, 0]
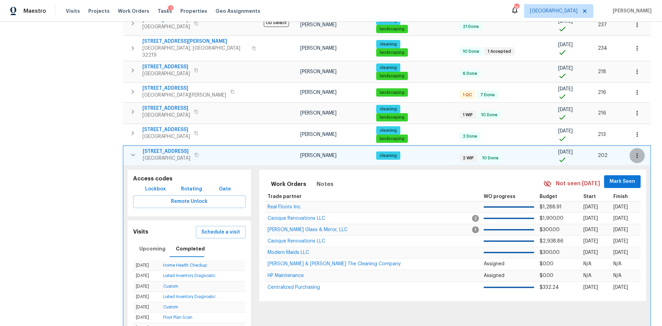
click at [634, 152] on icon "button" at bounding box center [637, 155] width 7 height 7
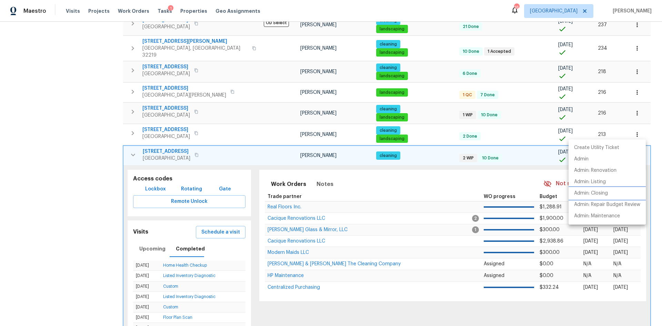
click at [604, 196] on p "Admin: Closing" at bounding box center [592, 193] width 34 height 7
click at [134, 132] on div at bounding box center [331, 163] width 662 height 326
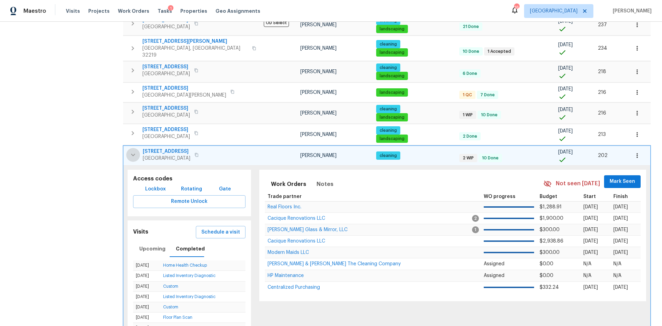
click at [133, 151] on icon "button" at bounding box center [133, 155] width 8 height 8
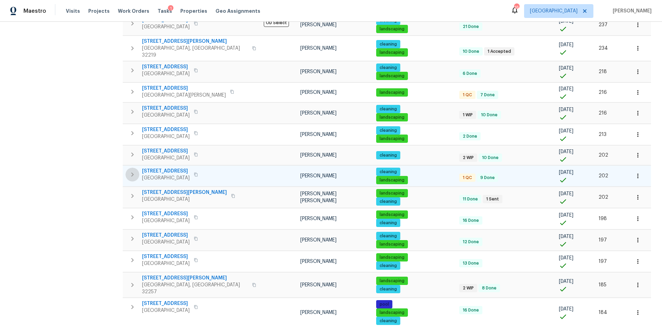
click at [133, 170] on icon "button" at bounding box center [132, 174] width 8 height 8
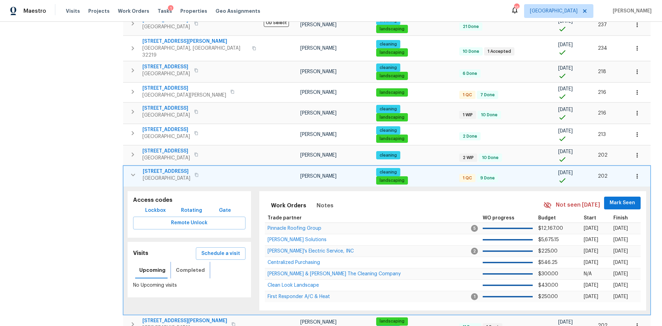
click at [198, 266] on span "Completed" at bounding box center [190, 270] width 29 height 9
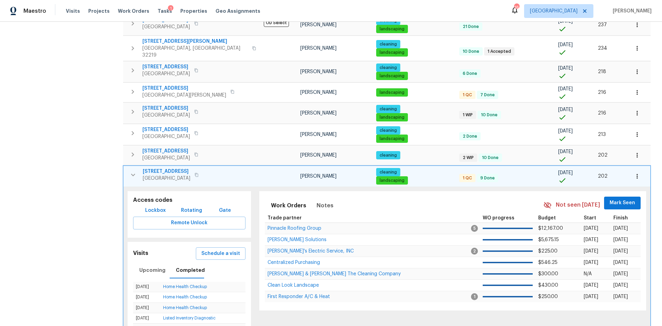
click at [630, 169] on button "button" at bounding box center [637, 176] width 15 height 15
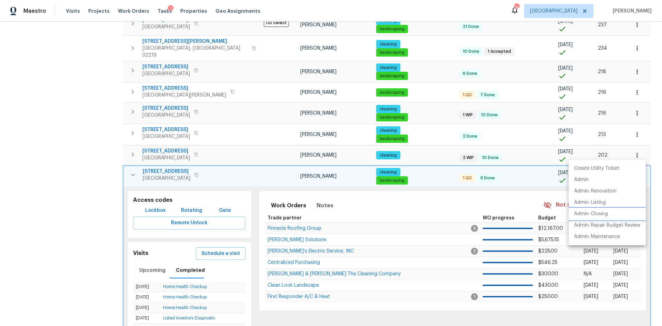
click at [615, 218] on li "Admin: Closing" at bounding box center [607, 213] width 77 height 11
click at [132, 147] on div at bounding box center [331, 163] width 662 height 326
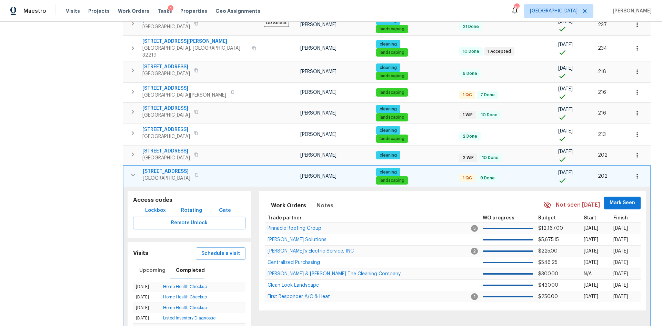
click at [138, 168] on button "button" at bounding box center [133, 175] width 14 height 14
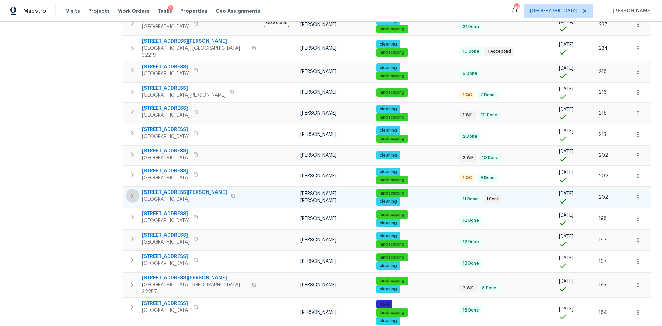
click at [133, 192] on icon "button" at bounding box center [132, 196] width 8 height 8
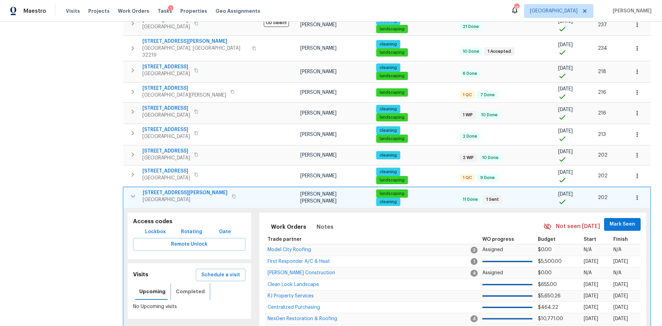
click at [189, 283] on button "Completed" at bounding box center [190, 291] width 37 height 17
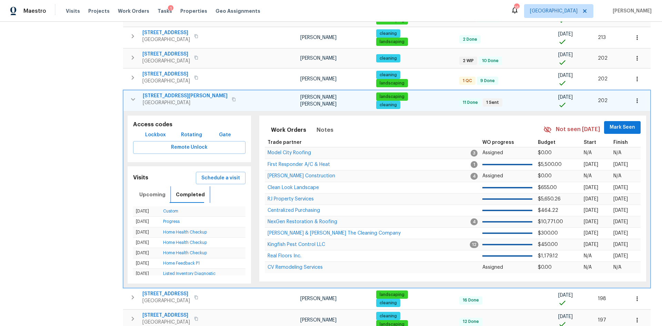
scroll to position [587, 0]
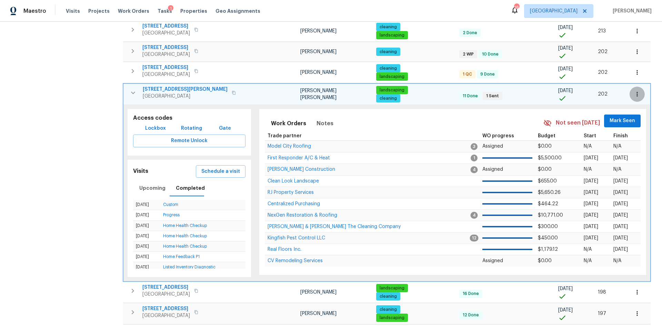
click at [634, 91] on icon "button" at bounding box center [637, 94] width 7 height 7
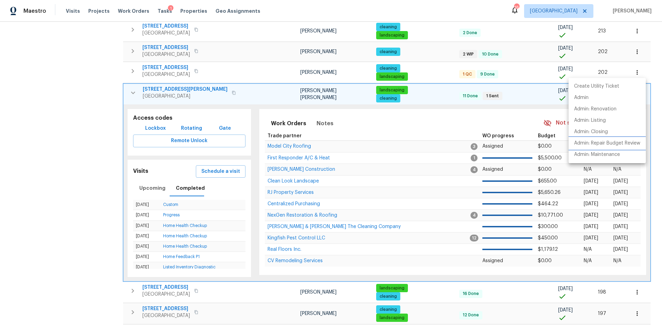
click at [611, 141] on p "Admin: Repair Budget Review" at bounding box center [608, 143] width 66 height 7
click at [136, 68] on div at bounding box center [331, 163] width 662 height 326
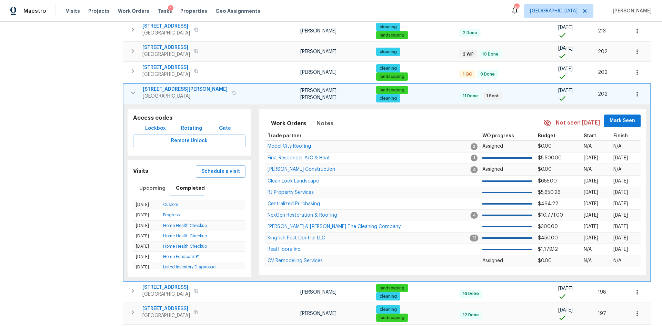
click at [134, 89] on icon "button" at bounding box center [133, 93] width 8 height 8
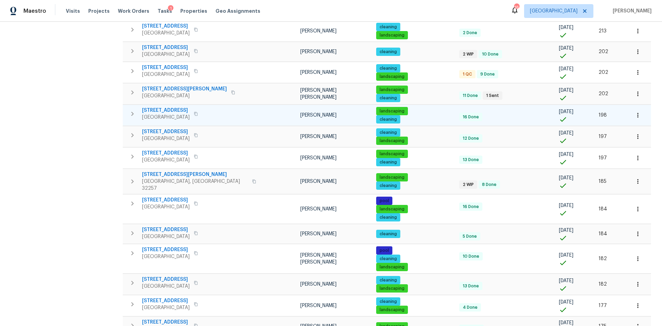
click at [131, 110] on icon "button" at bounding box center [132, 114] width 8 height 8
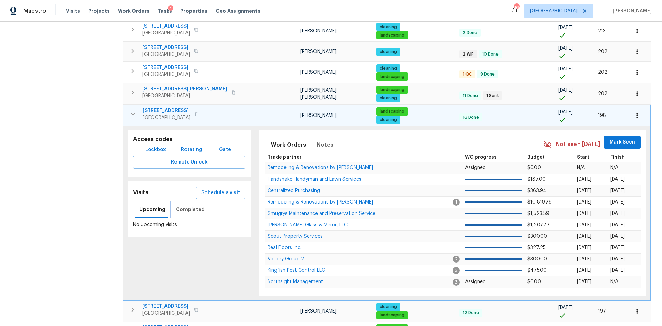
click at [192, 205] on span "Completed" at bounding box center [190, 209] width 29 height 9
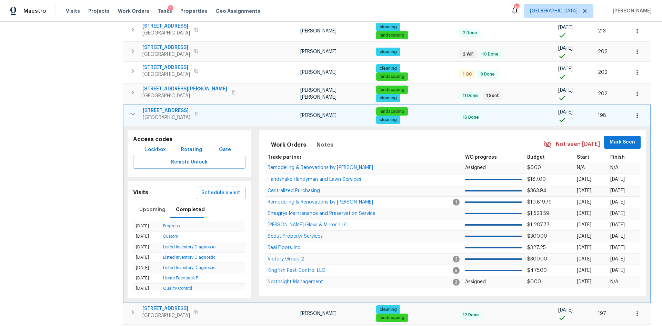
click at [634, 112] on icon "button" at bounding box center [637, 115] width 7 height 7
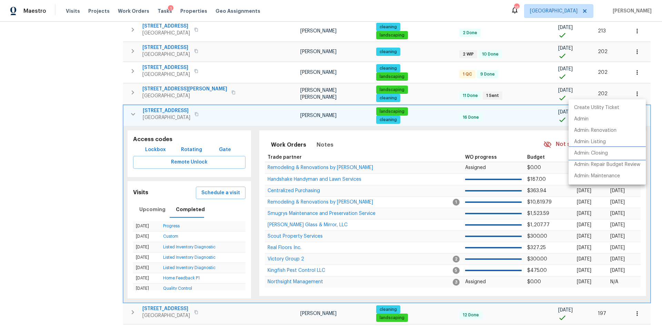
click at [599, 156] on p "Admin: Closing" at bounding box center [592, 153] width 34 height 7
click at [133, 87] on div at bounding box center [331, 163] width 662 height 326
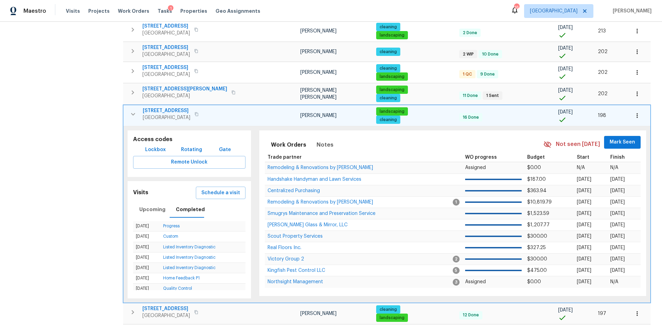
click at [135, 110] on icon "button" at bounding box center [133, 114] width 8 height 8
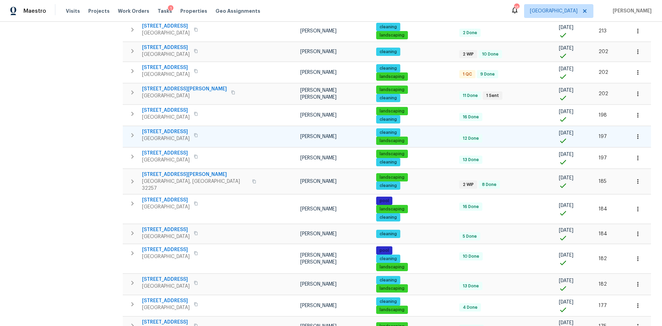
click at [136, 131] on icon "button" at bounding box center [132, 135] width 8 height 8
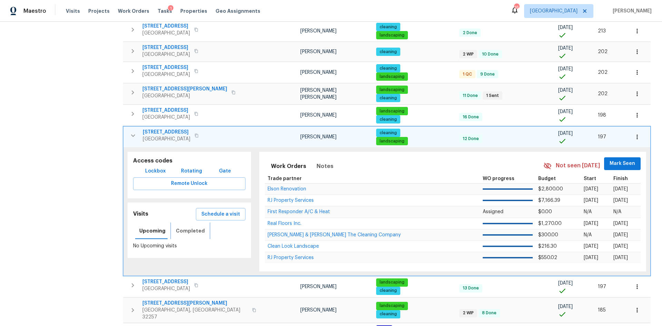
click at [184, 223] on button "Completed" at bounding box center [190, 231] width 37 height 17
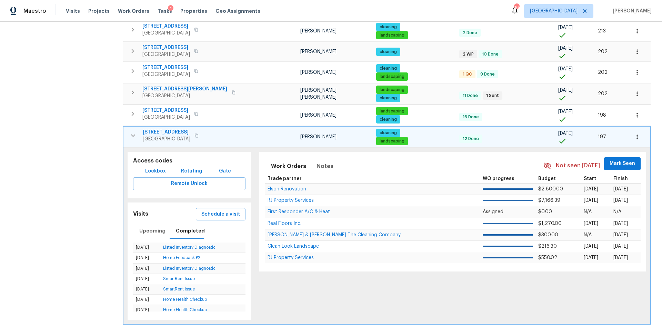
drag, startPoint x: 613, startPoint y: 119, endPoint x: 609, endPoint y: 118, distance: 4.6
click at [627, 126] on td at bounding box center [639, 136] width 24 height 21
click at [630, 129] on button "button" at bounding box center [637, 136] width 15 height 15
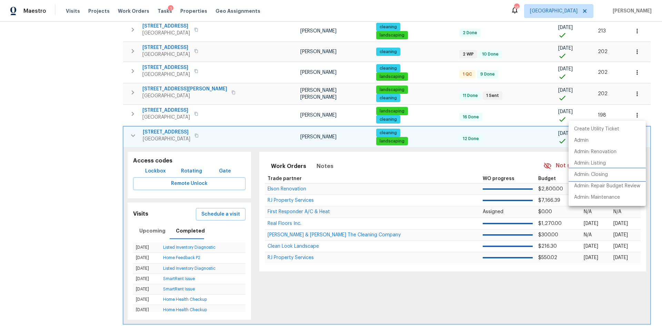
click at [602, 175] on p "Admin: Closing" at bounding box center [592, 174] width 34 height 7
click at [131, 113] on div at bounding box center [331, 163] width 662 height 326
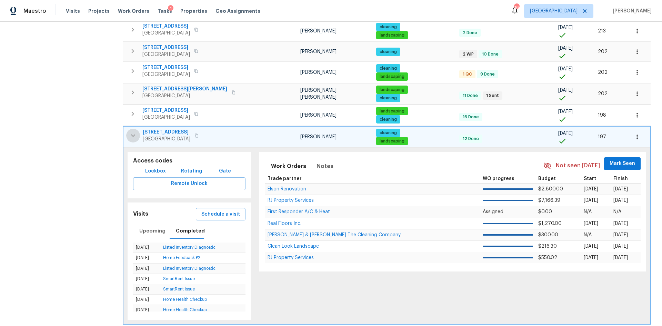
click at [131, 131] on icon "button" at bounding box center [133, 135] width 8 height 8
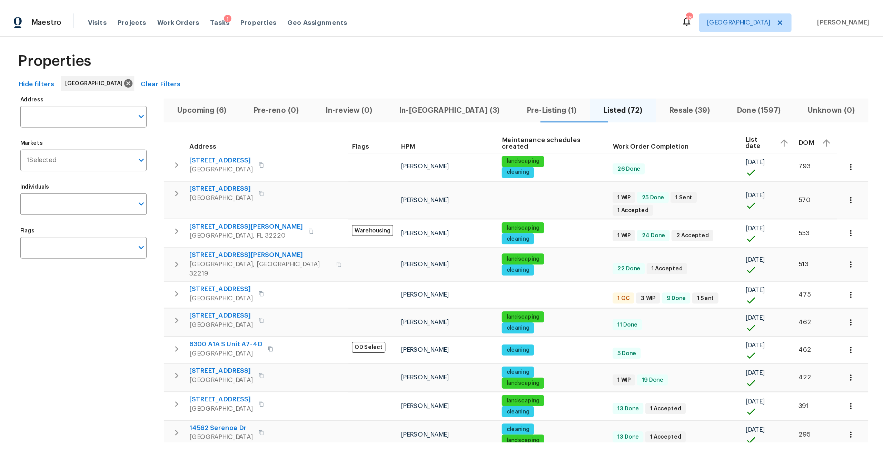
scroll to position [0, 0]
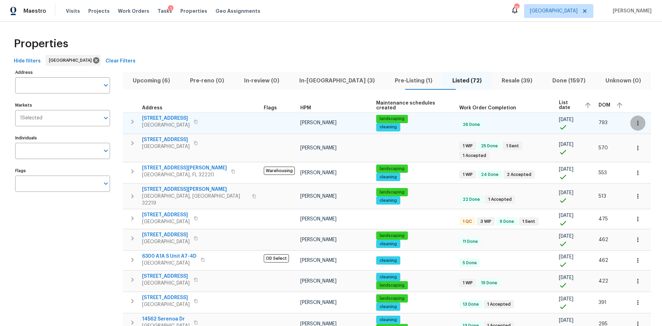
click at [631, 121] on button "button" at bounding box center [638, 123] width 15 height 15
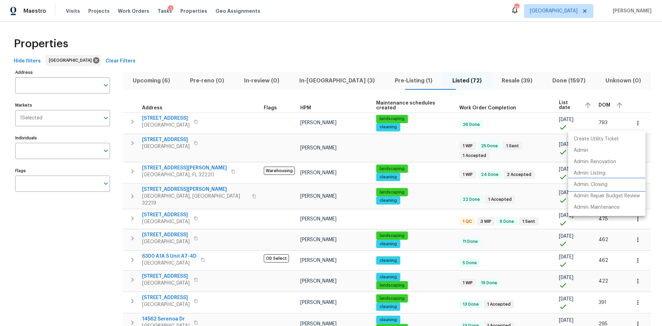
click at [603, 184] on p "Admin: Closing" at bounding box center [591, 184] width 34 height 7
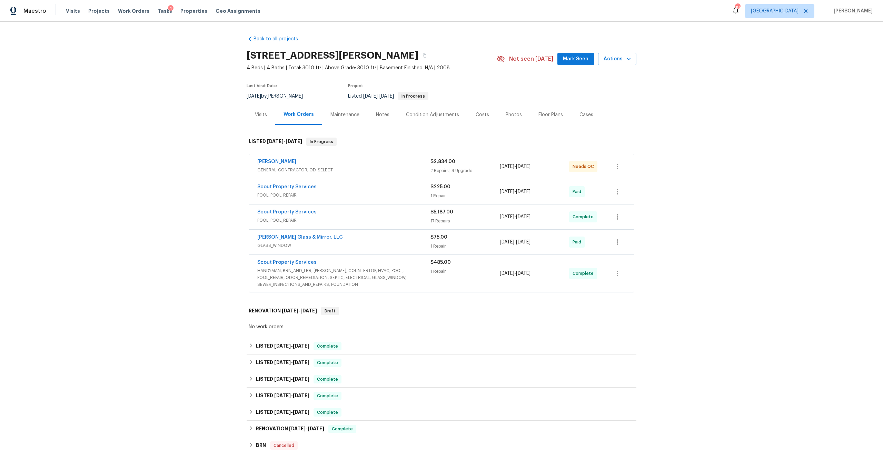
click at [294, 215] on span "Scout Property Services" at bounding box center [286, 212] width 59 height 7
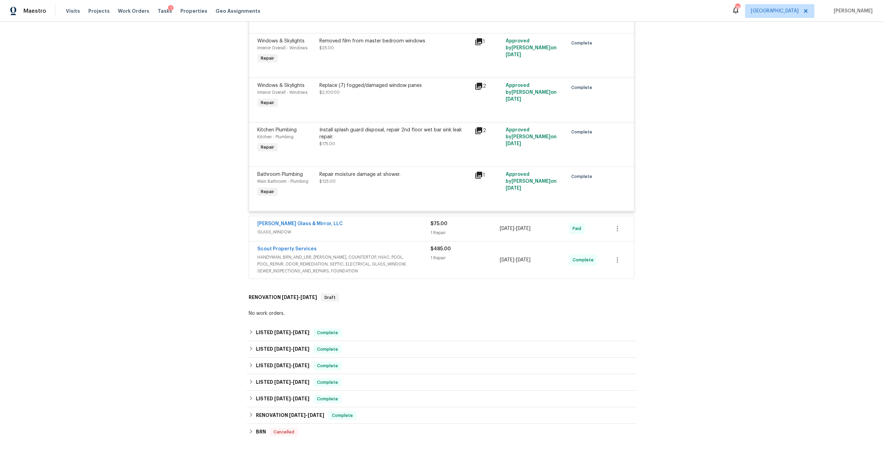
scroll to position [966, 0]
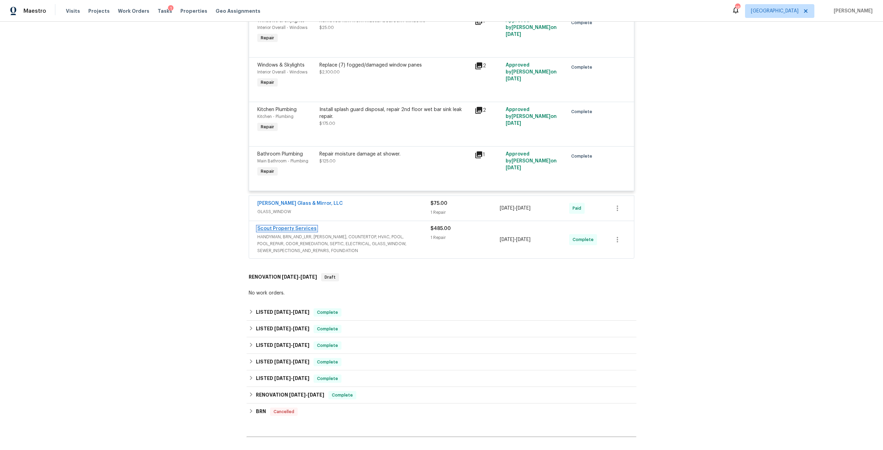
click at [295, 231] on link "Scout Property Services" at bounding box center [286, 228] width 59 height 5
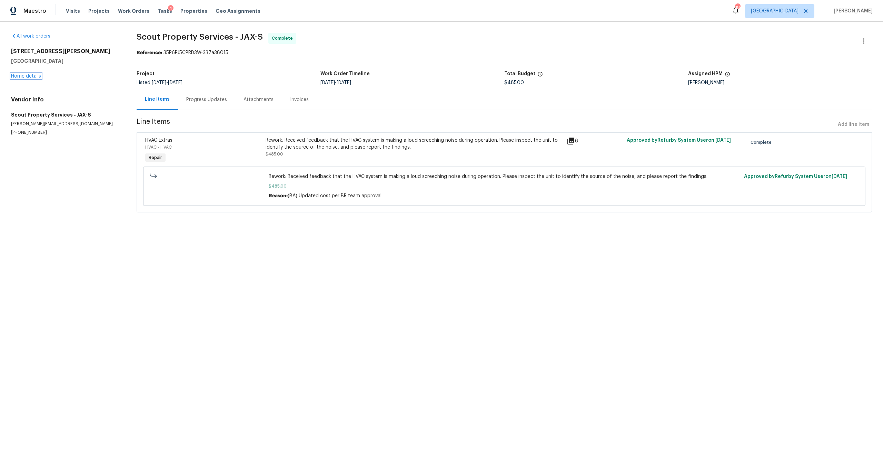
click at [32, 75] on link "Home details" at bounding box center [26, 76] width 30 height 5
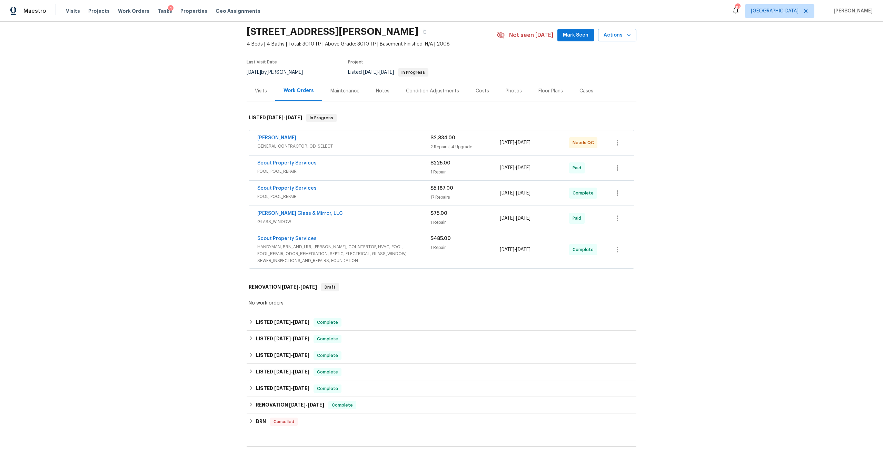
scroll to position [104, 0]
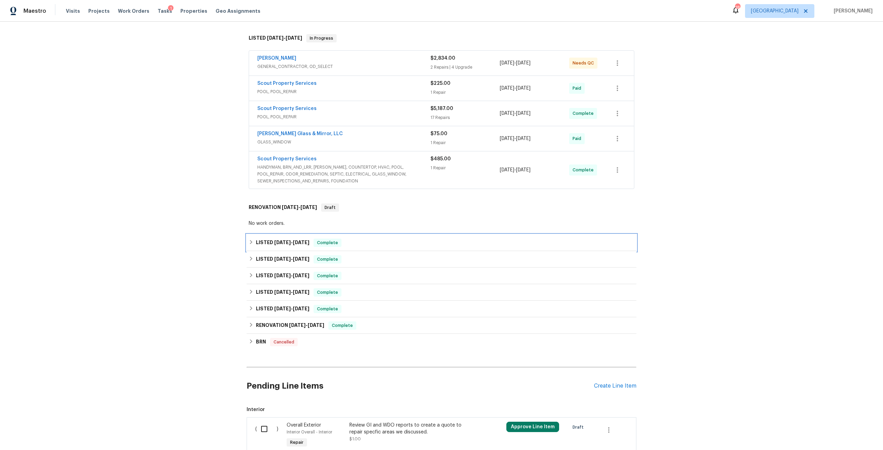
click at [289, 243] on span "[DATE] - [DATE]" at bounding box center [291, 242] width 35 height 5
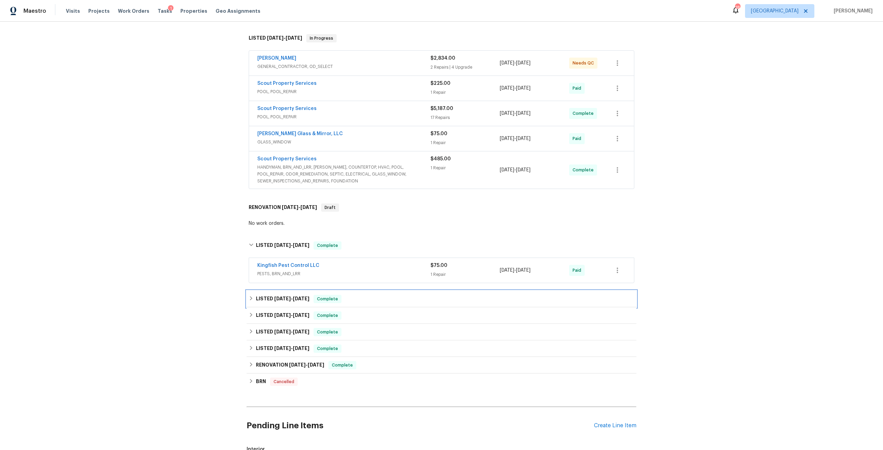
click at [294, 295] on div "LISTED [DATE] - [DATE] Complete" at bounding box center [442, 299] width 390 height 17
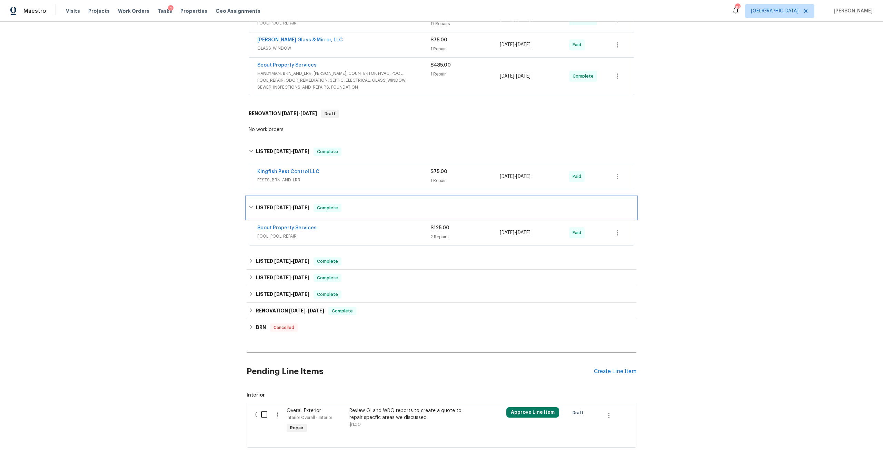
scroll to position [242, 0]
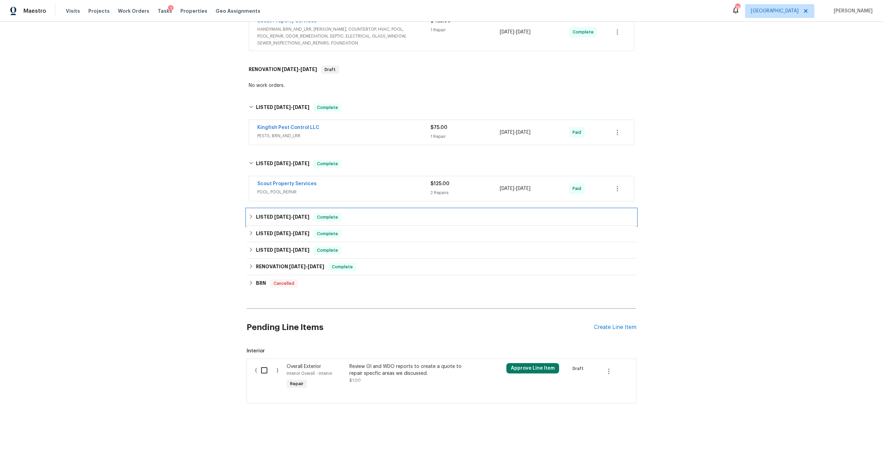
click at [297, 213] on div "LISTED [DATE] - [DATE] Complete" at bounding box center [442, 217] width 390 height 17
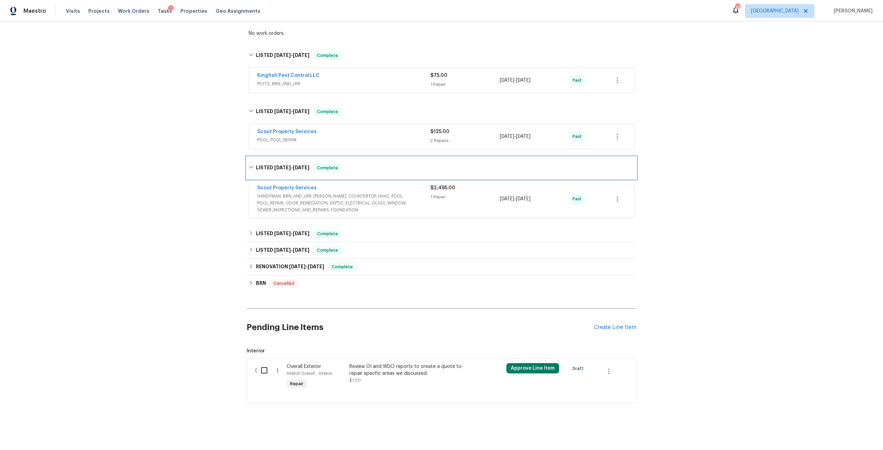
scroll to position [299, 0]
click at [292, 185] on link "Scout Property Services" at bounding box center [286, 187] width 59 height 5
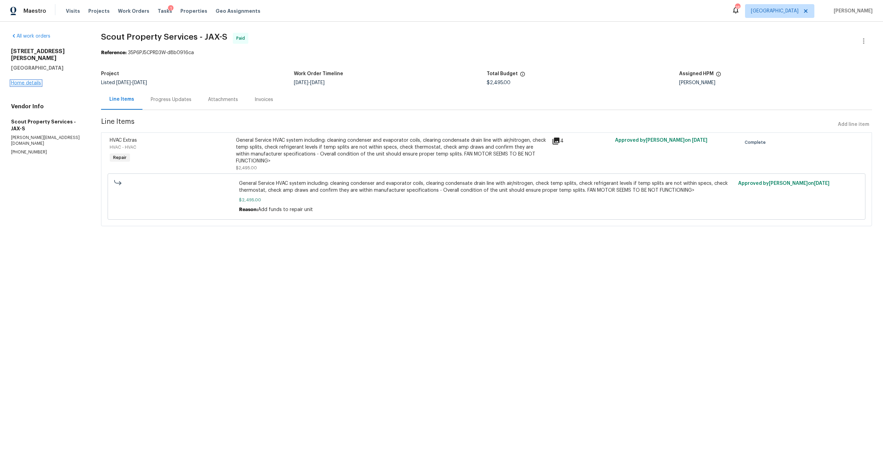
click at [37, 81] on link "Home details" at bounding box center [26, 83] width 30 height 5
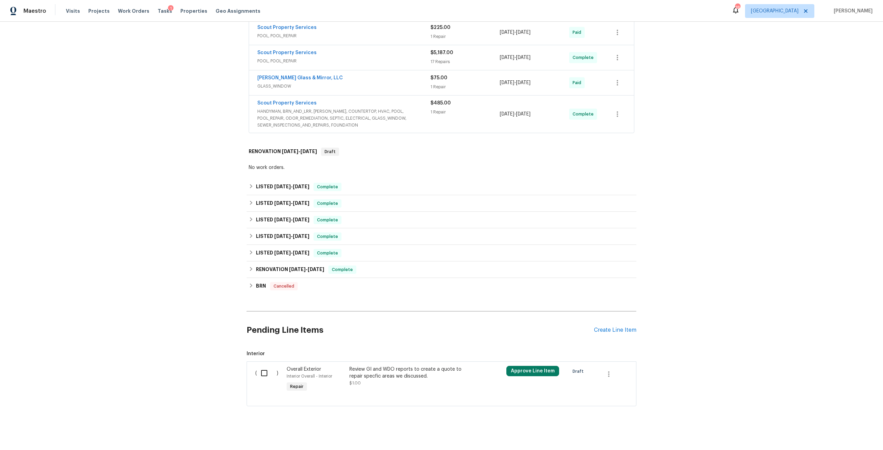
scroll to position [168, 0]
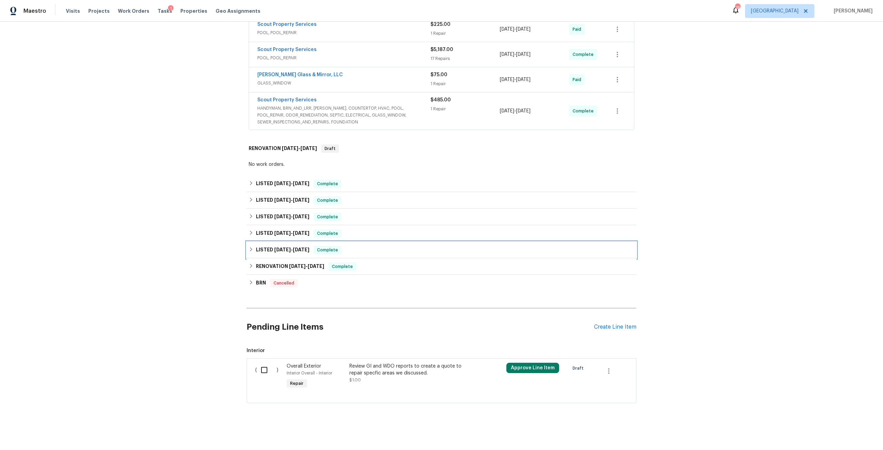
click at [300, 249] on div "LISTED [DATE] - [DATE] Complete" at bounding box center [442, 250] width 390 height 17
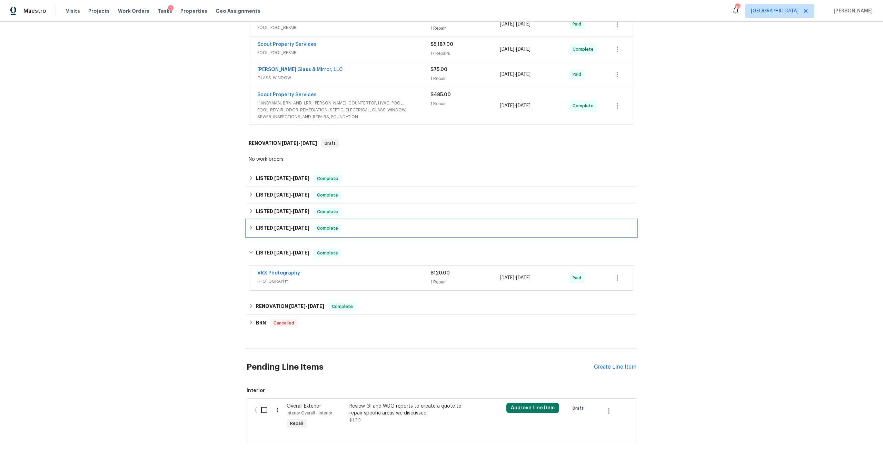
click at [292, 235] on div "LISTED [DATE] - [DATE] Complete" at bounding box center [442, 228] width 390 height 17
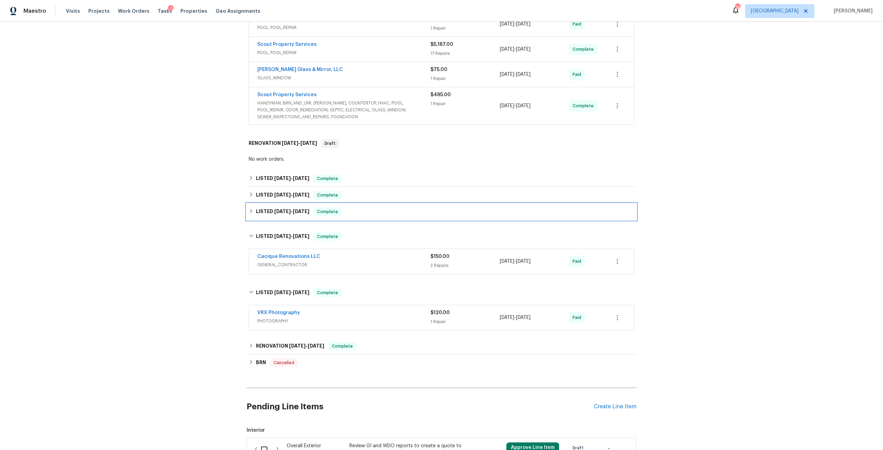
click at [298, 215] on h6 "LISTED [DATE] - [DATE]" at bounding box center [282, 212] width 53 height 8
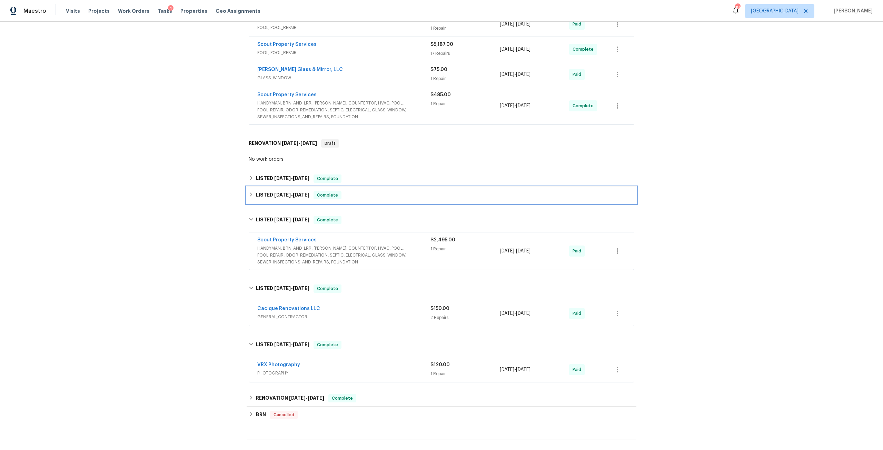
click at [297, 201] on div "LISTED [DATE] - [DATE] Complete" at bounding box center [442, 195] width 390 height 17
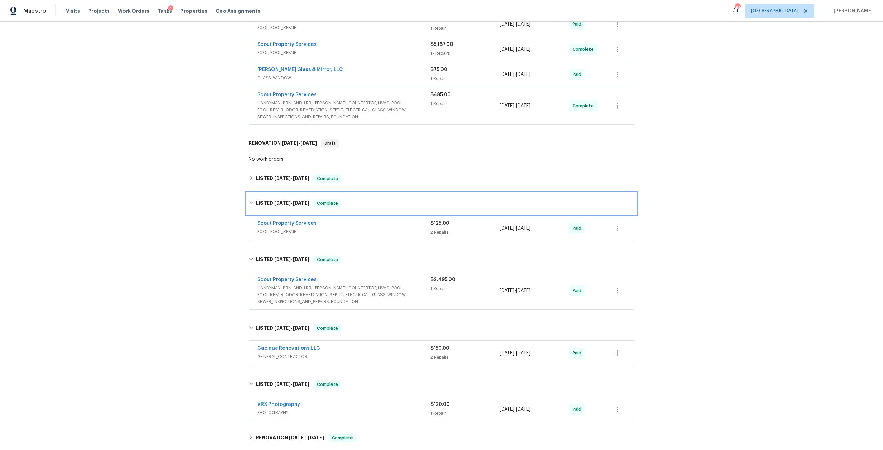
scroll to position [344, 0]
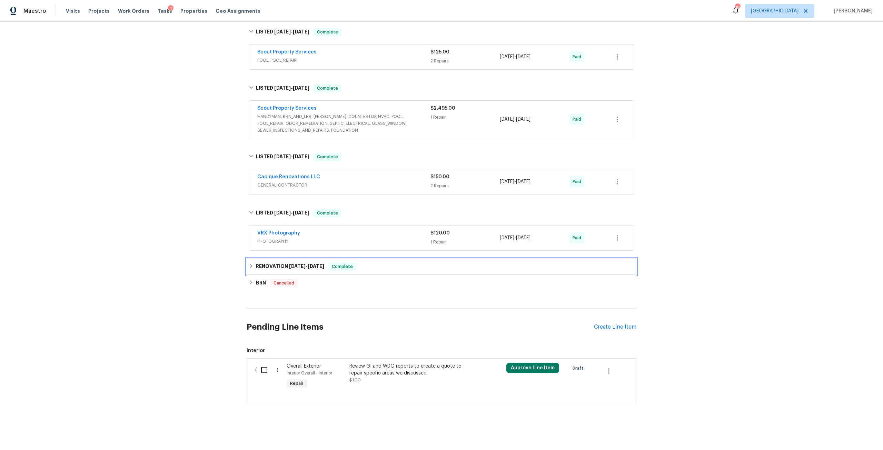
click at [285, 265] on h6 "RENOVATION [DATE] - [DATE]" at bounding box center [290, 267] width 68 height 8
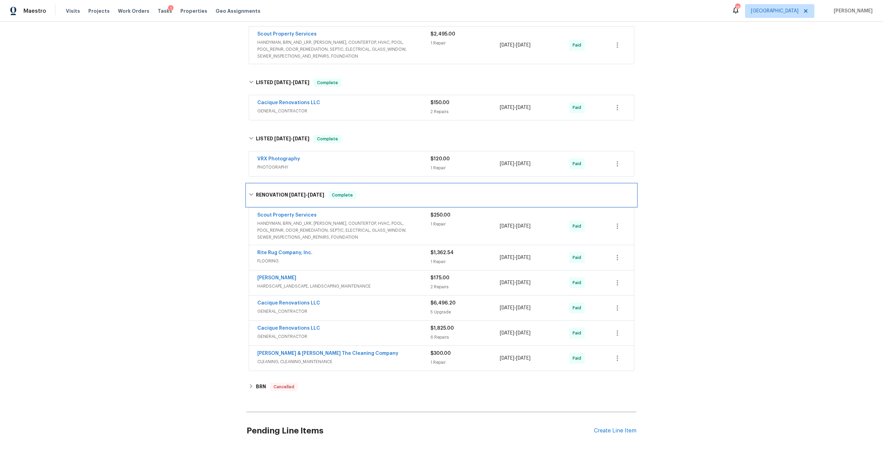
scroll to position [0, 0]
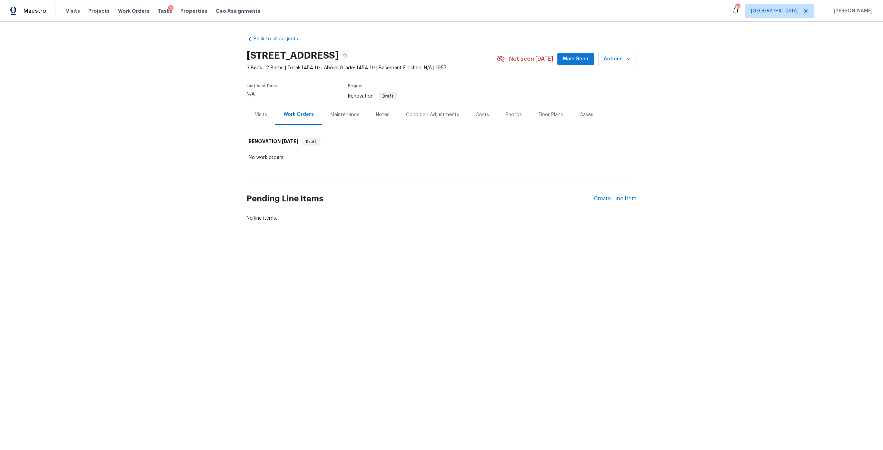
click at [383, 116] on div "Notes" at bounding box center [382, 114] width 13 height 7
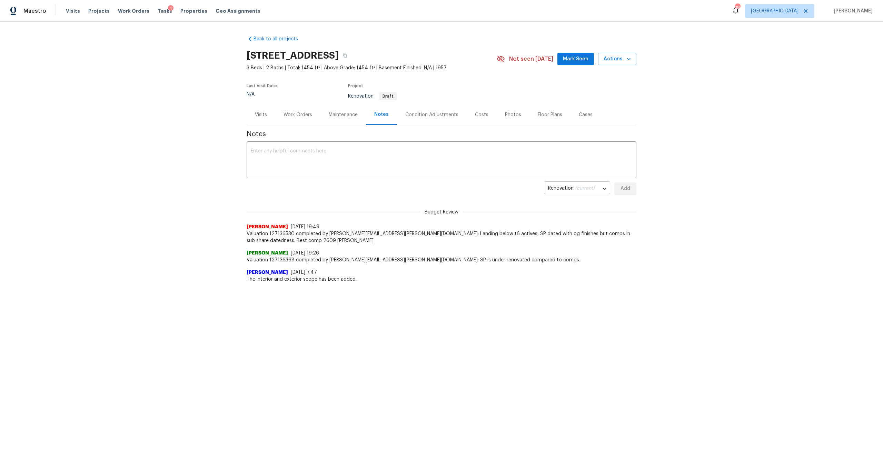
click at [547, 180] on body "Maestro Visits Projects Work Orders Tasks 1 Properties Geo Assignments 18 Jacks…" at bounding box center [441, 162] width 883 height 324
click at [477, 146] on div at bounding box center [441, 225] width 883 height 450
click at [247, 118] on div "Visits" at bounding box center [261, 115] width 29 height 20
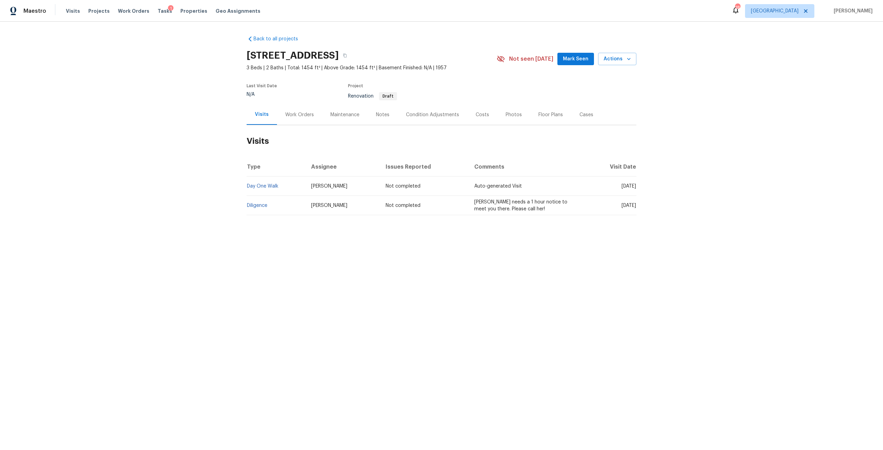
click at [298, 121] on div "Work Orders" at bounding box center [299, 115] width 45 height 20
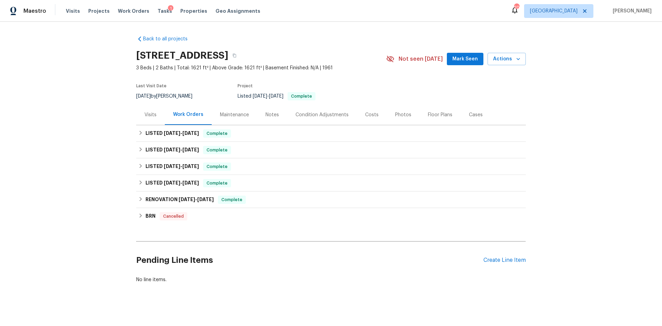
click at [365, 114] on div "Costs" at bounding box center [371, 114] width 13 height 7
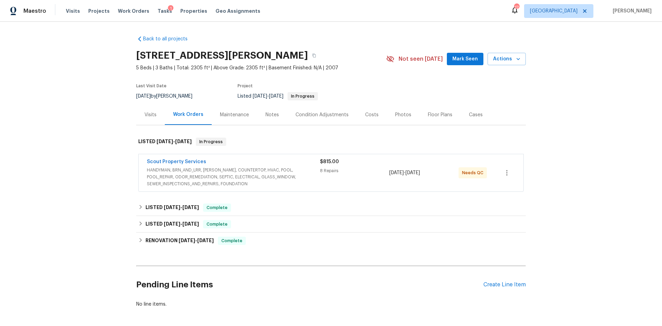
click at [201, 166] on div "Scout Property Services" at bounding box center [233, 162] width 173 height 8
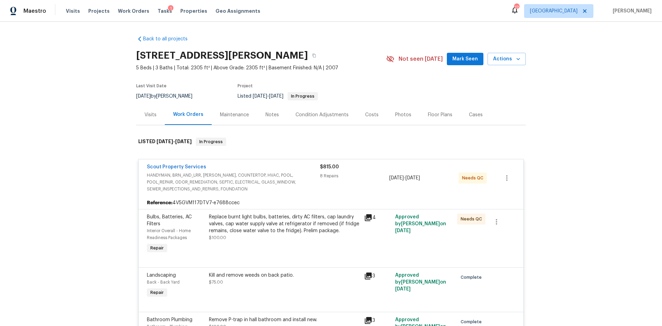
click at [240, 218] on div "Replace burnt light bulbs, batteries, dirty AC filters, cap laundry valves, cap…" at bounding box center [284, 224] width 151 height 21
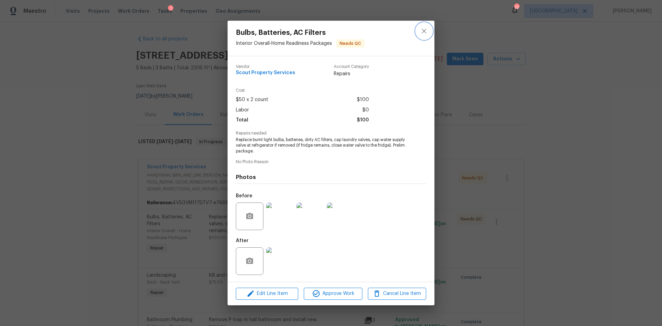
click at [430, 34] on button "close" at bounding box center [424, 31] width 17 height 17
